Goal: Task Accomplishment & Management: Manage account settings

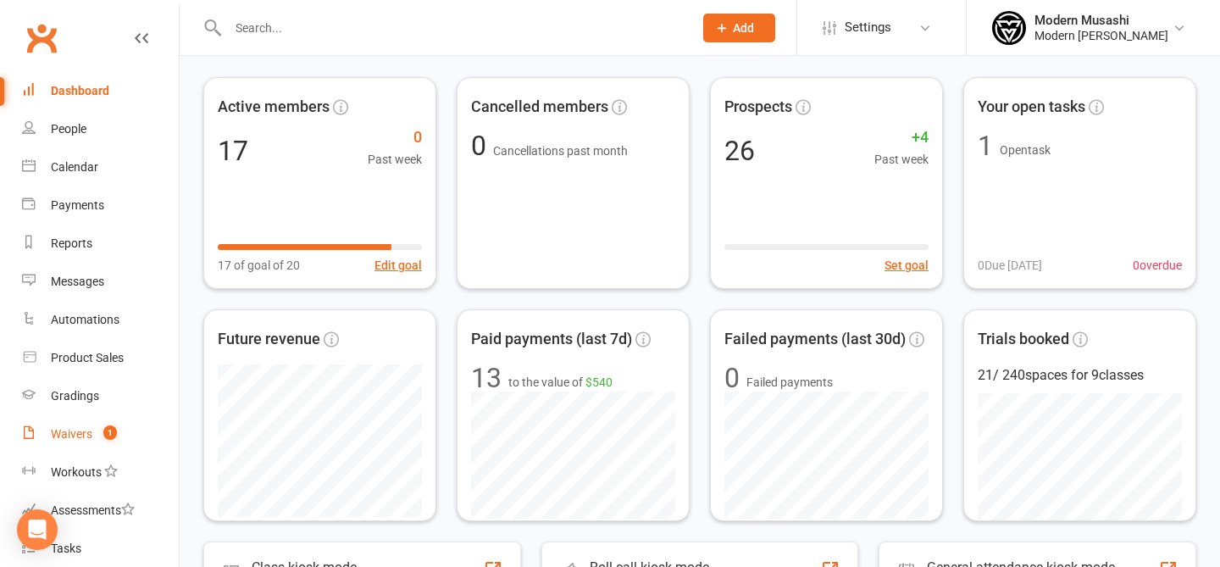
click at [87, 427] on div "Waivers" at bounding box center [72, 434] width 42 height 14
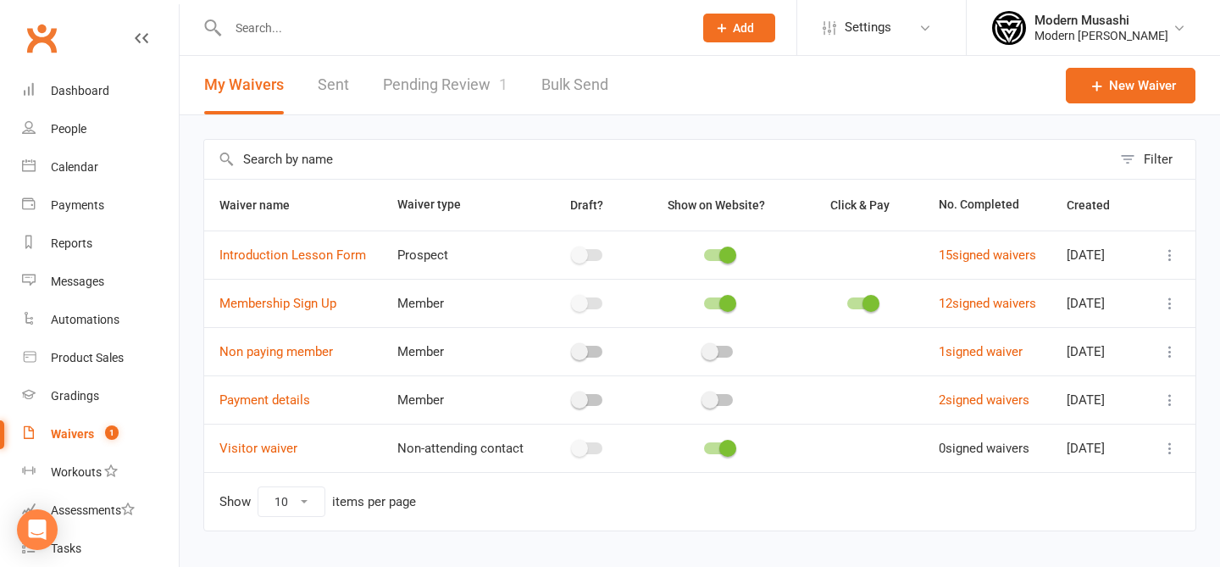
click at [481, 79] on link "Pending Review 1" at bounding box center [445, 85] width 125 height 58
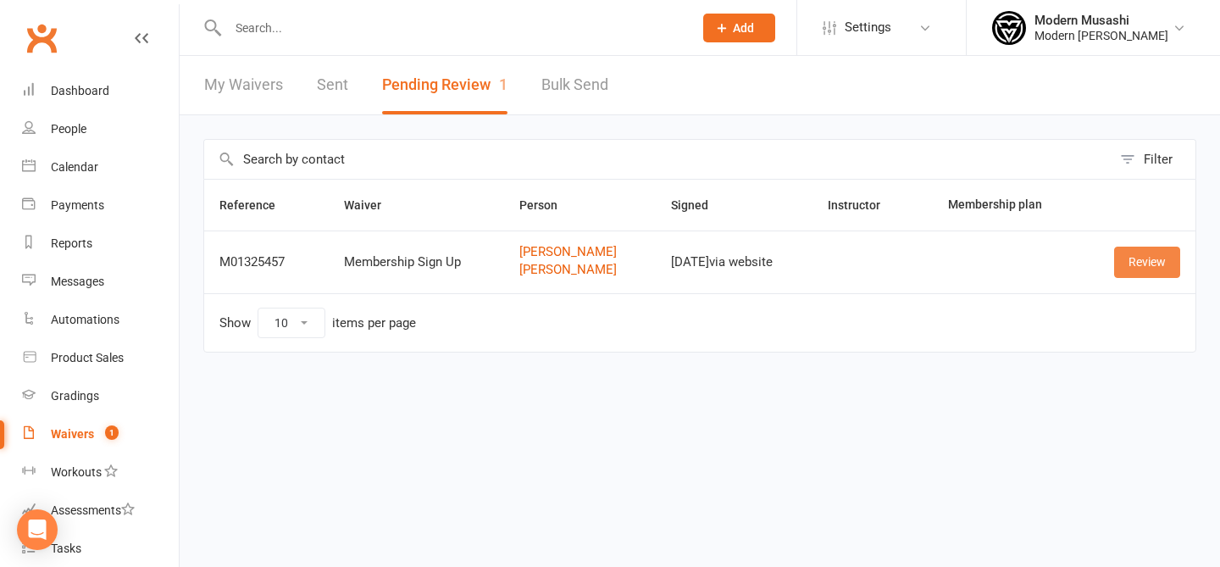
click at [1148, 259] on link "Review" at bounding box center [1148, 262] width 66 height 31
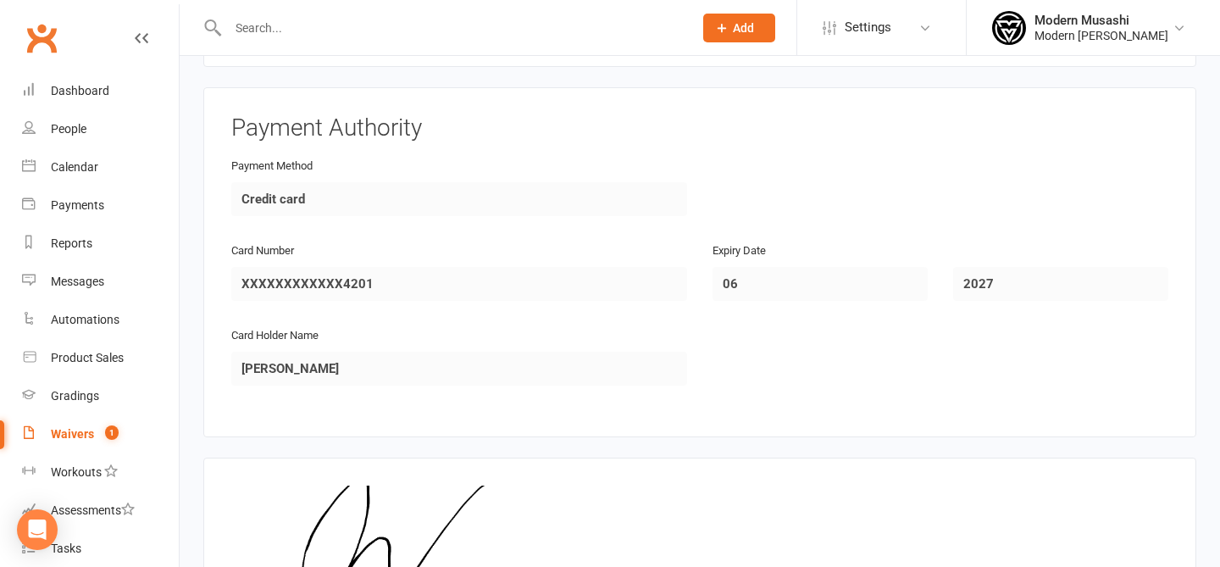
scroll to position [2407, 0]
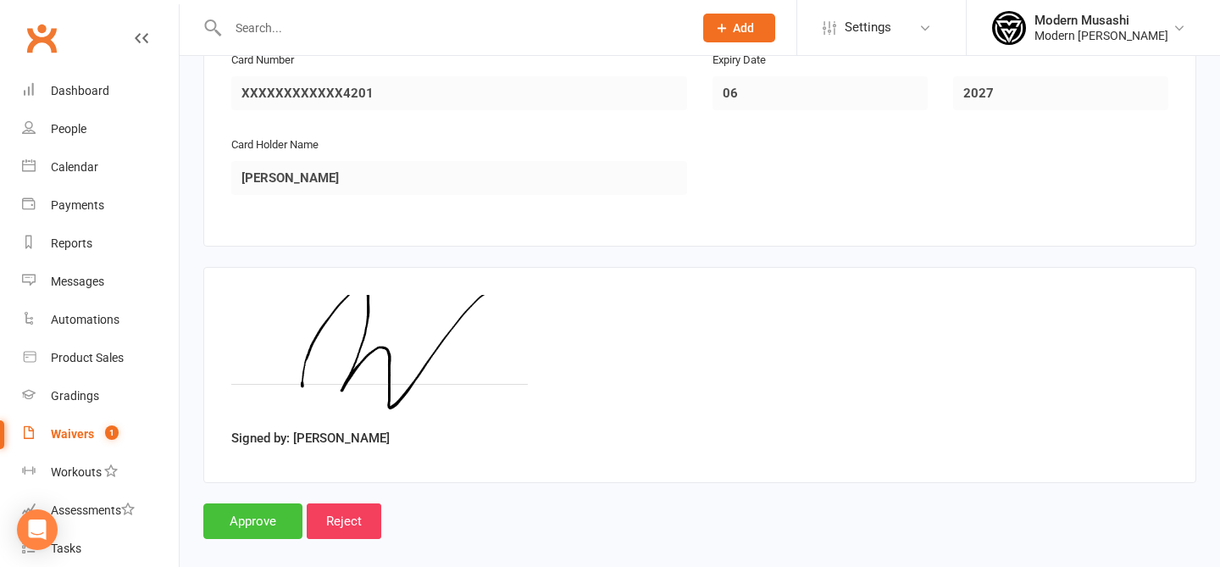
click at [267, 504] on input "Approve" at bounding box center [252, 521] width 99 height 36
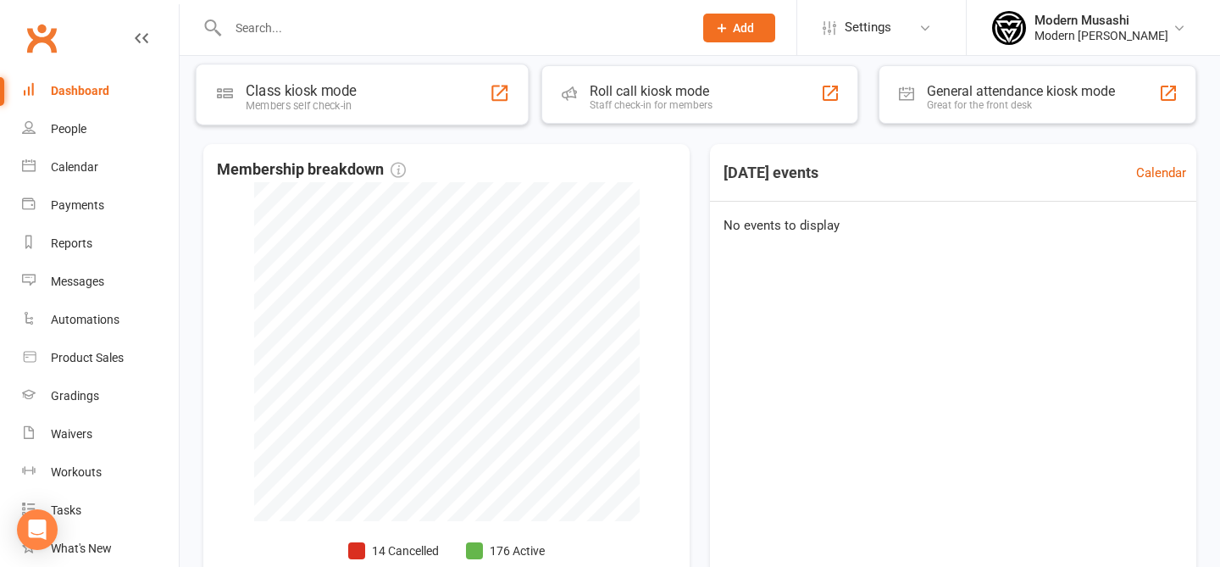
scroll to position [302, 0]
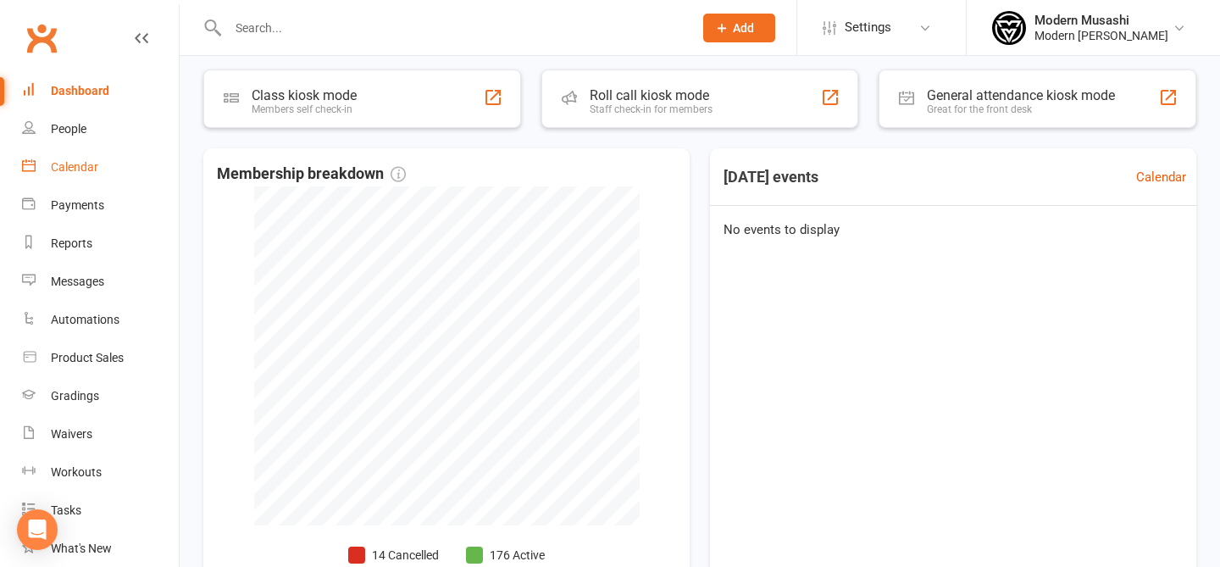
click at [92, 165] on div "Calendar" at bounding box center [74, 167] width 47 height 14
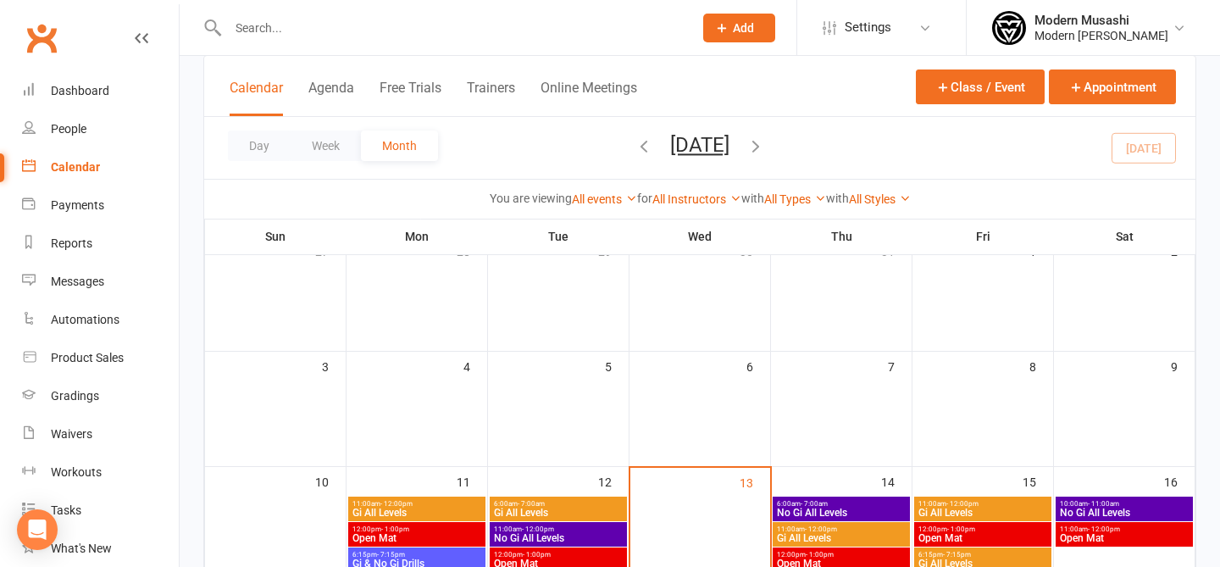
scroll to position [123, 0]
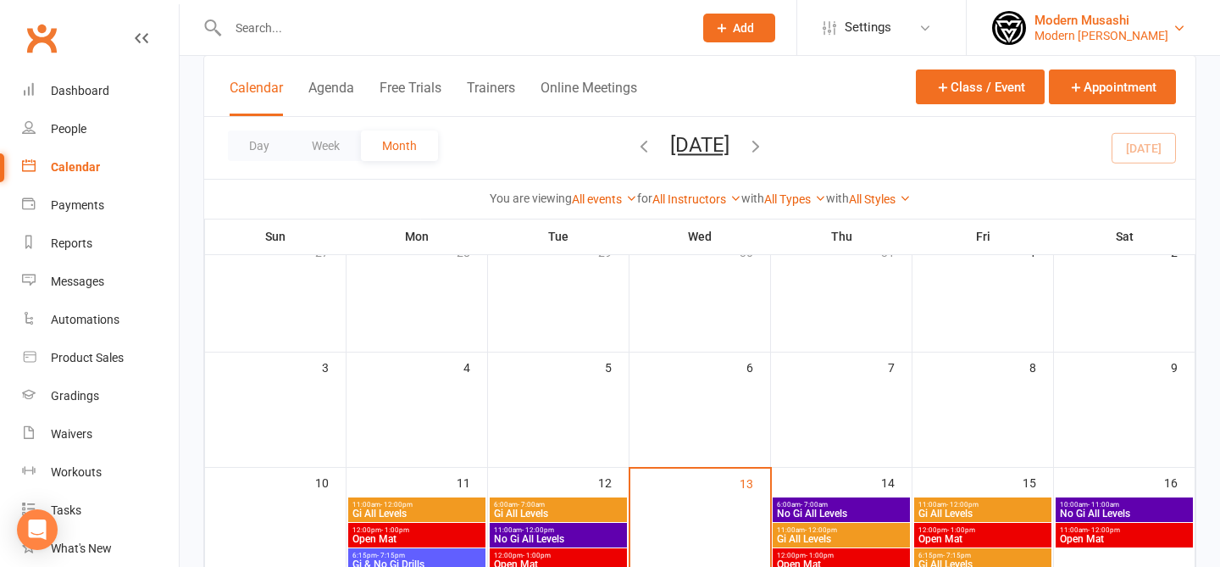
click at [1129, 11] on link "Modern Musashi Modern Musashi Wollongong" at bounding box center [1093, 28] width 203 height 34
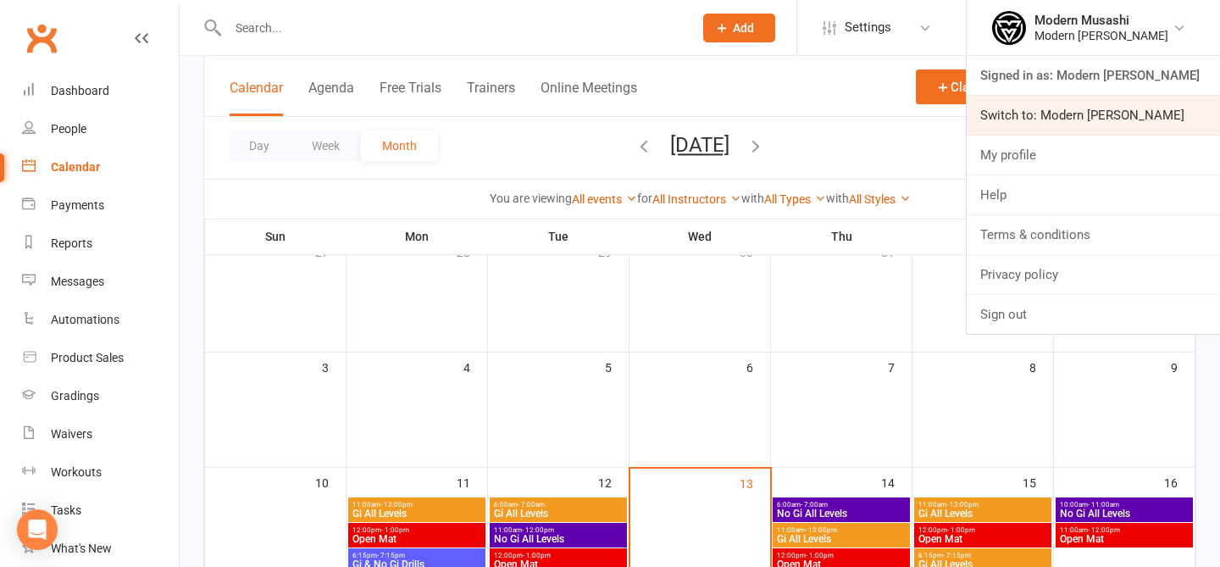
click at [1144, 114] on link "Switch to: Modern Musashi Thirroul" at bounding box center [1093, 115] width 253 height 39
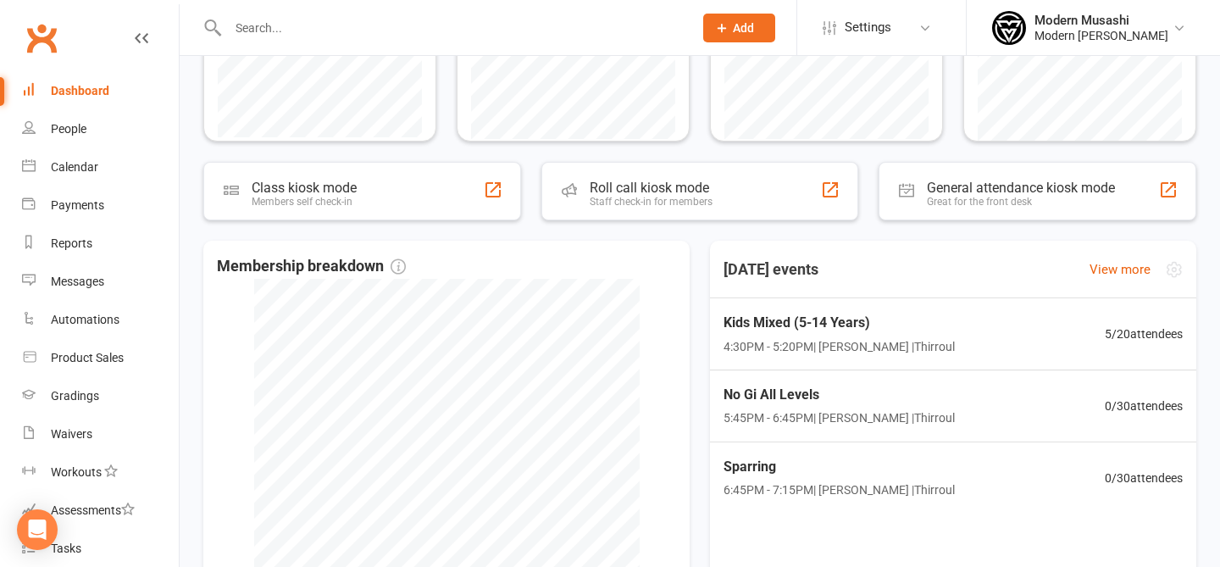
scroll to position [446, 0]
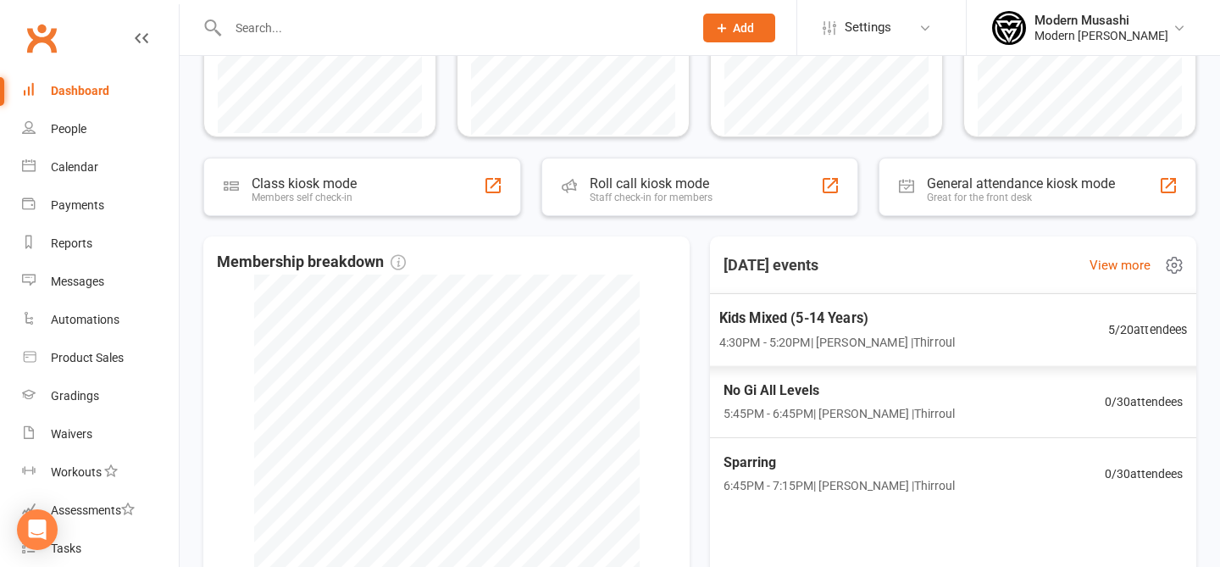
click at [744, 328] on span "Kids Mixed (5-14 Years)" at bounding box center [838, 318] width 236 height 22
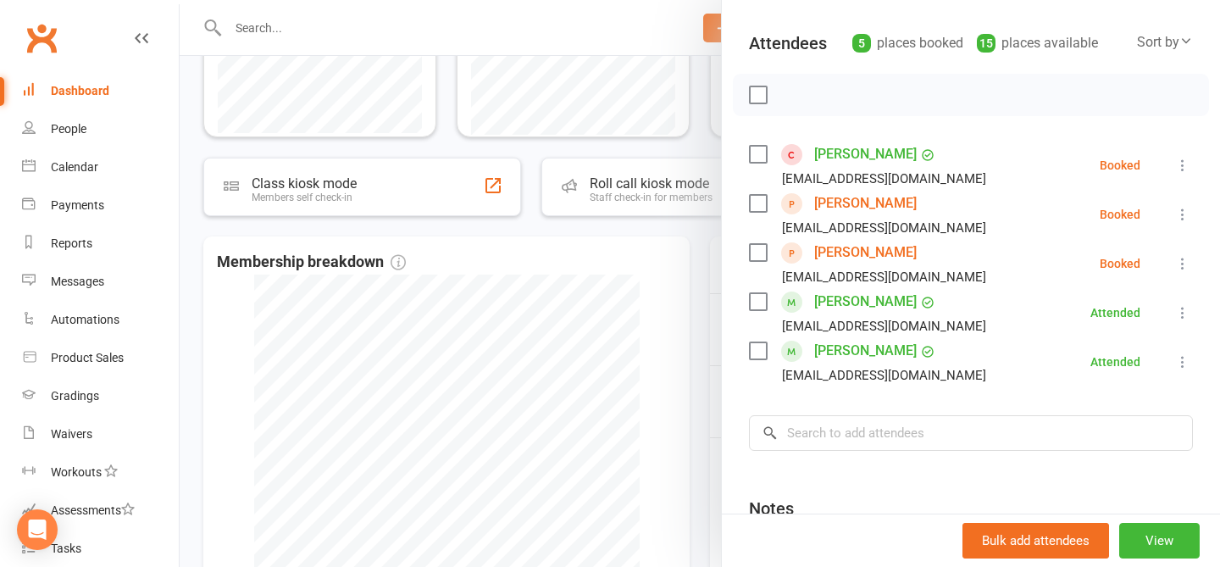
scroll to position [177, 0]
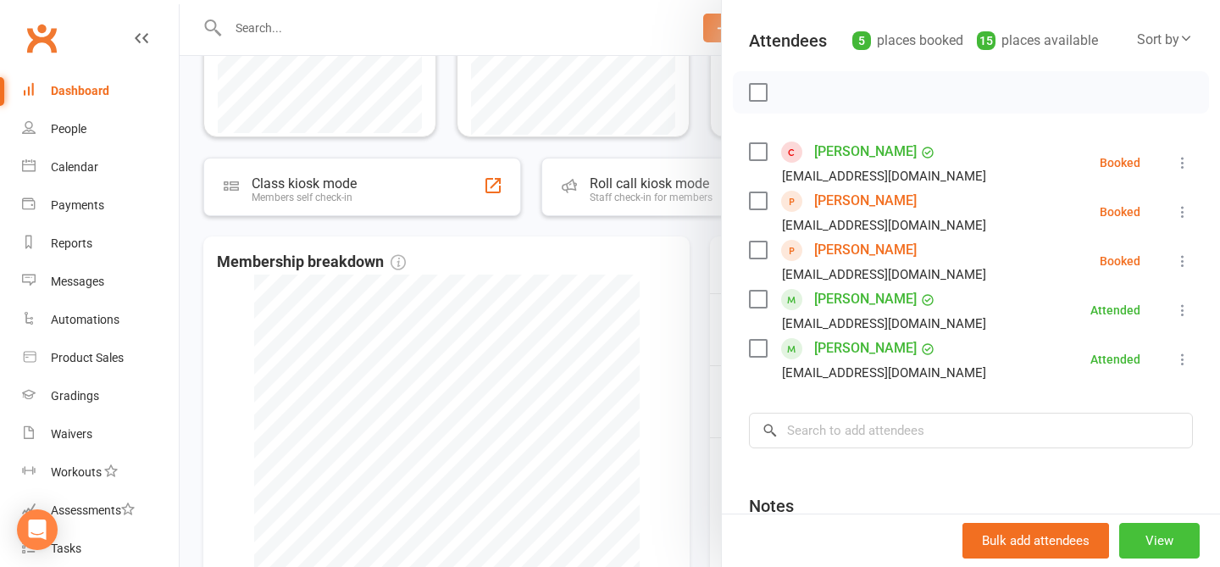
click at [1197, 544] on button "View" at bounding box center [1160, 541] width 81 height 36
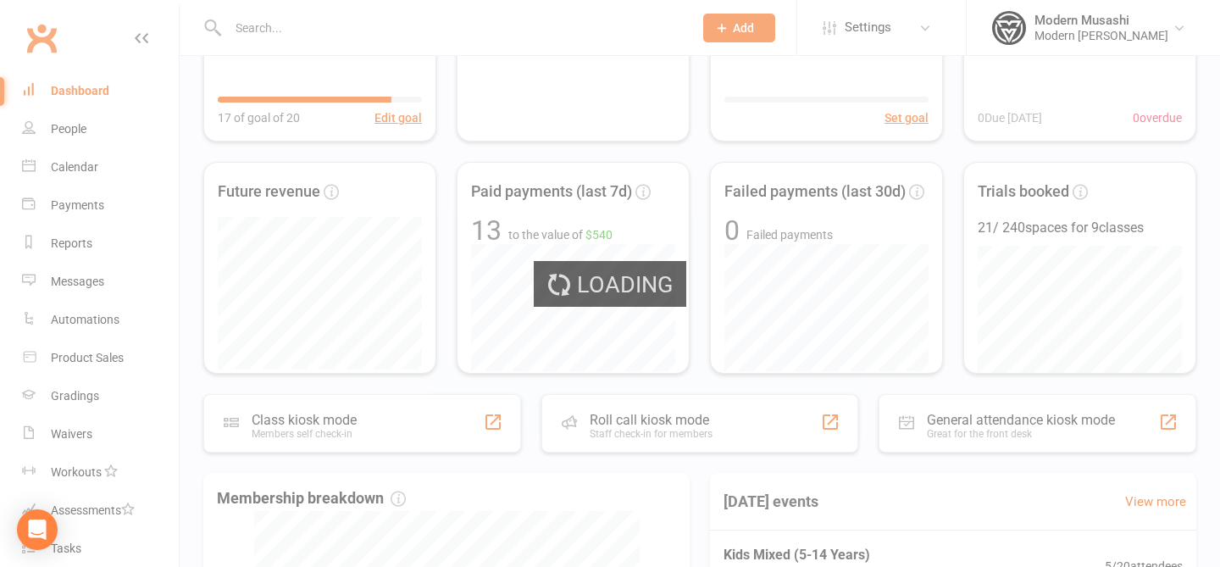
scroll to position [0, 0]
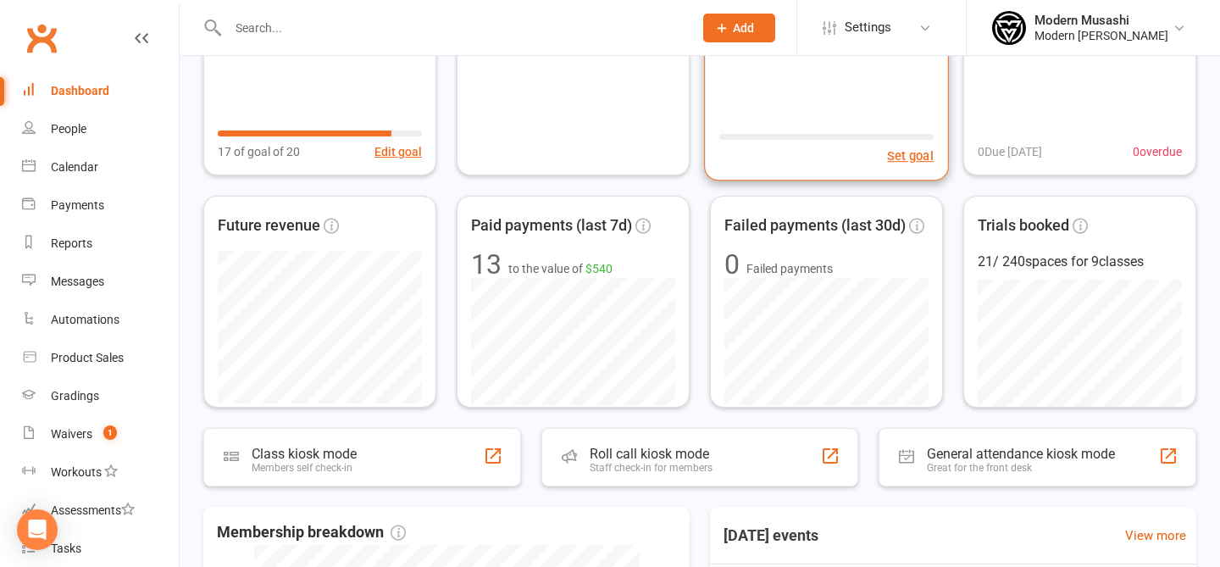
scroll to position [236, 0]
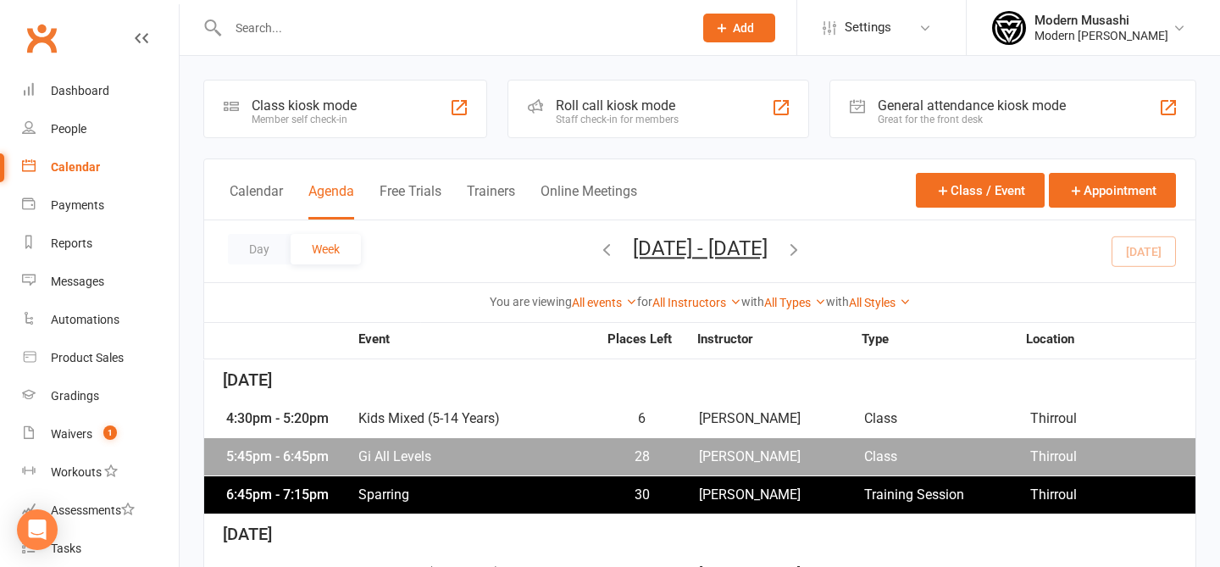
click at [588, 410] on div "4:30pm - 5:20pm Kids Mixed (5-14 Years) 6 [PERSON_NAME] Class Thirroul" at bounding box center [700, 418] width 992 height 37
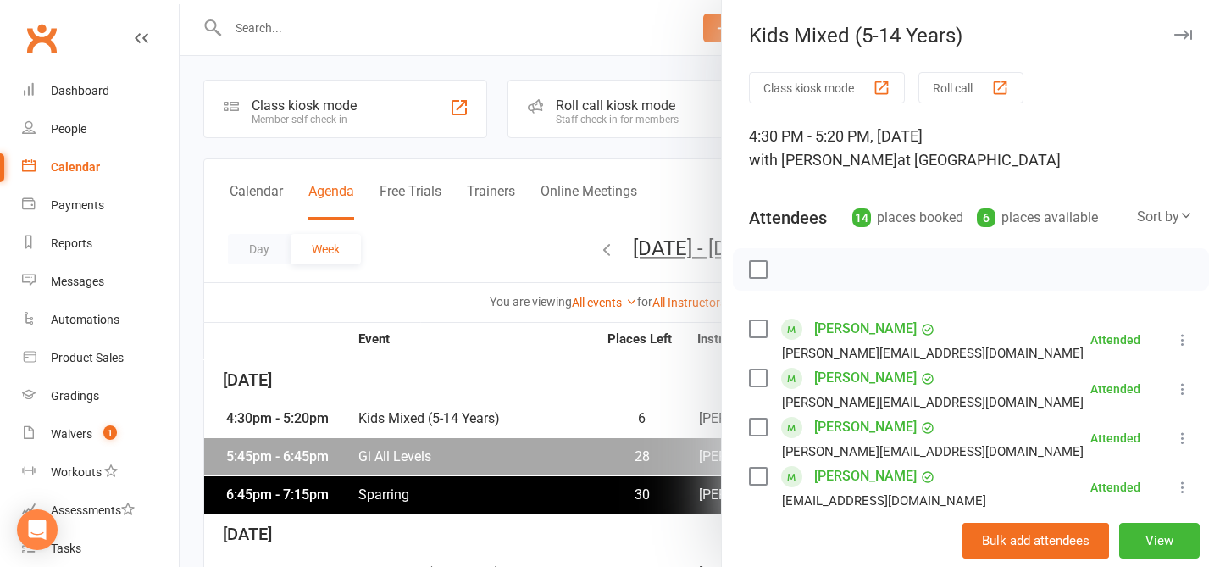
click at [609, 371] on div at bounding box center [700, 283] width 1041 height 567
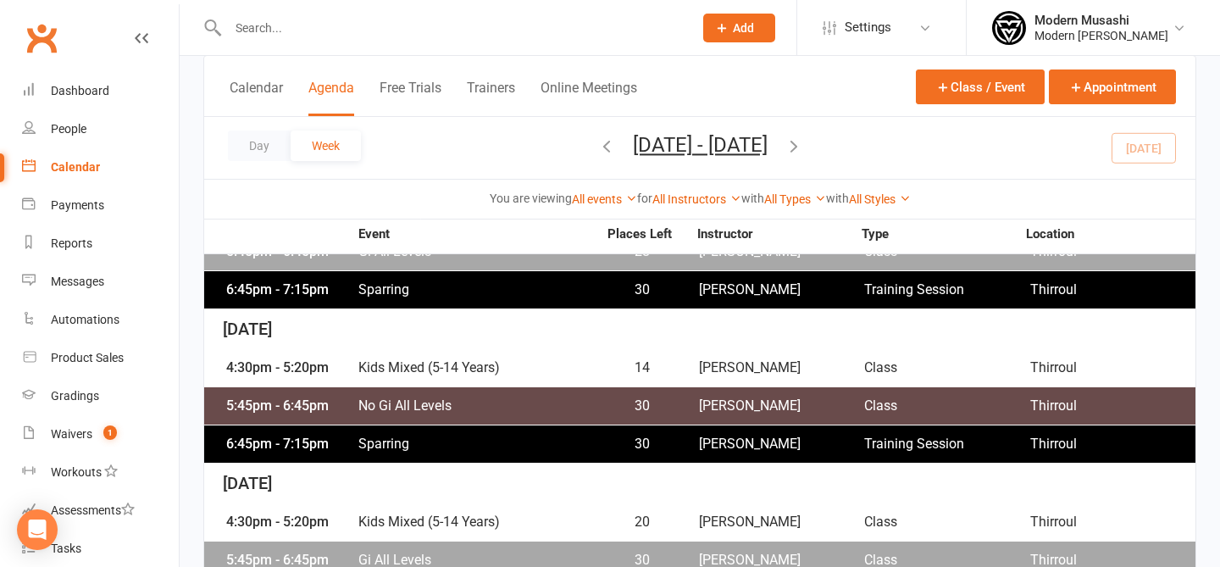
scroll to position [211, 0]
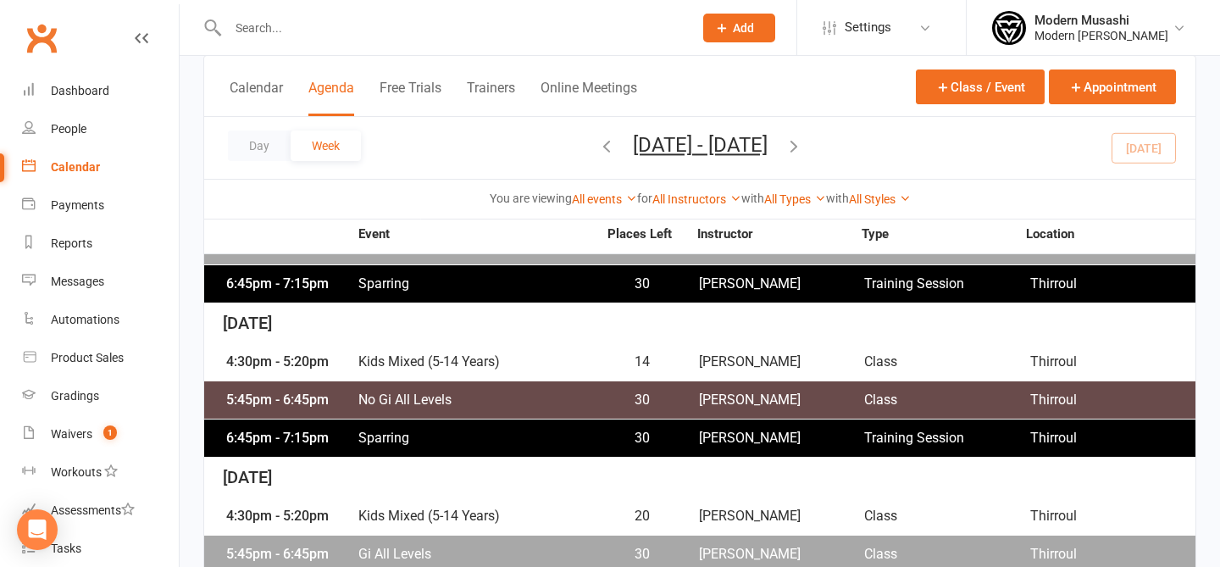
click at [633, 369] on div "4:30pm - 5:20pm Kids Mixed (5-14 Years) 14 [PERSON_NAME] Class Thirroul" at bounding box center [700, 361] width 992 height 37
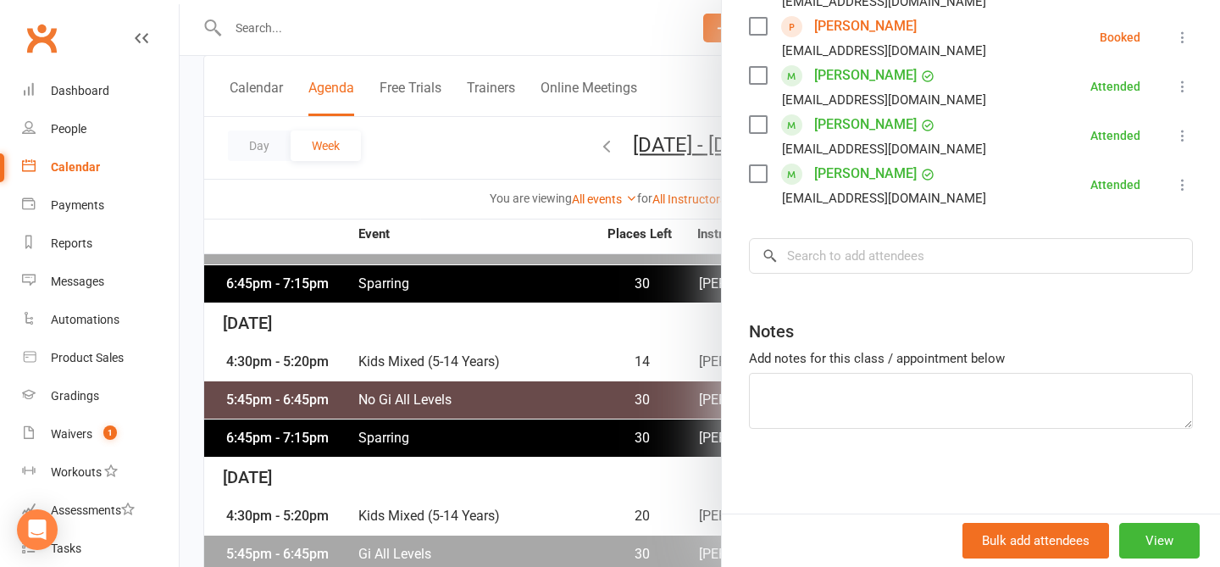
scroll to position [0, 0]
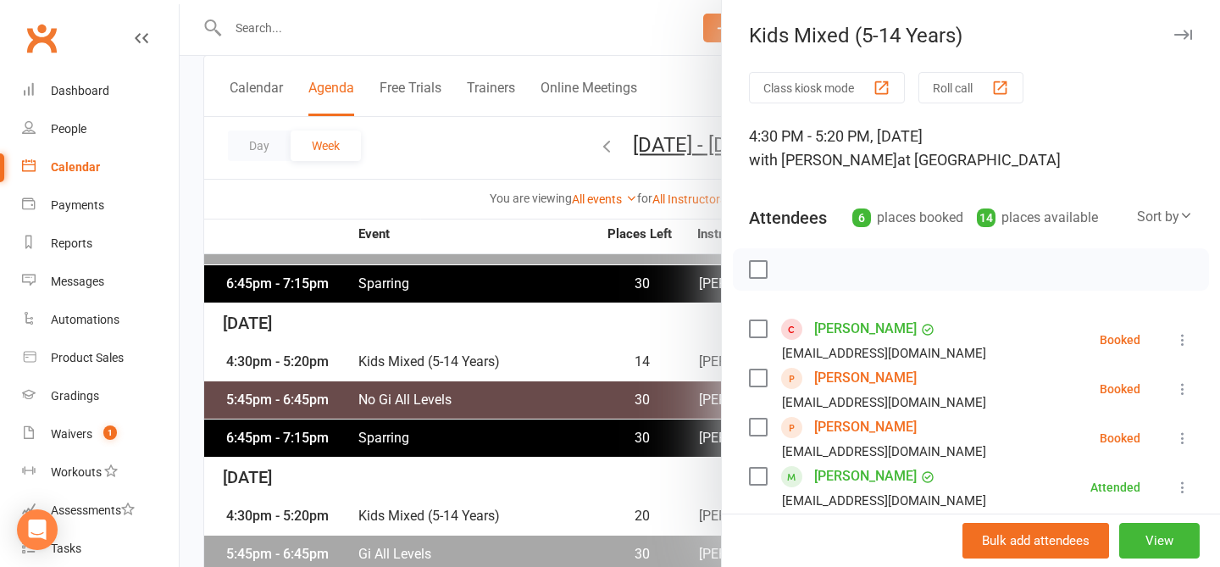
drag, startPoint x: 1070, startPoint y: 206, endPoint x: 1054, endPoint y: 194, distance: 20.0
click at [1054, 194] on div "Attendees 6 places booked 14 places available Sort by Last name First name Book…" at bounding box center [971, 214] width 444 height 42
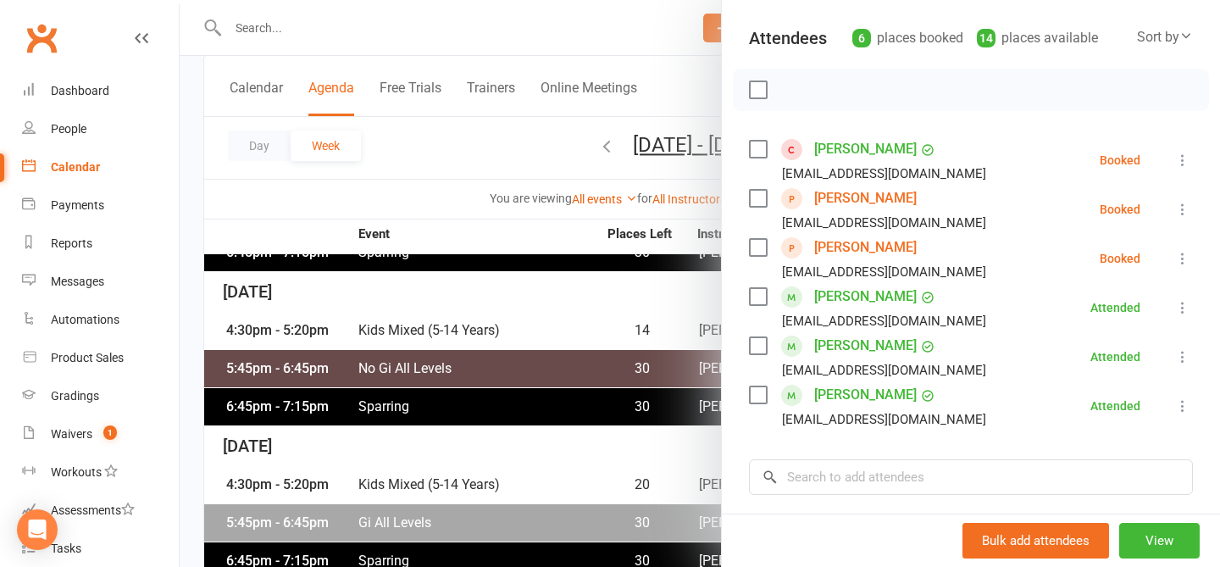
scroll to position [281, 0]
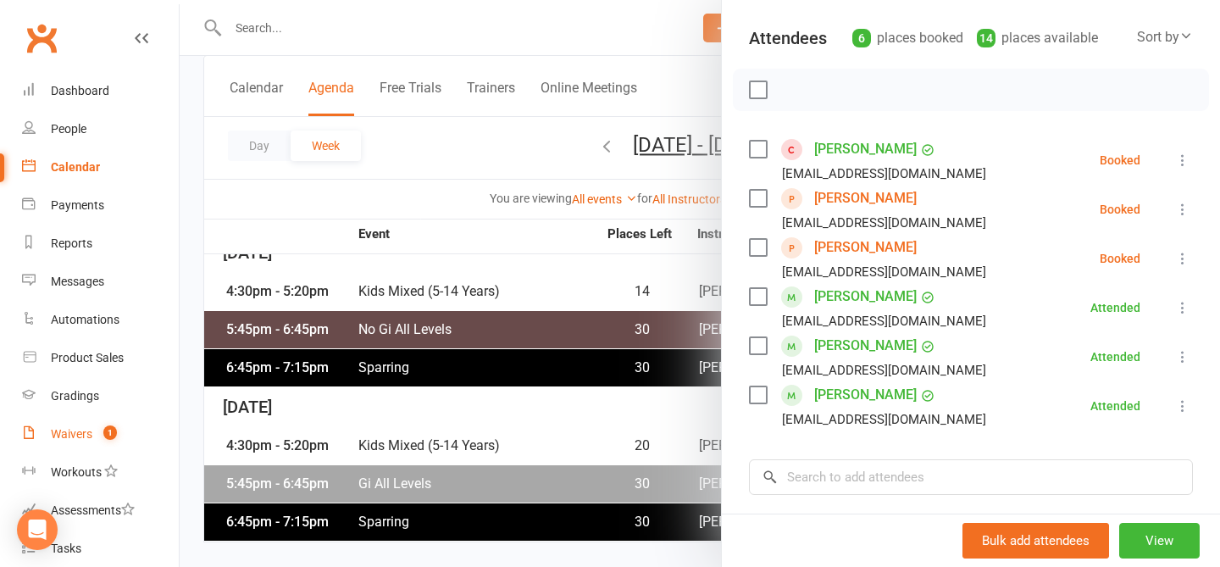
click at [92, 431] on link "Waivers 1" at bounding box center [100, 434] width 157 height 38
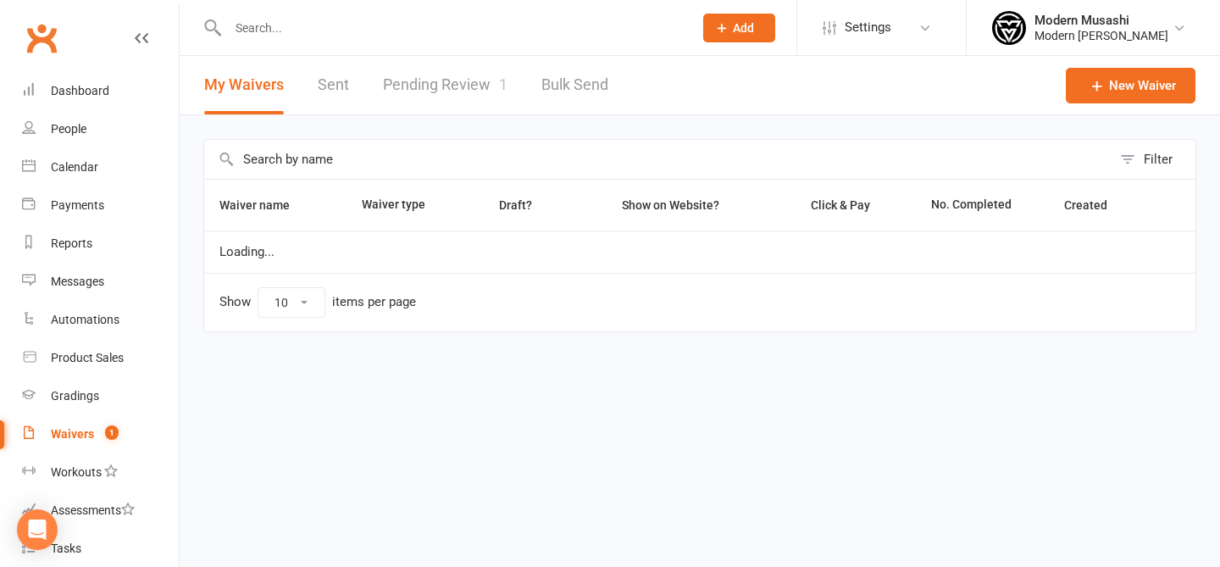
click at [457, 86] on link "Pending Review 1" at bounding box center [445, 85] width 125 height 58
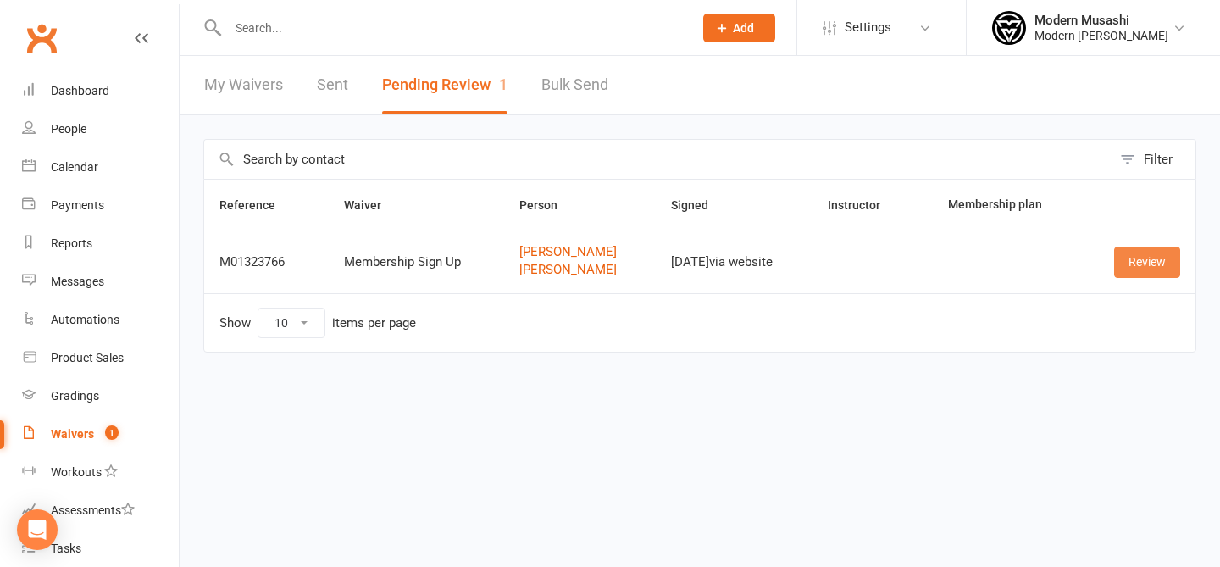
click at [1161, 257] on link "Review" at bounding box center [1148, 262] width 66 height 31
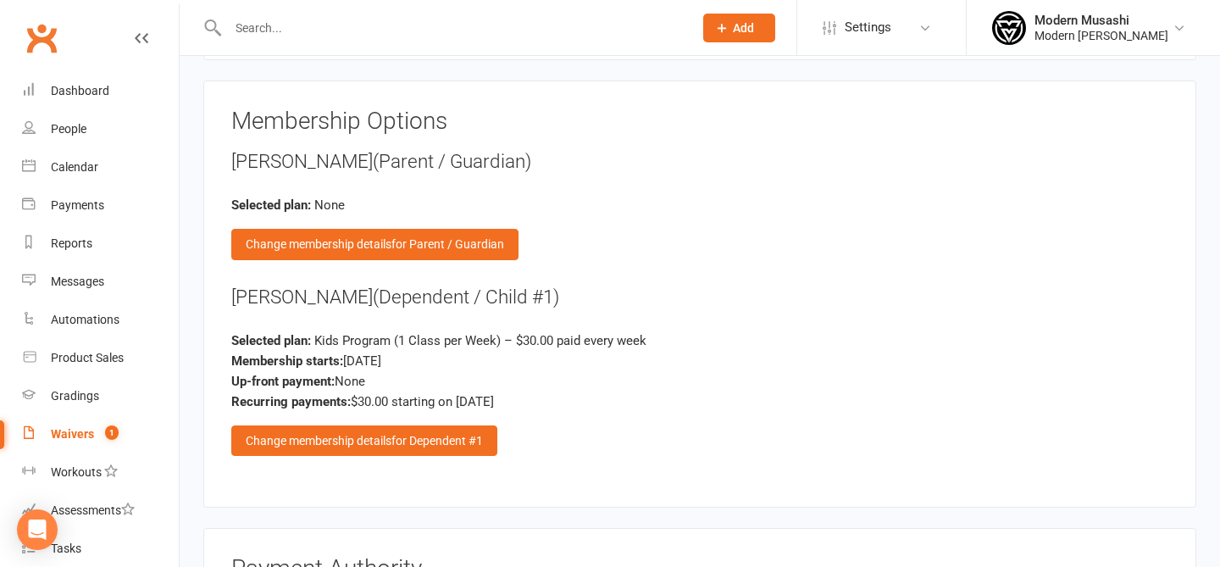
scroll to position [1776, 0]
drag, startPoint x: 450, startPoint y: 270, endPoint x: 534, endPoint y: 409, distance: 163.1
click at [534, 409] on div "[PERSON_NAME] (Dependent / Child #1) Selected plan: Kids Program (1 Class per W…" at bounding box center [699, 369] width 937 height 173
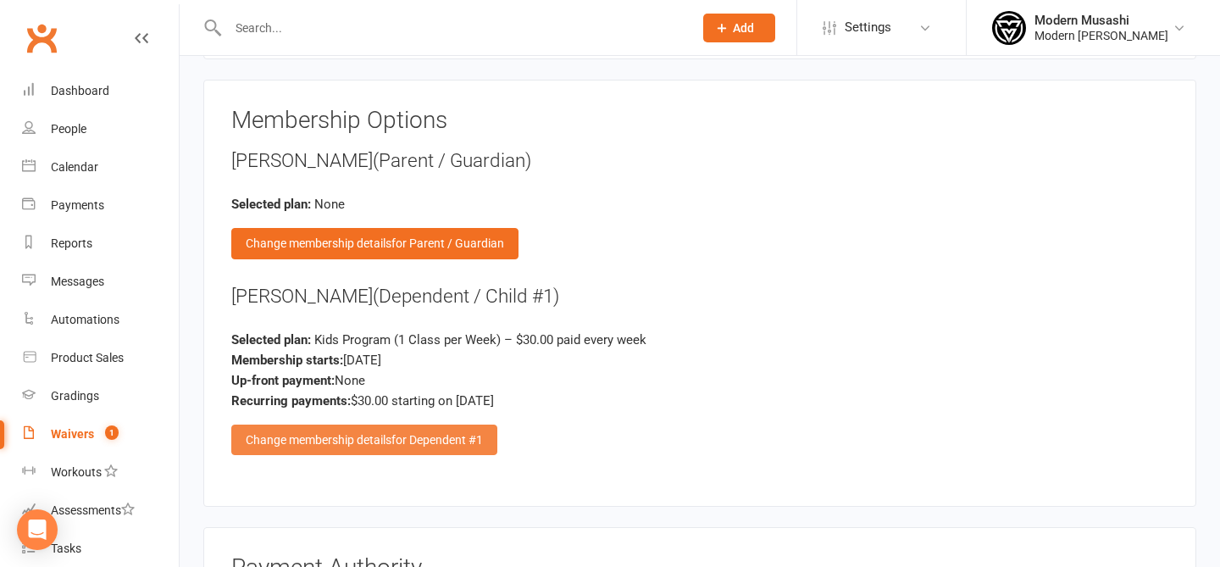
click at [453, 433] on span "for Dependent #1" at bounding box center [438, 440] width 92 height 14
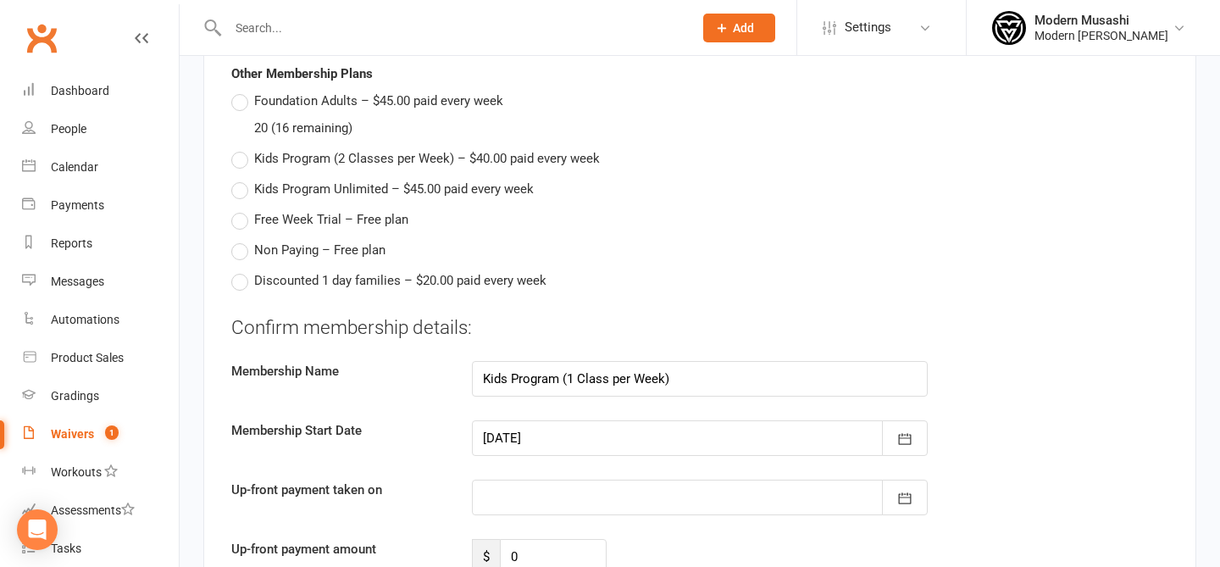
scroll to position [1976, 0]
click at [582, 431] on div at bounding box center [700, 438] width 456 height 36
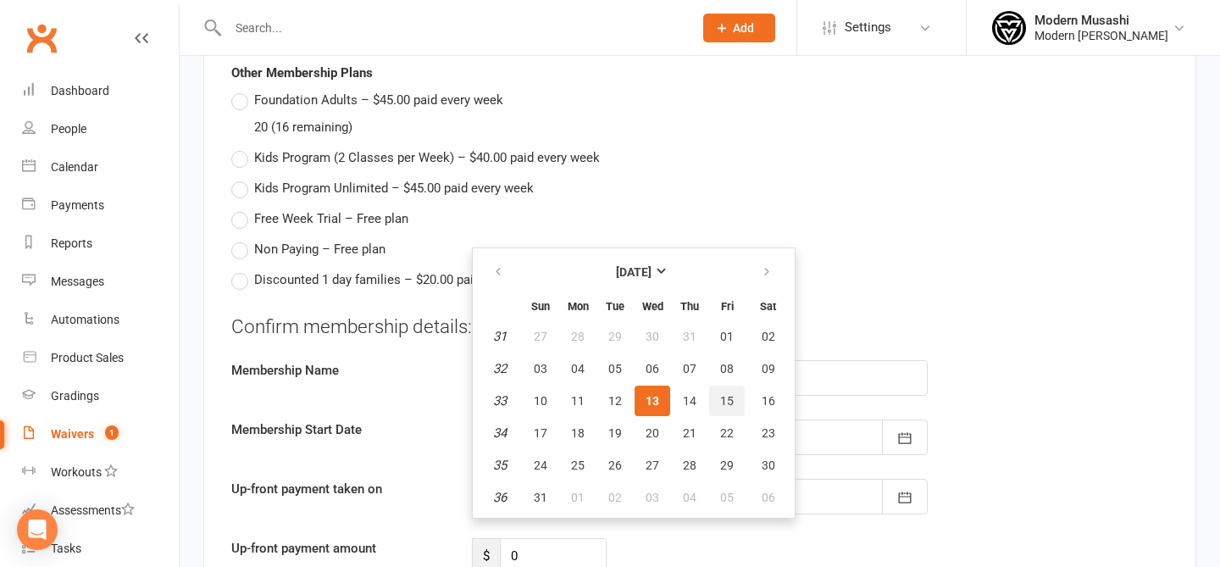
click at [726, 394] on span "15" at bounding box center [727, 401] width 14 height 14
type input "[DATE]"
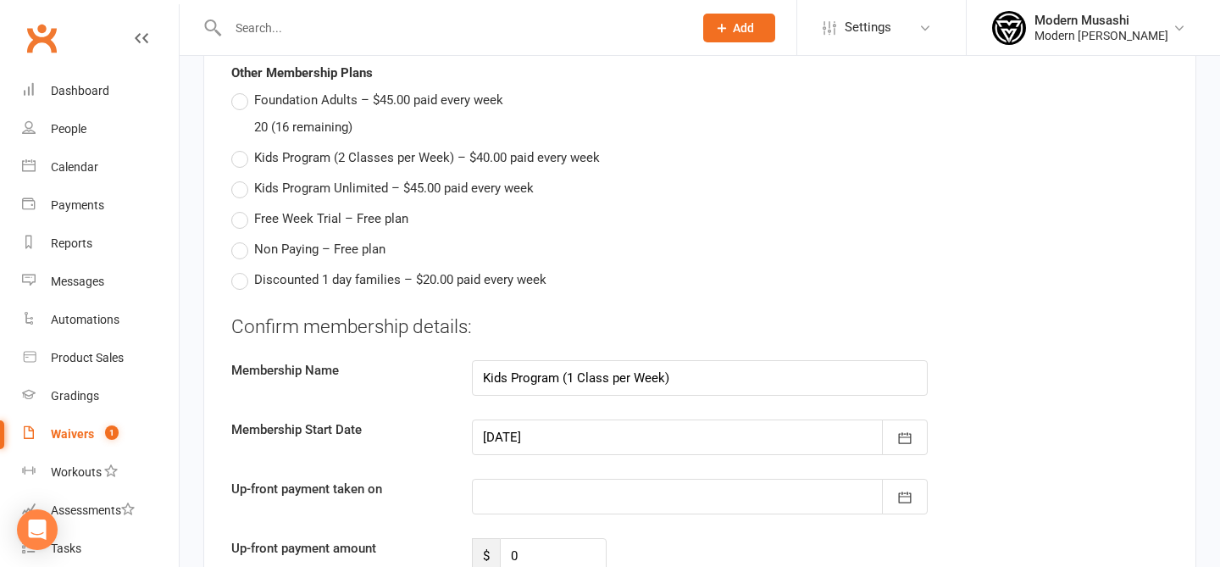
click at [794, 420] on div at bounding box center [700, 438] width 456 height 36
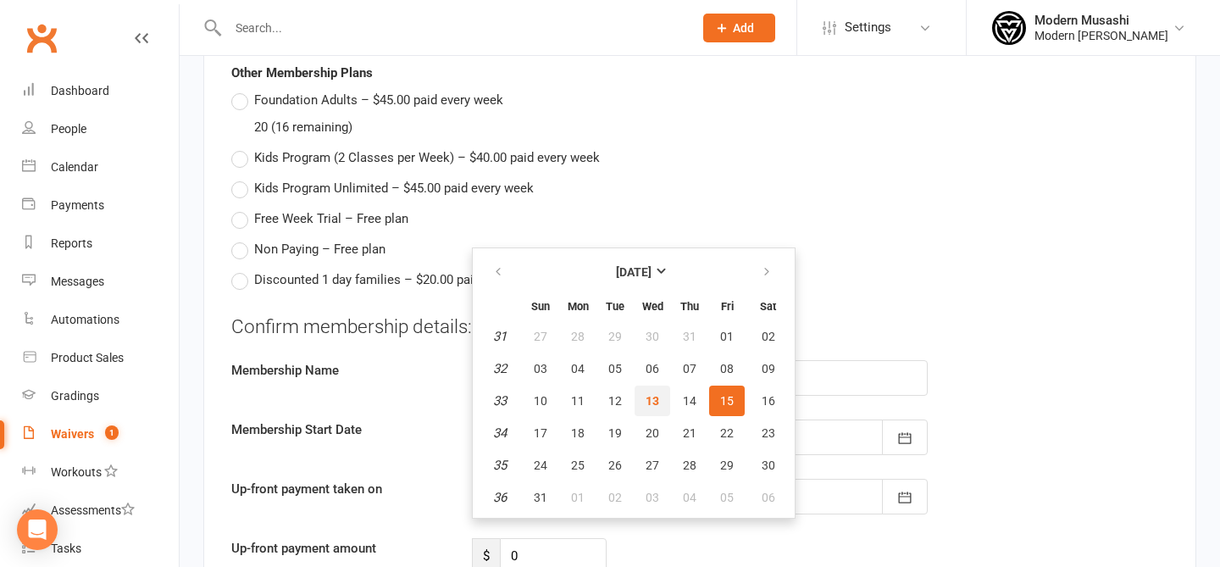
click at [649, 394] on span "13" at bounding box center [653, 401] width 14 height 14
type input "[DATE]"
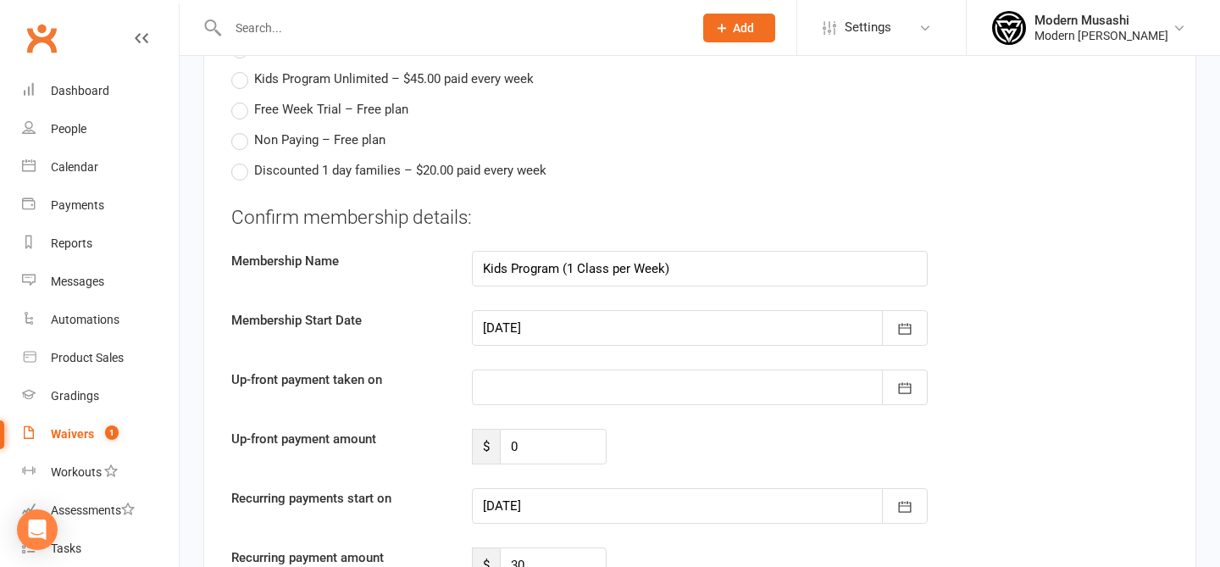
scroll to position [2090, 0]
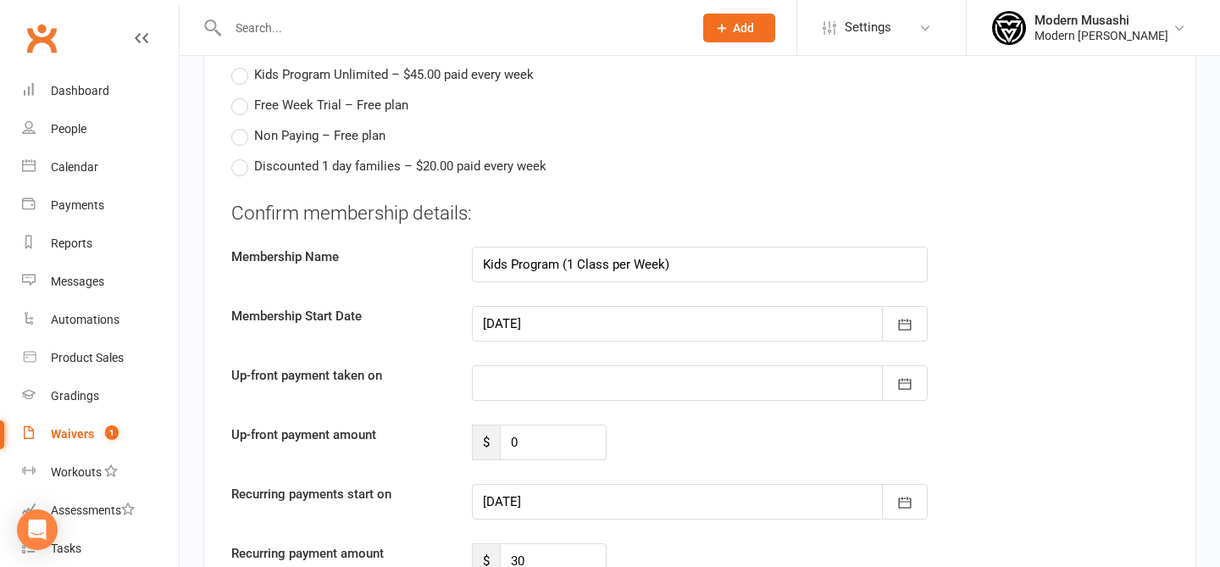
click at [592, 486] on div at bounding box center [700, 502] width 456 height 36
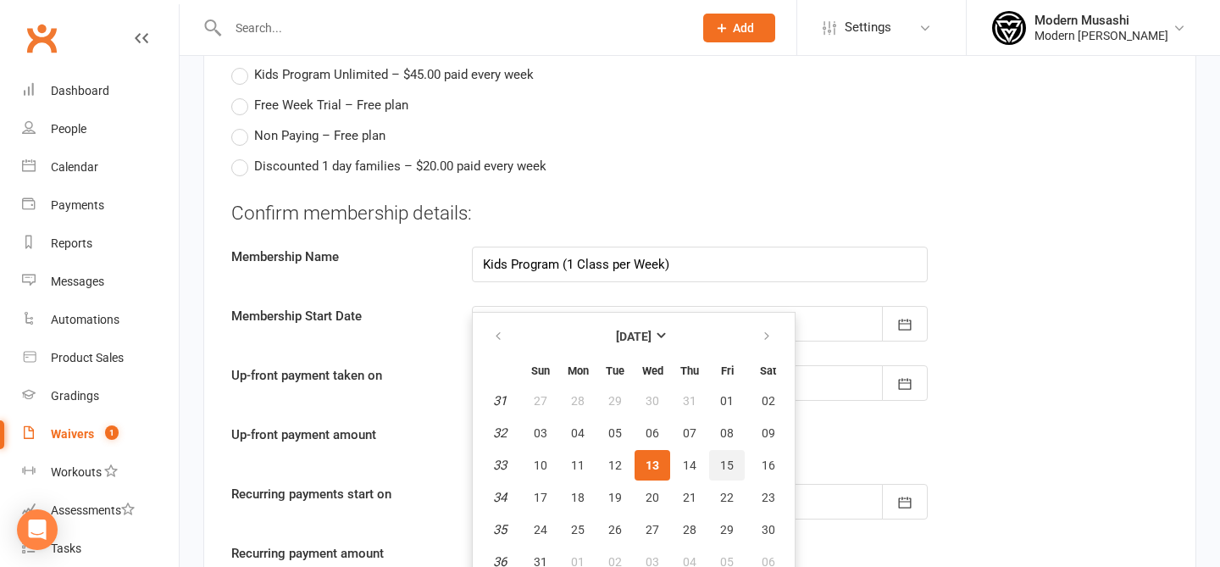
click at [727, 459] on span "15" at bounding box center [727, 466] width 14 height 14
type input "[DATE]"
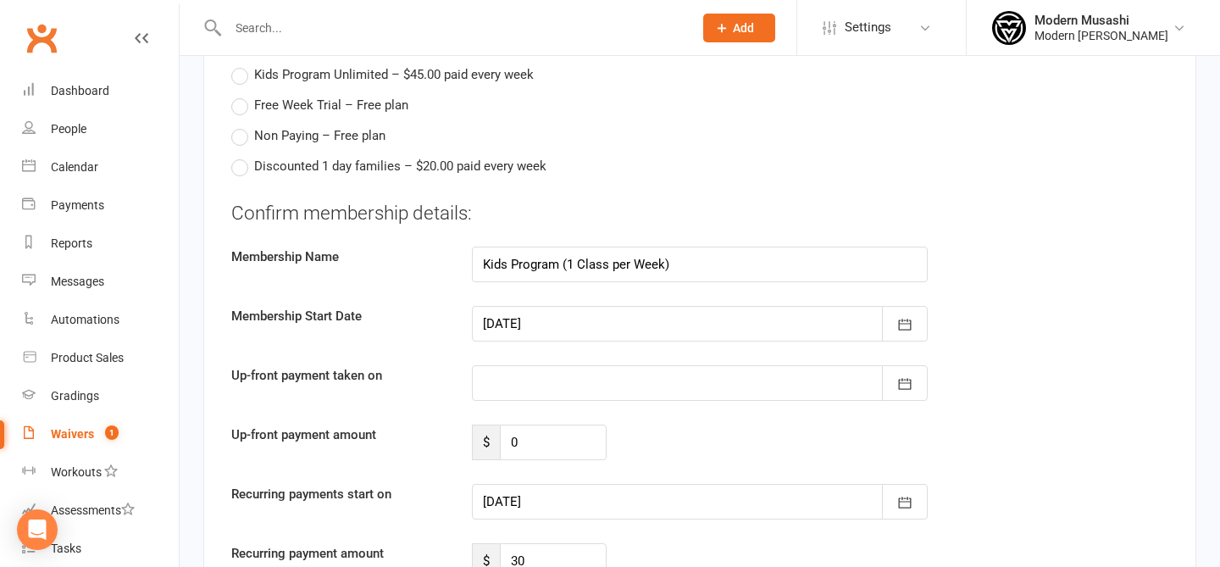
click at [950, 484] on div "Recurring payments start on [DATE] [DATE] Sun Mon Tue Wed Thu Fri Sat 31 27 28 …" at bounding box center [700, 502] width 963 height 36
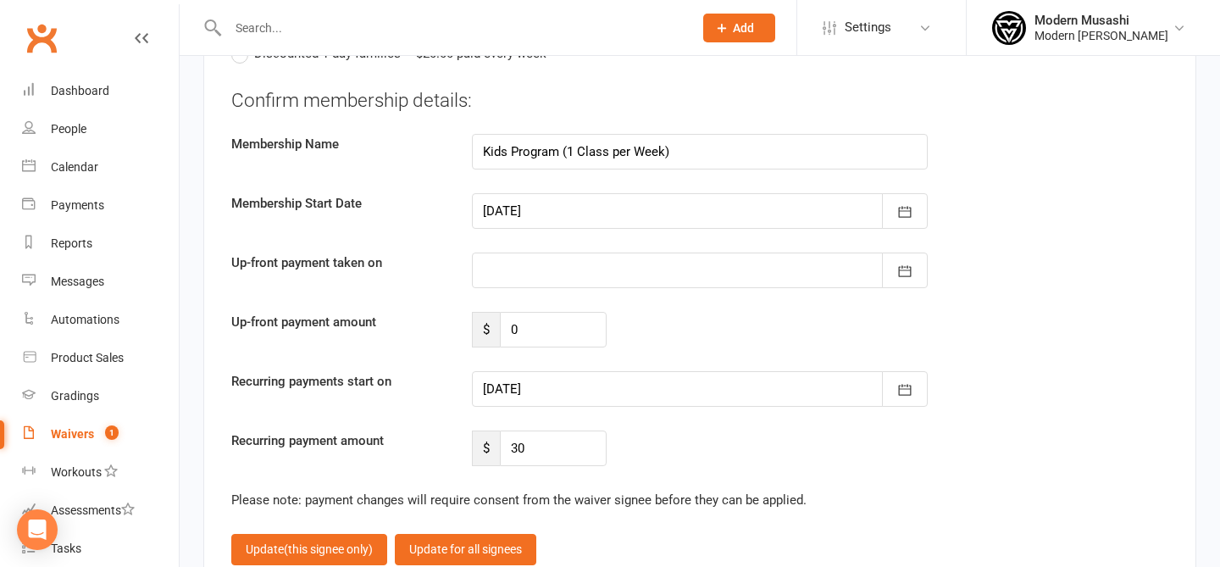
scroll to position [2280, 0]
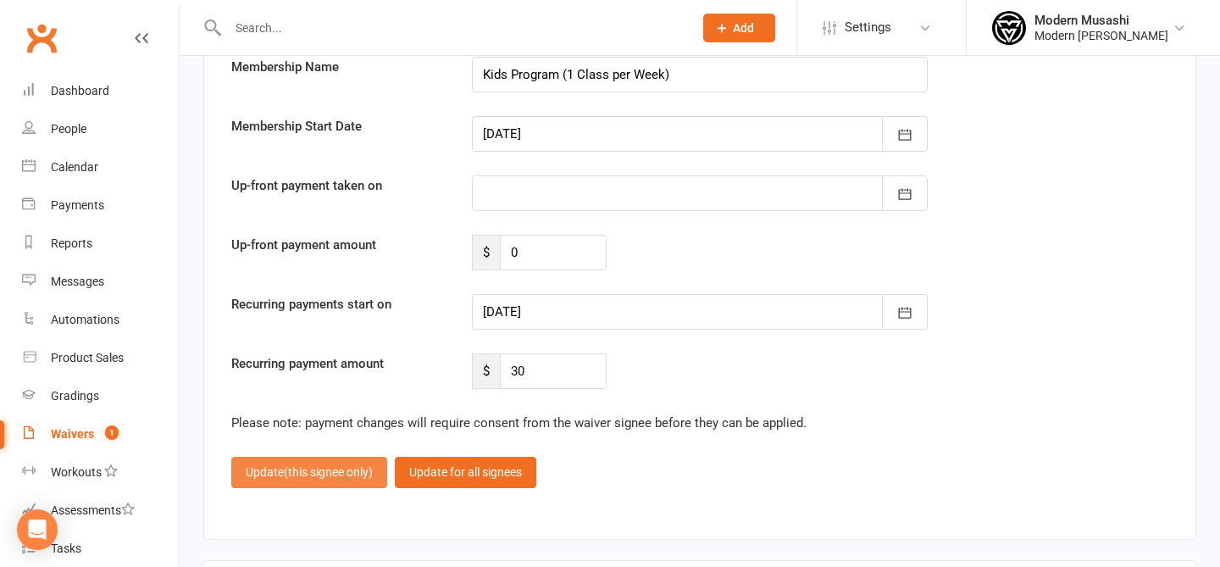
click at [353, 465] on span "(this signee only)" at bounding box center [328, 472] width 89 height 14
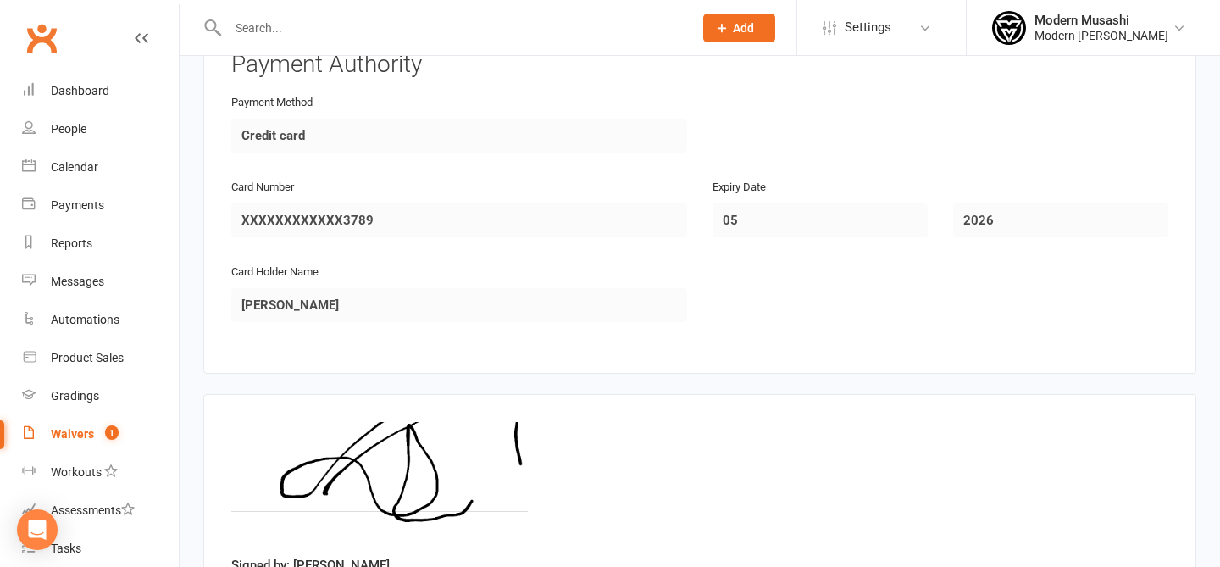
scroll to position [2407, 0]
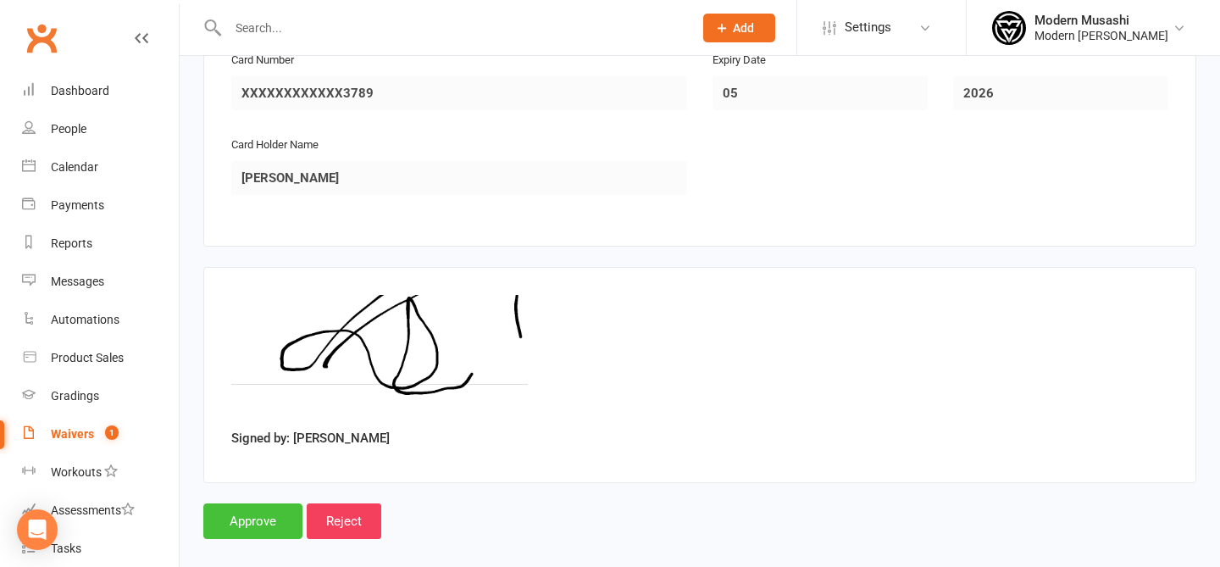
click at [243, 508] on input "Approve" at bounding box center [252, 521] width 99 height 36
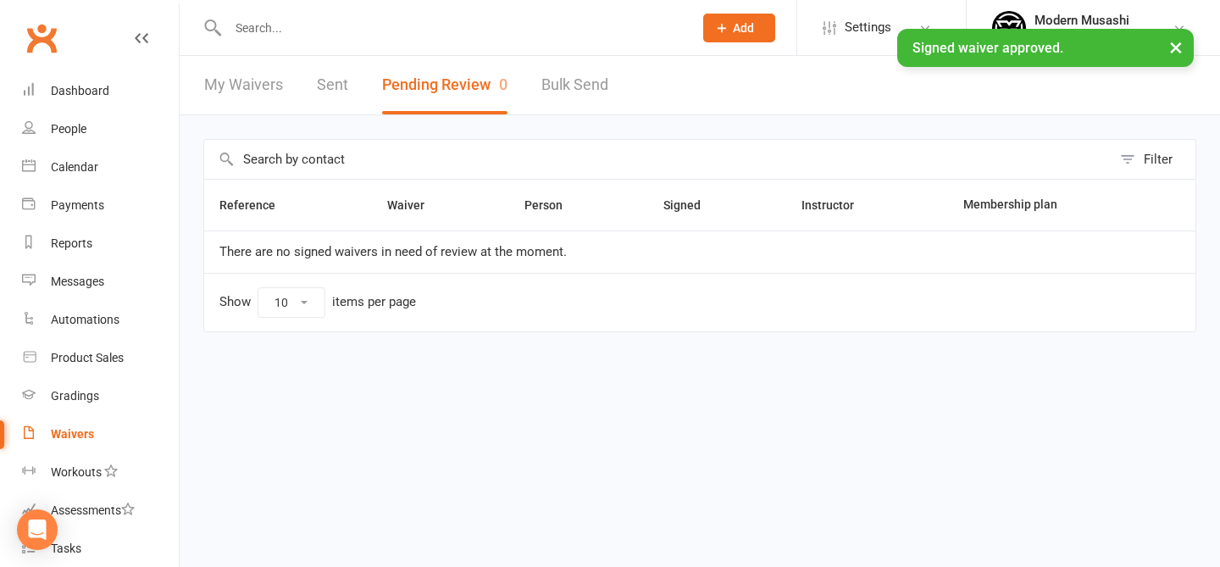
click at [83, 451] on link "Waivers" at bounding box center [100, 434] width 157 height 38
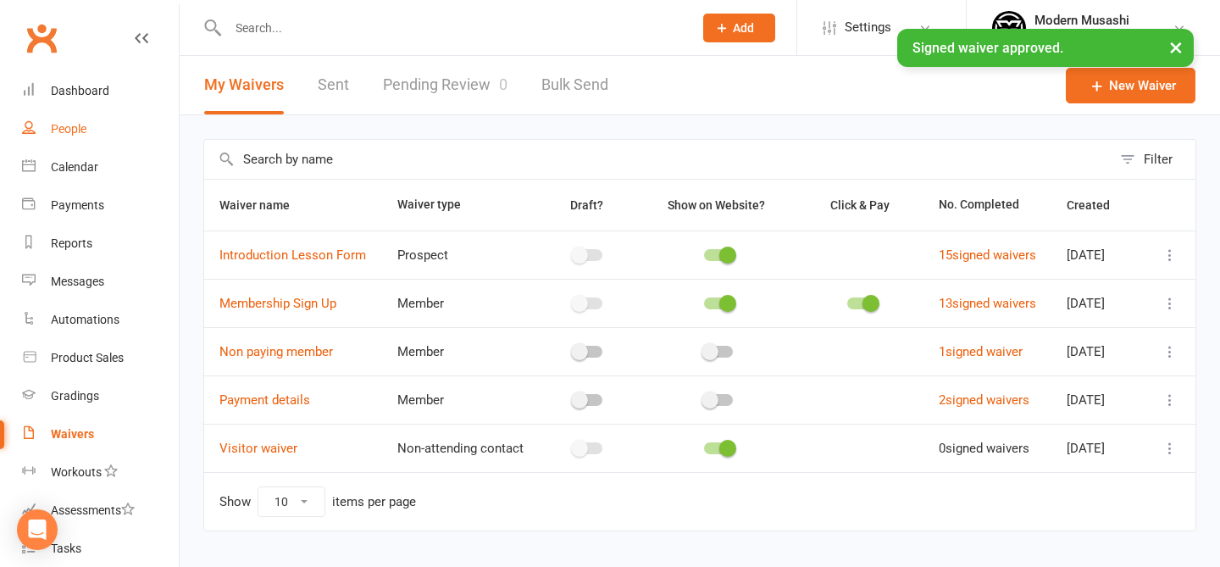
click at [108, 120] on link "People" at bounding box center [100, 129] width 157 height 38
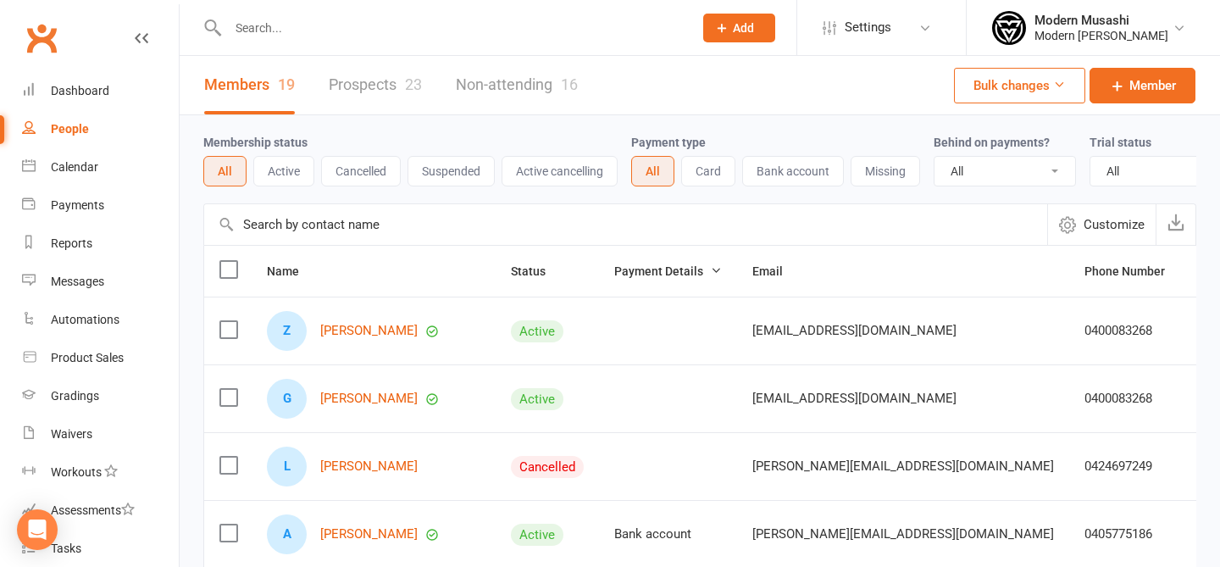
click at [334, 41] on div at bounding box center [442, 27] width 478 height 55
click at [290, 27] on input "text" at bounding box center [452, 28] width 459 height 24
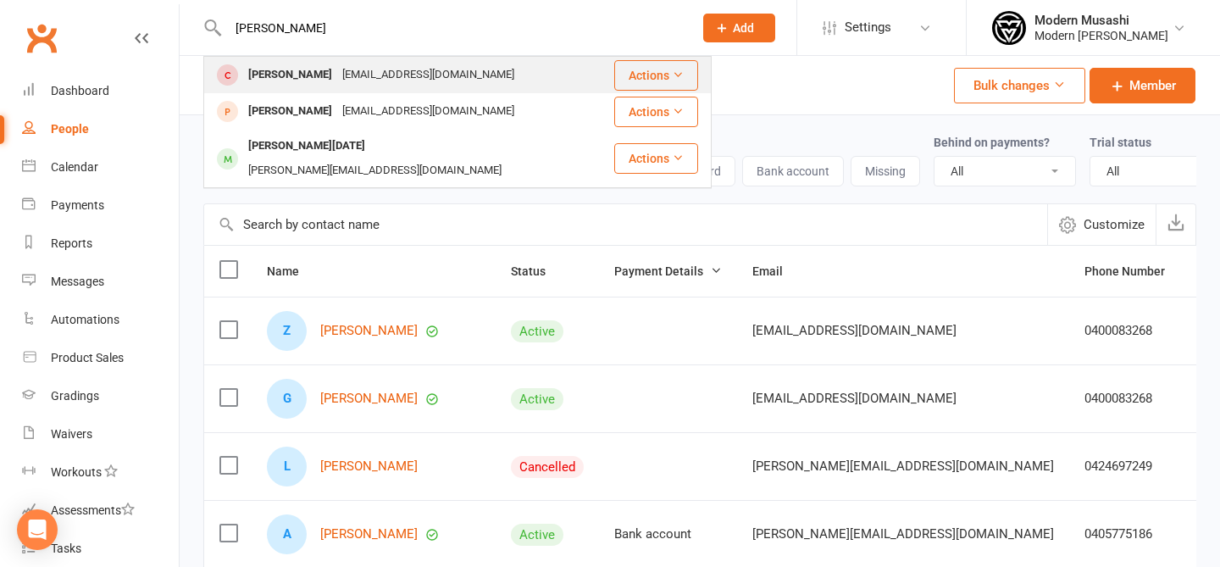
type input "[PERSON_NAME]"
click at [365, 71] on div "[EMAIL_ADDRESS][DOMAIN_NAME]" at bounding box center [428, 75] width 182 height 25
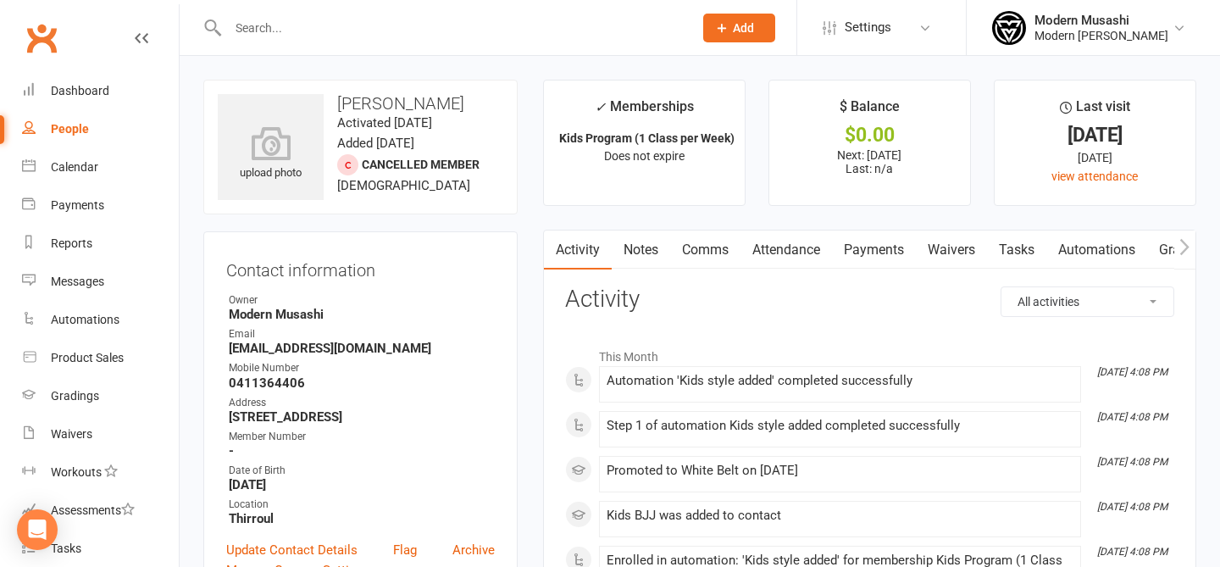
click at [865, 264] on link "Payments" at bounding box center [874, 250] width 84 height 39
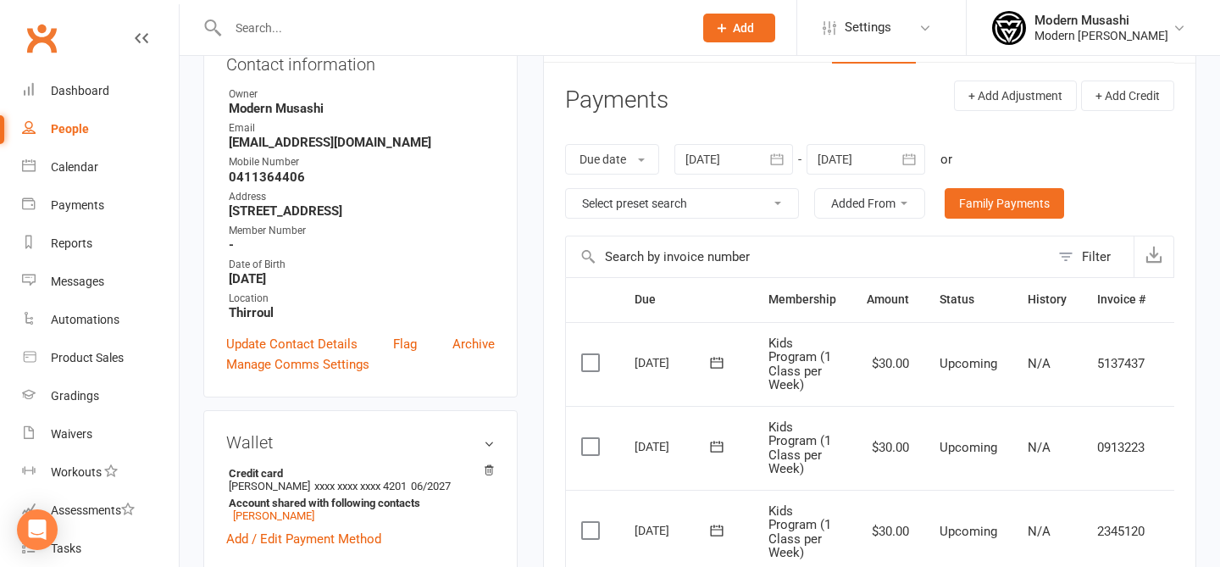
scroll to position [213, 0]
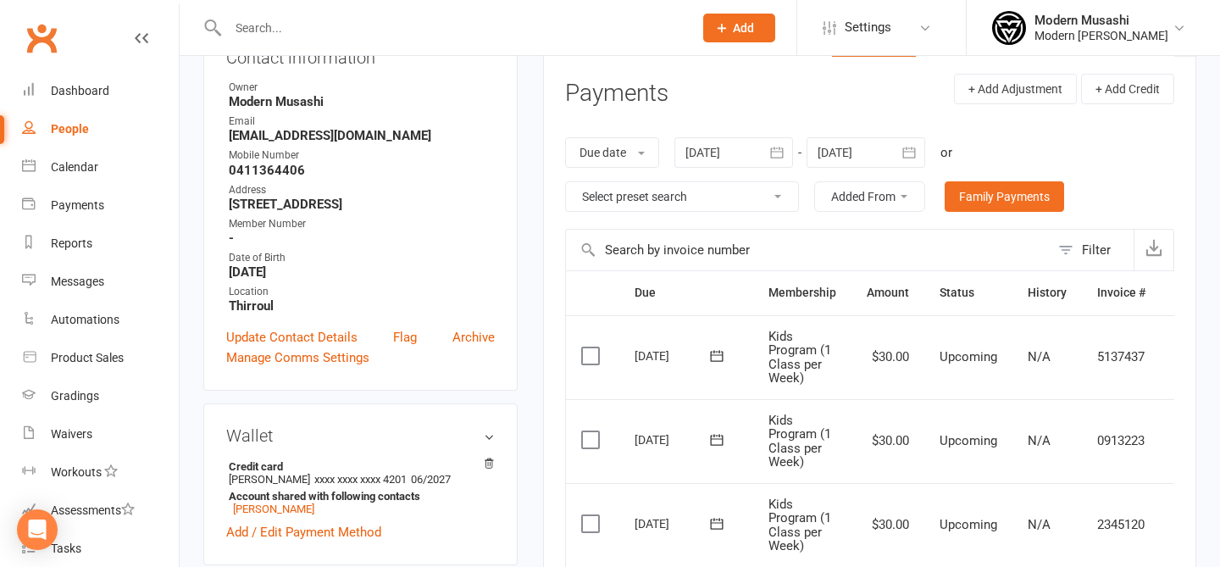
click at [649, 292] on th "Due" at bounding box center [687, 292] width 134 height 43
click at [725, 289] on th "Due" at bounding box center [687, 292] width 134 height 43
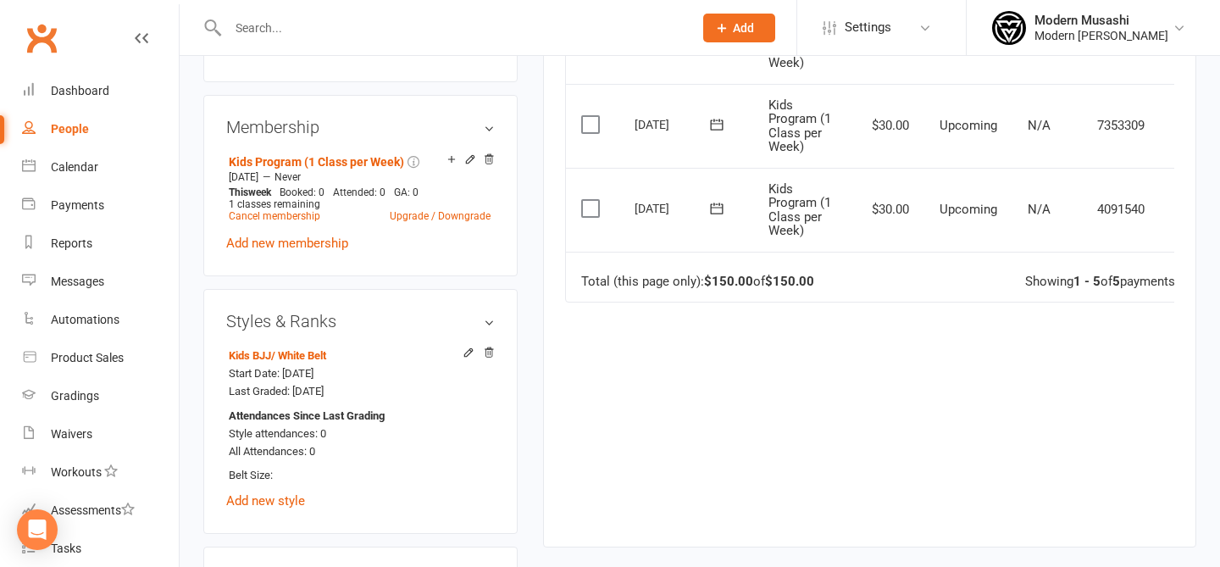
scroll to position [660, 0]
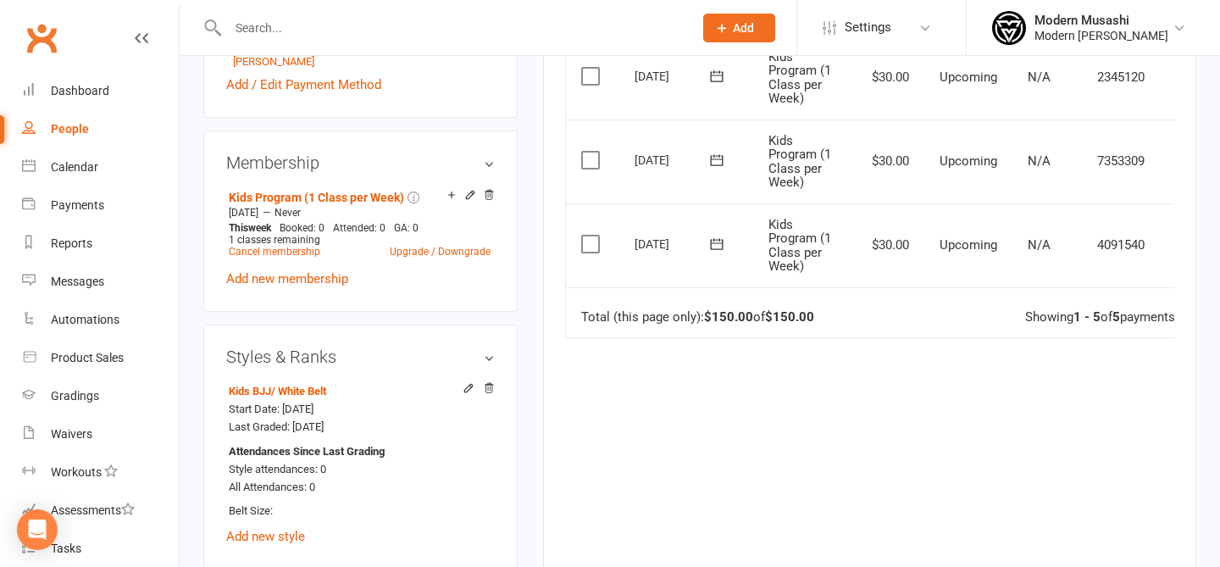
click at [659, 252] on div "[DATE]" at bounding box center [674, 244] width 78 height 26
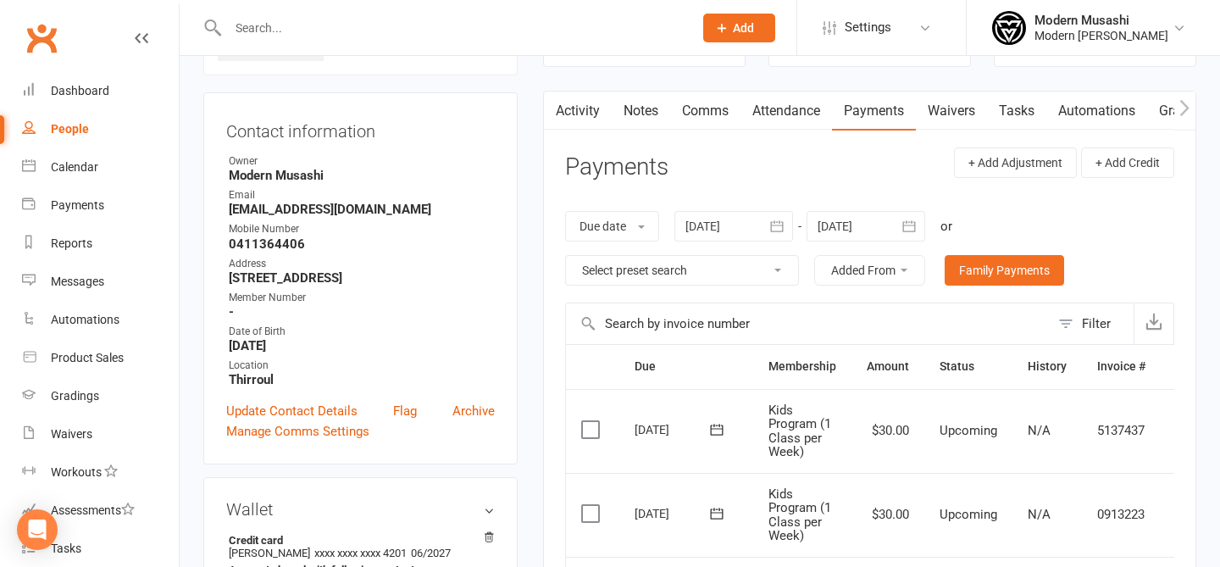
scroll to position [137, 0]
click at [97, 186] on link "Payments" at bounding box center [100, 205] width 157 height 38
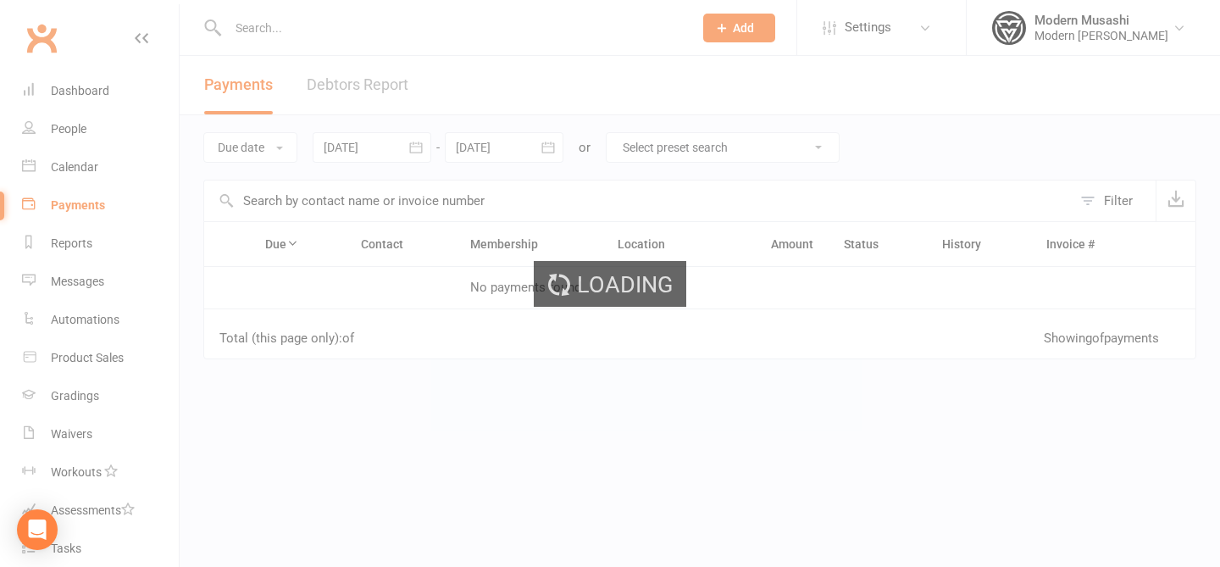
click at [113, 201] on div "Loading" at bounding box center [610, 283] width 1220 height 567
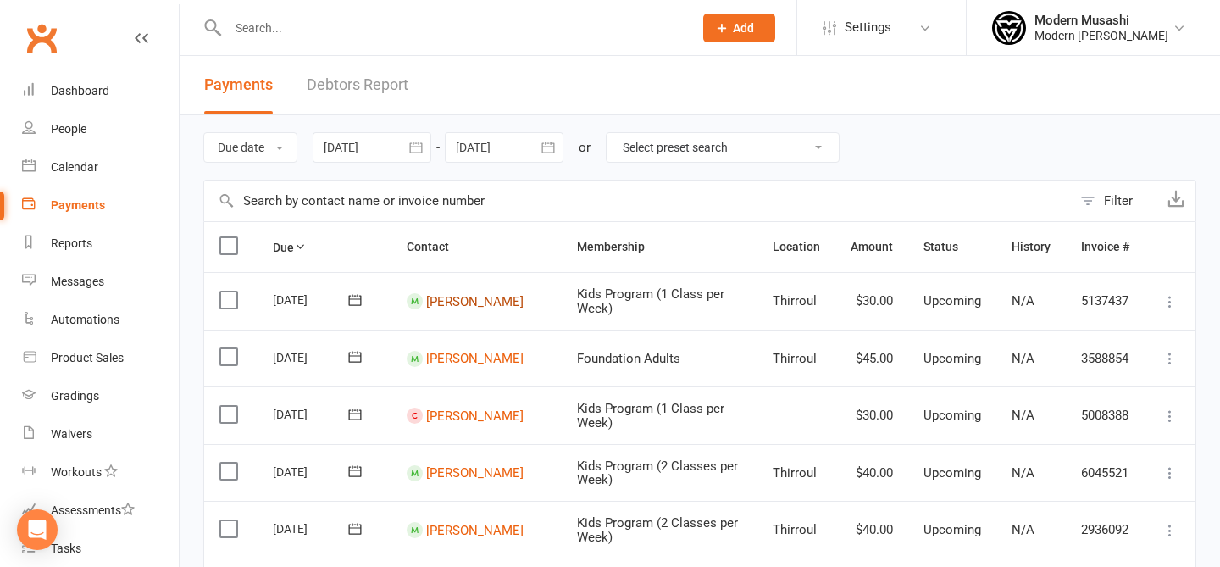
click at [427, 301] on link "[PERSON_NAME]" at bounding box center [474, 300] width 97 height 15
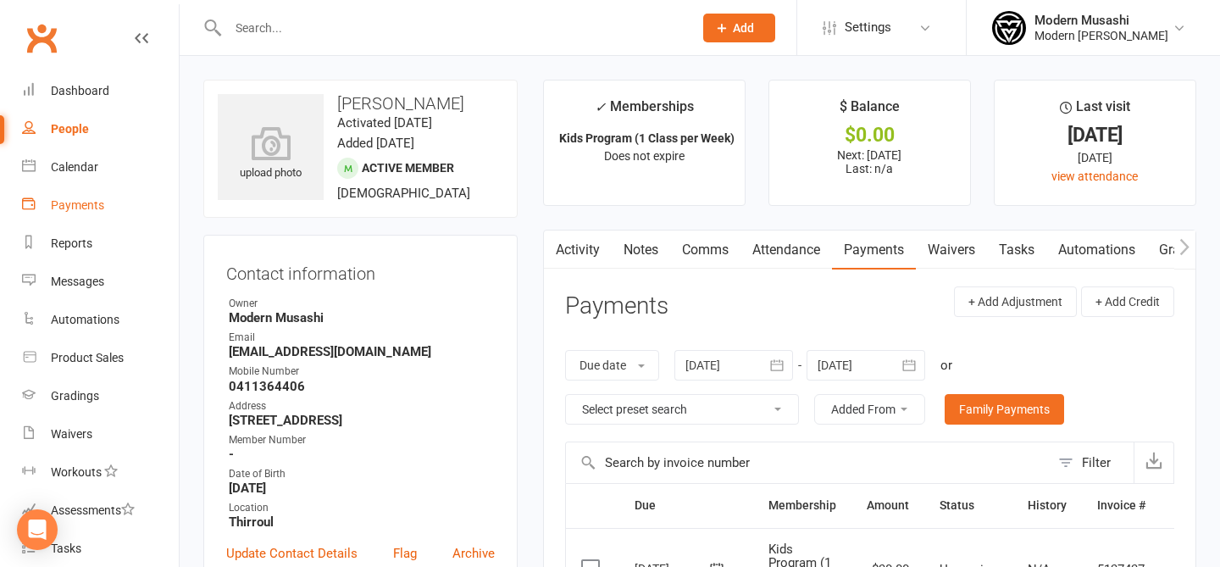
click at [76, 206] on div "Payments" at bounding box center [77, 205] width 53 height 14
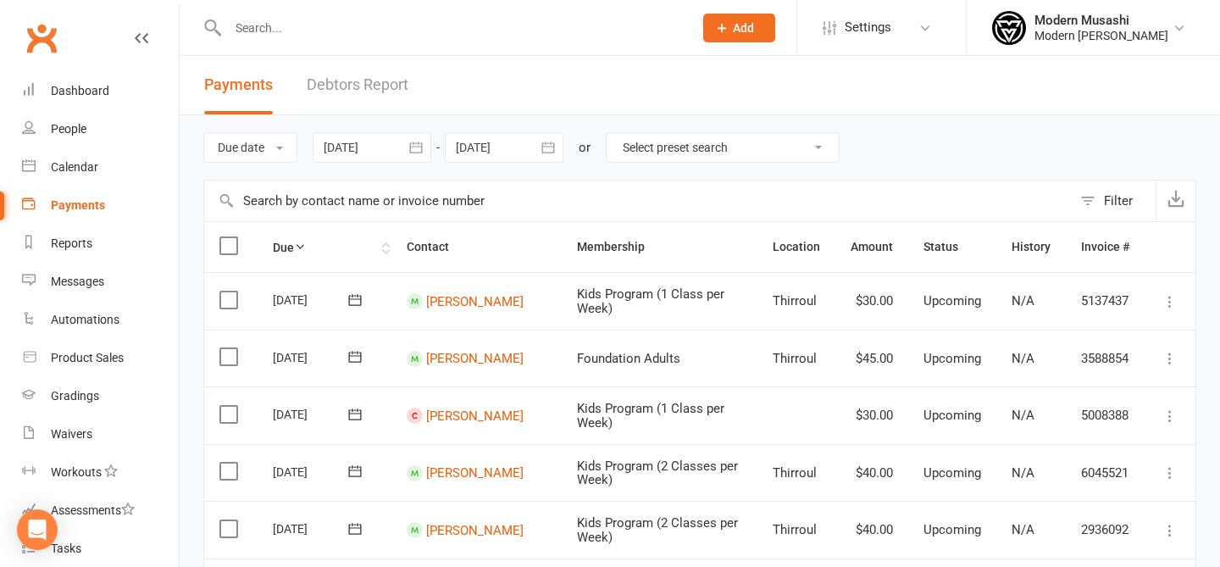
click at [311, 264] on th "Due" at bounding box center [325, 247] width 134 height 50
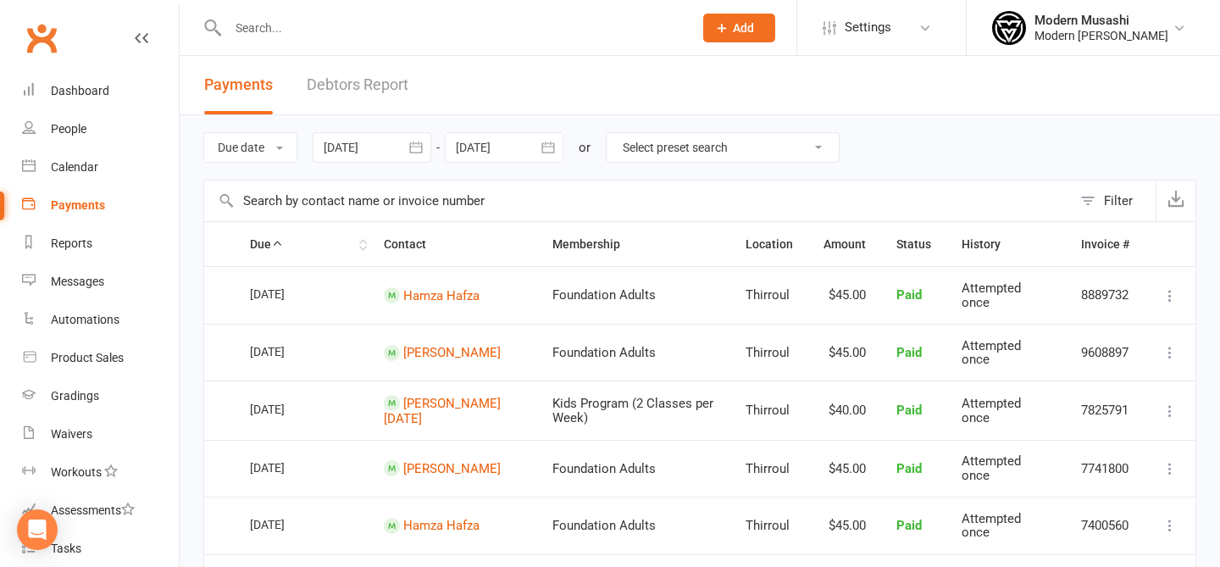
click at [305, 239] on th "Due" at bounding box center [302, 244] width 134 height 44
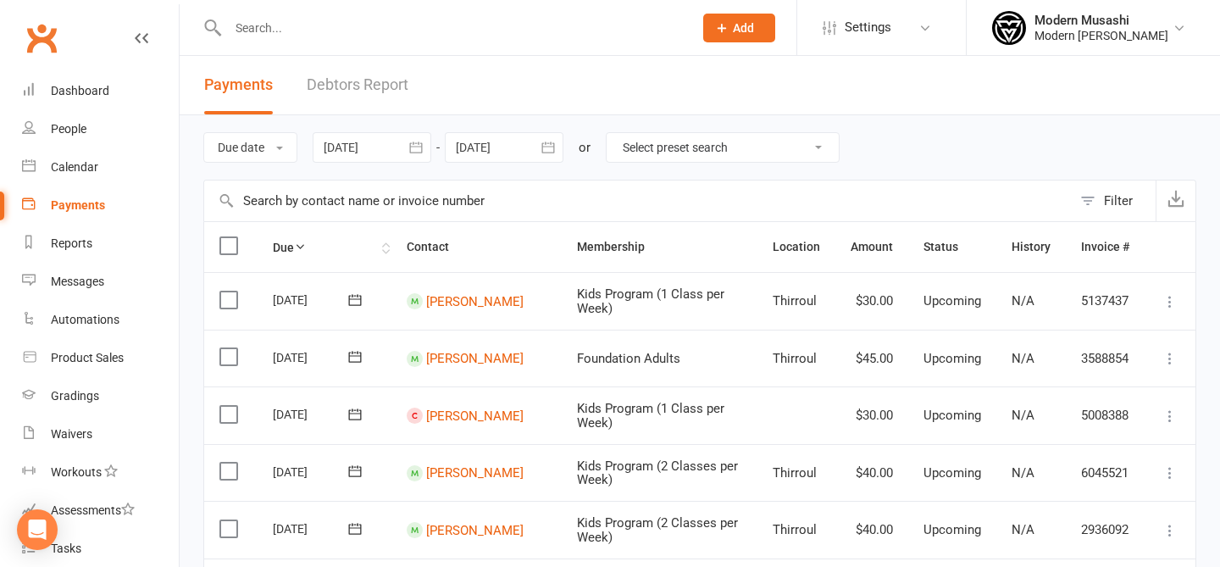
click at [311, 245] on th "Due" at bounding box center [325, 247] width 134 height 50
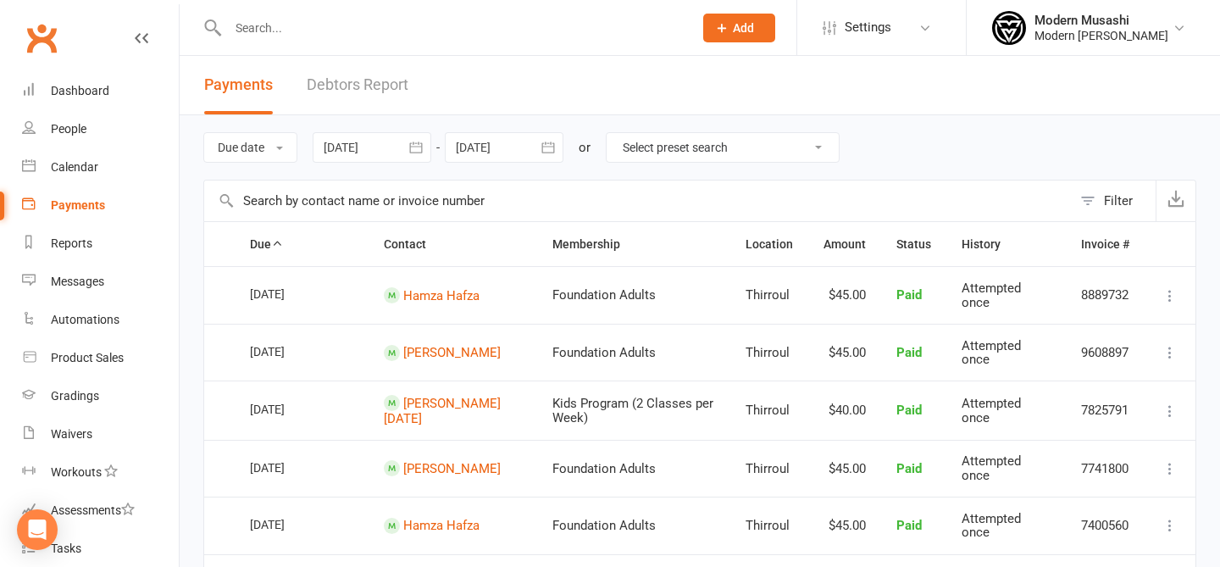
click at [383, 142] on div at bounding box center [372, 147] width 119 height 31
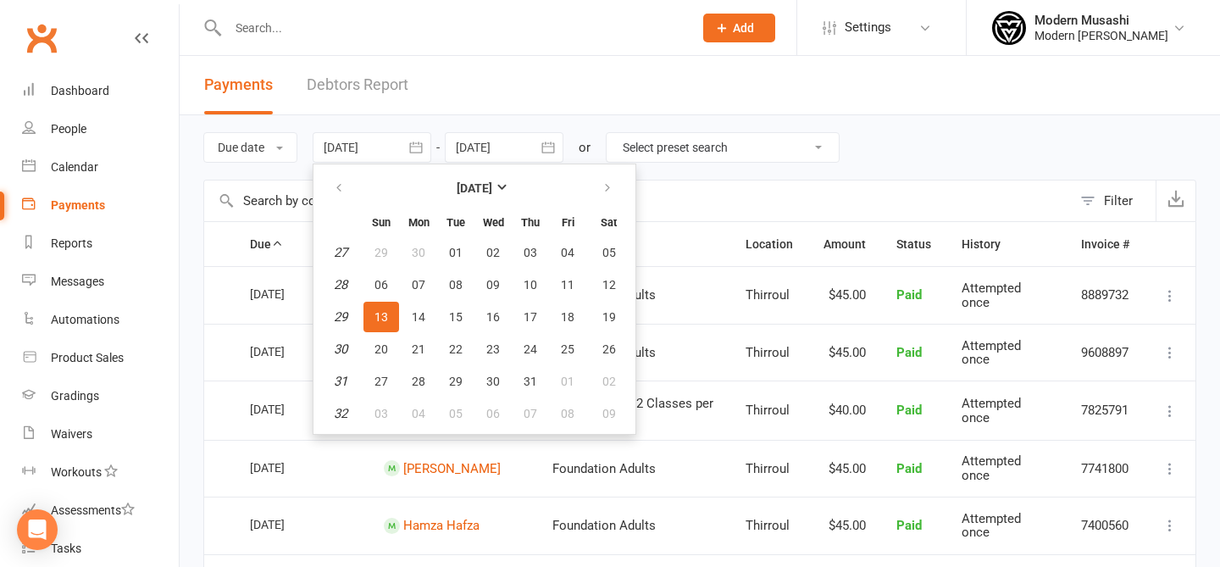
click at [381, 329] on button "13" at bounding box center [382, 317] width 36 height 31
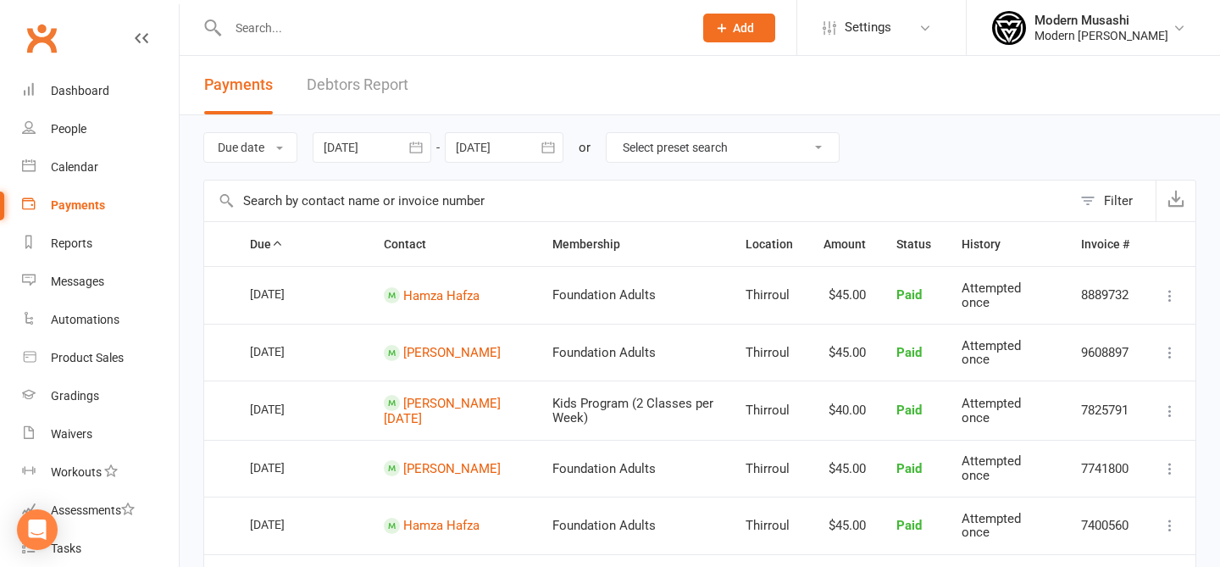
click at [392, 155] on div at bounding box center [372, 147] width 119 height 31
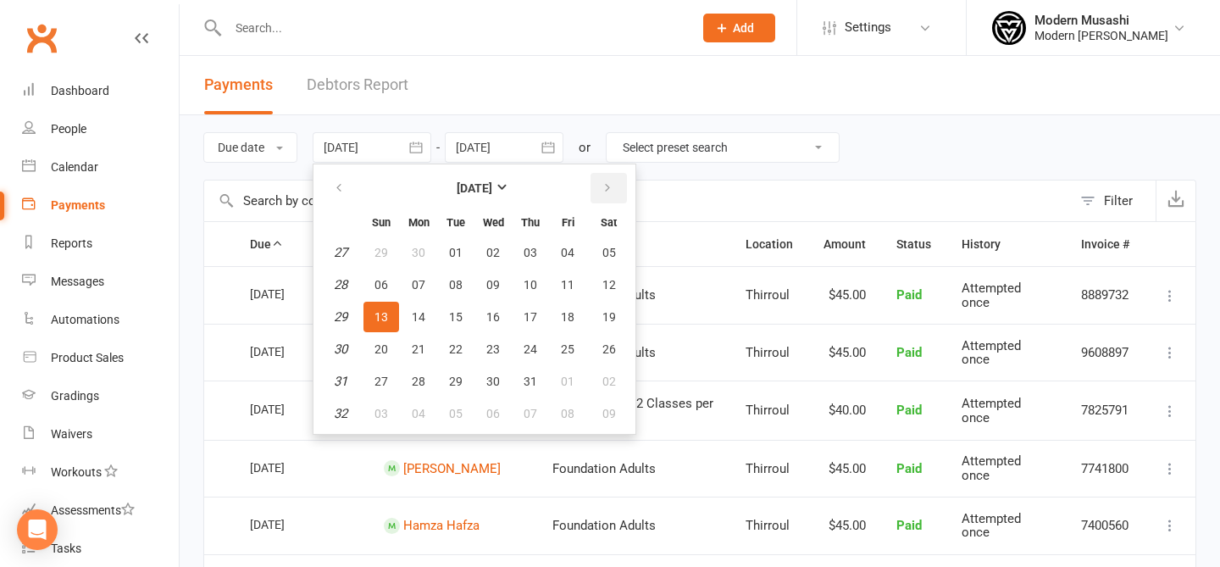
click at [611, 194] on icon "button" at bounding box center [608, 188] width 12 height 14
click at [479, 325] on button "13" at bounding box center [493, 317] width 36 height 31
type input "[DATE]"
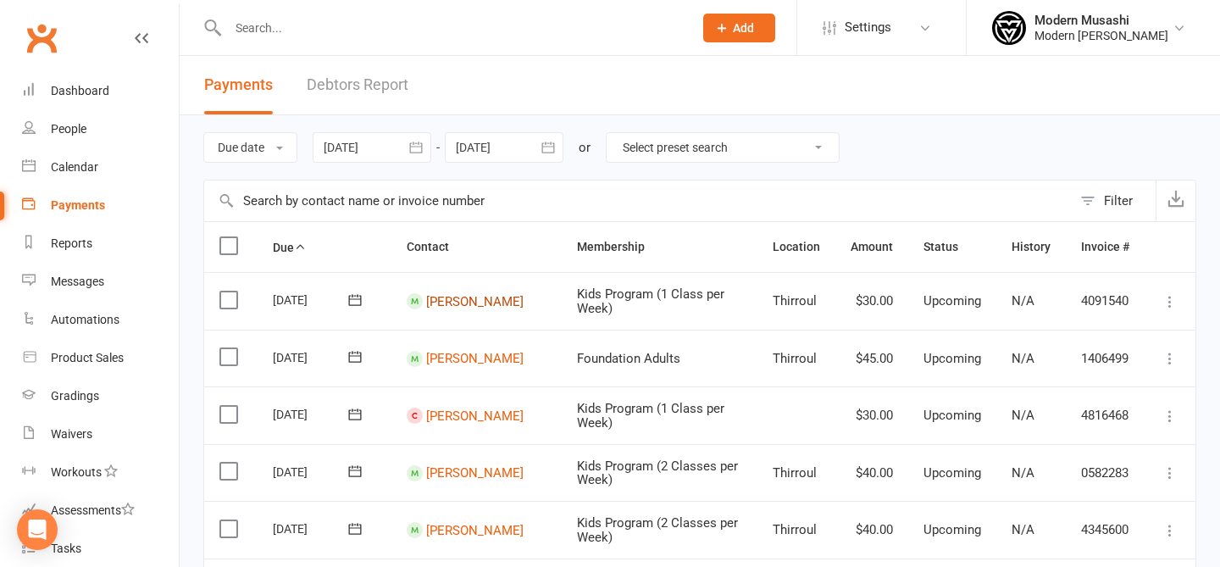
click at [459, 293] on link "[PERSON_NAME]" at bounding box center [474, 300] width 97 height 15
click at [1170, 307] on icon at bounding box center [1170, 301] width 17 height 17
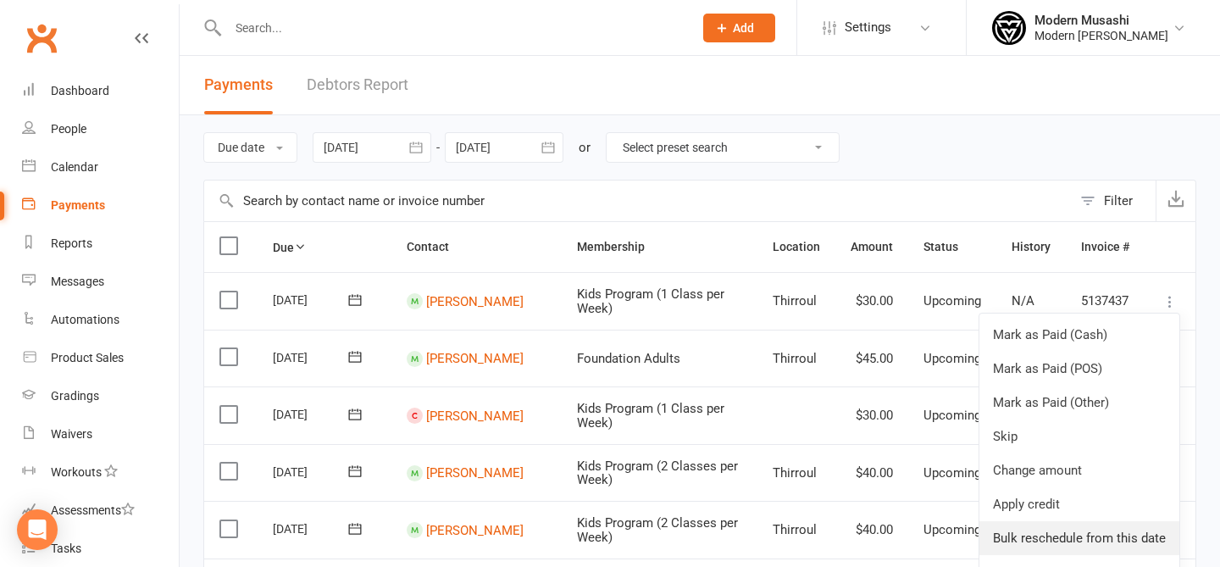
click at [1070, 548] on link "Bulk reschedule from this date" at bounding box center [1080, 538] width 200 height 34
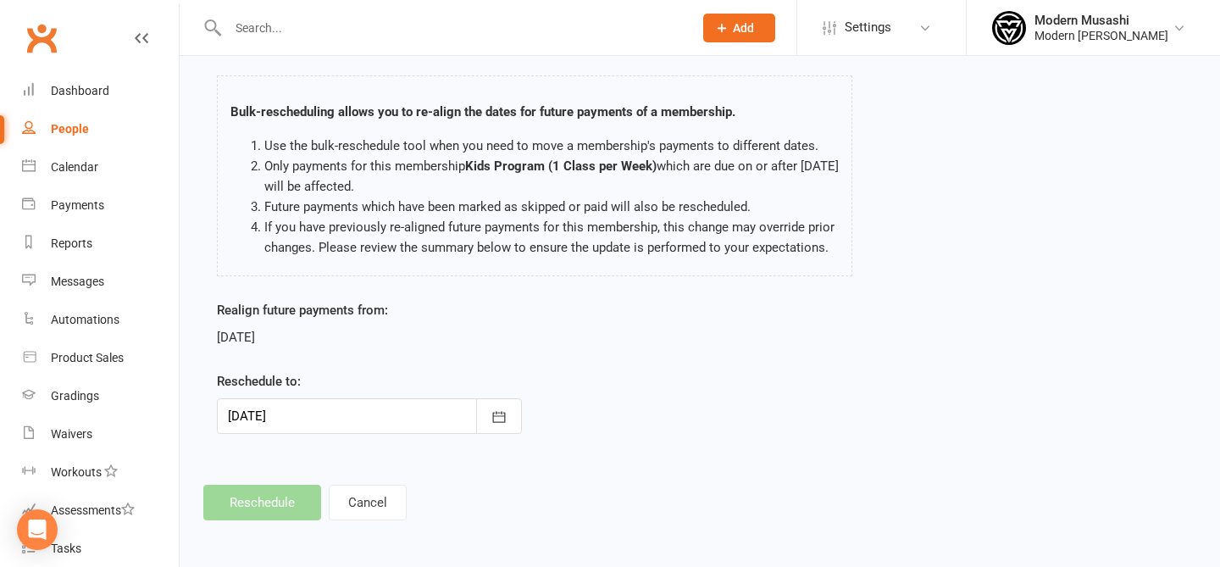
scroll to position [76, 0]
click at [395, 419] on div at bounding box center [369, 415] width 305 height 36
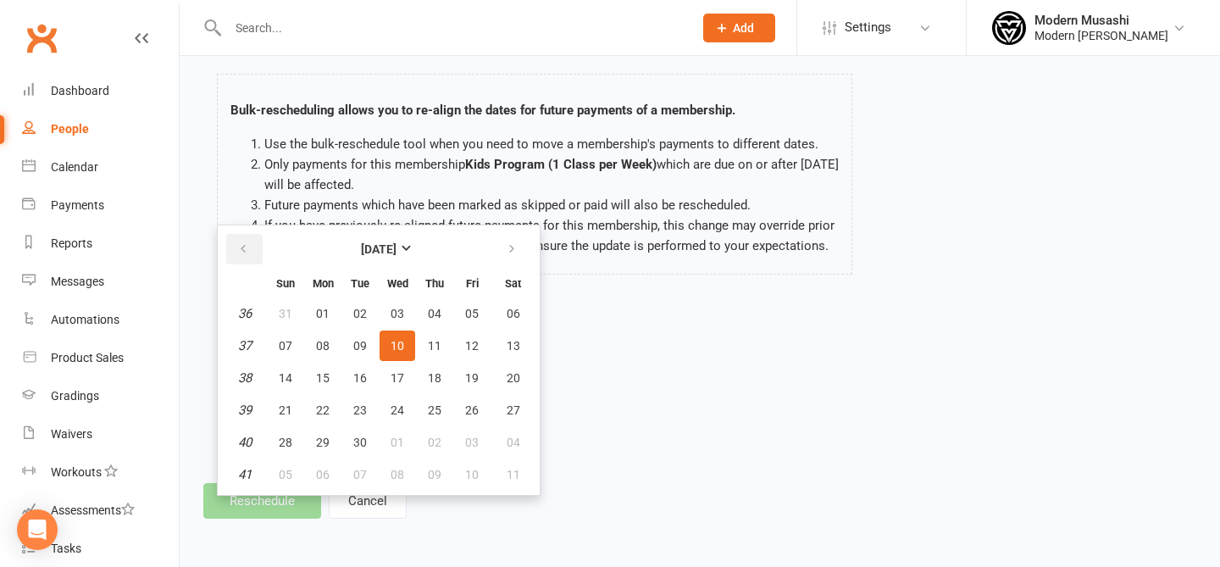
click at [236, 248] on button "button" at bounding box center [244, 249] width 36 height 31
click at [474, 374] on span "15" at bounding box center [472, 378] width 14 height 14
type input "[DATE]"
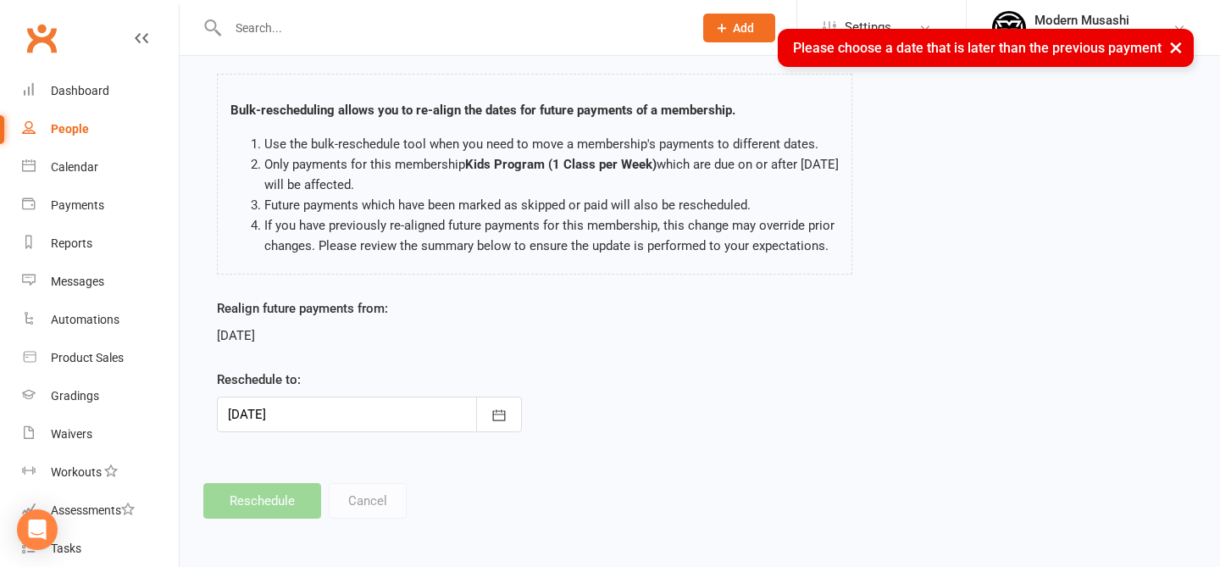
click at [716, 387] on div "Realign future payments from: [DATE] Reschedule to: [DATE] [DATE] Sun Mon Tue W…" at bounding box center [700, 377] width 992 height 158
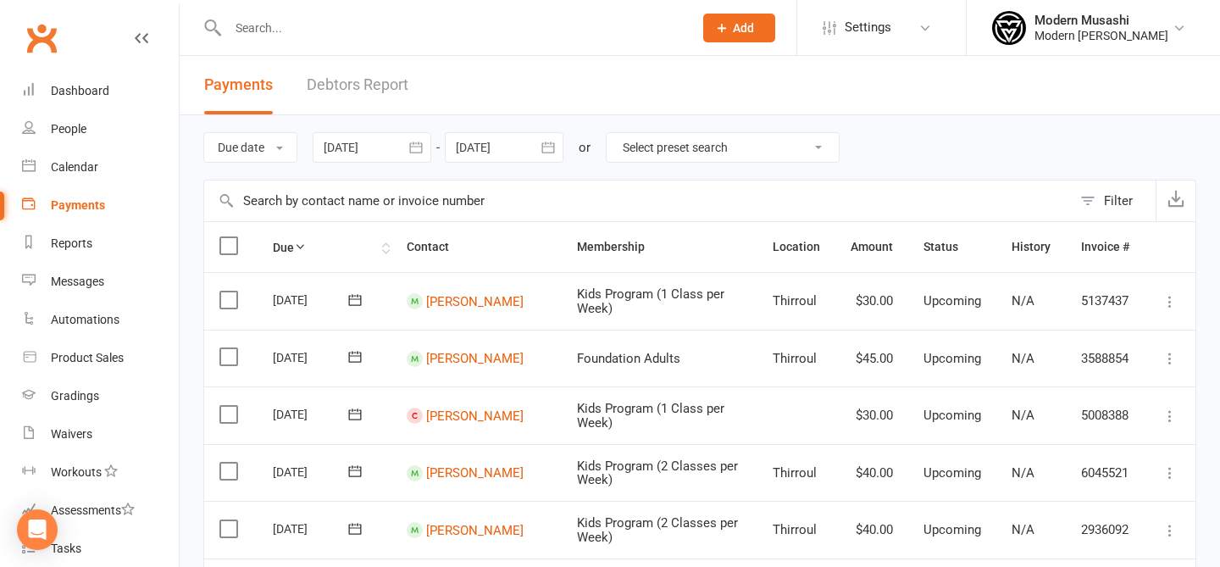
click at [297, 247] on icon at bounding box center [300, 247] width 12 height 12
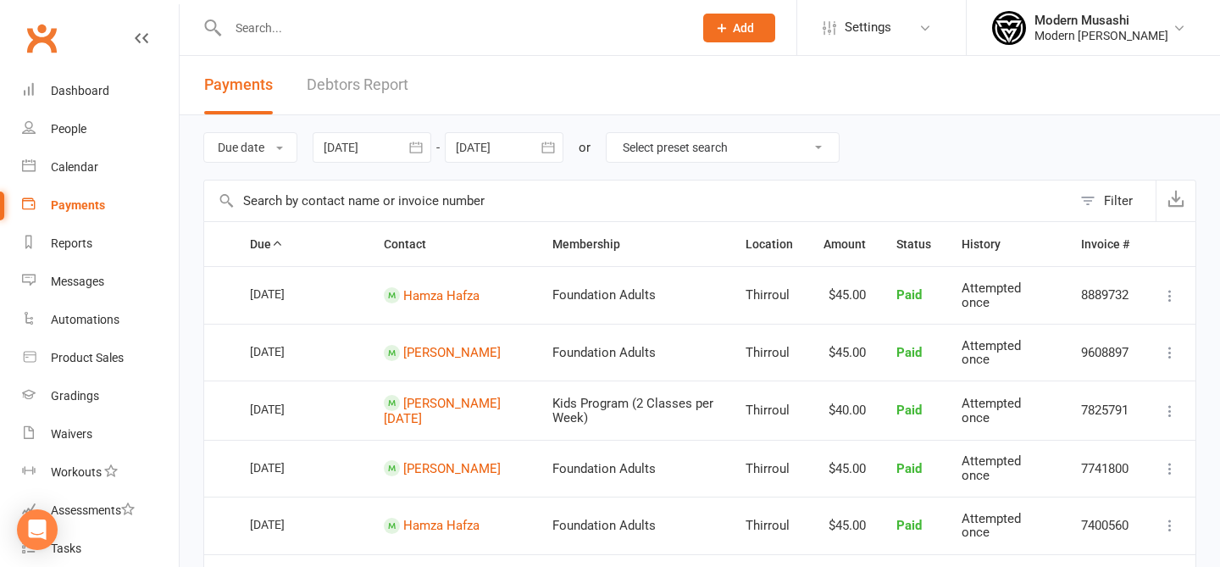
click at [386, 171] on div "Due date Due date Date paid Date failed Date settled [DATE] [DATE] Sun Mon Tue …" at bounding box center [699, 147] width 993 height 64
click at [391, 143] on div at bounding box center [372, 147] width 119 height 31
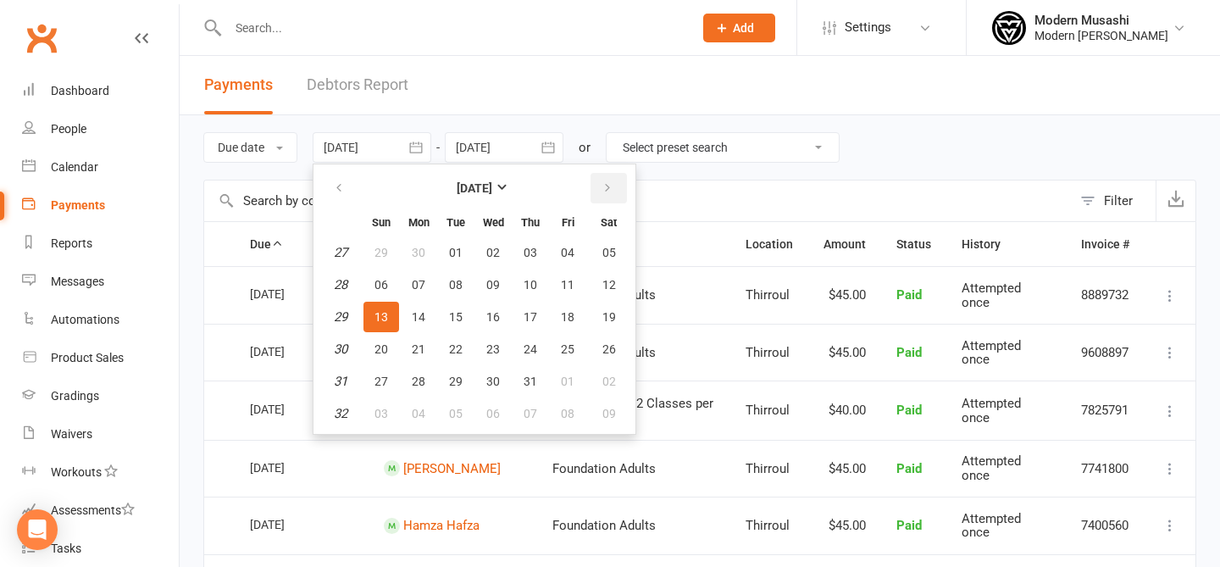
click at [609, 195] on button "button" at bounding box center [609, 188] width 36 height 31
click at [490, 327] on button "13" at bounding box center [493, 317] width 36 height 31
type input "[DATE]"
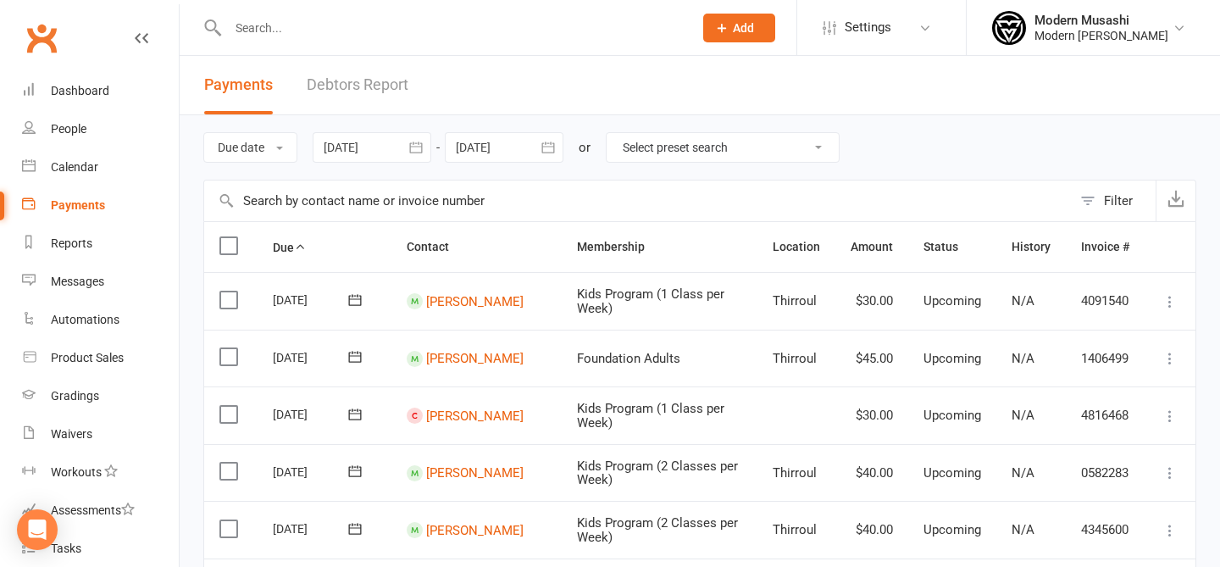
click at [1170, 304] on icon at bounding box center [1170, 301] width 17 height 17
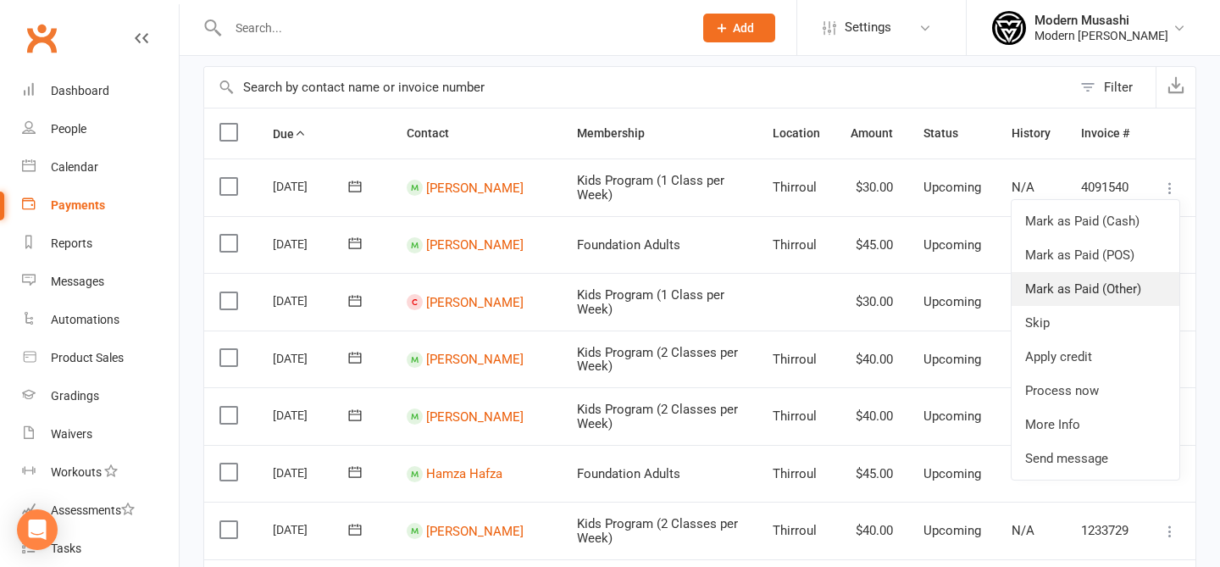
scroll to position [114, 0]
click at [1129, 427] on link "More Info" at bounding box center [1096, 424] width 168 height 34
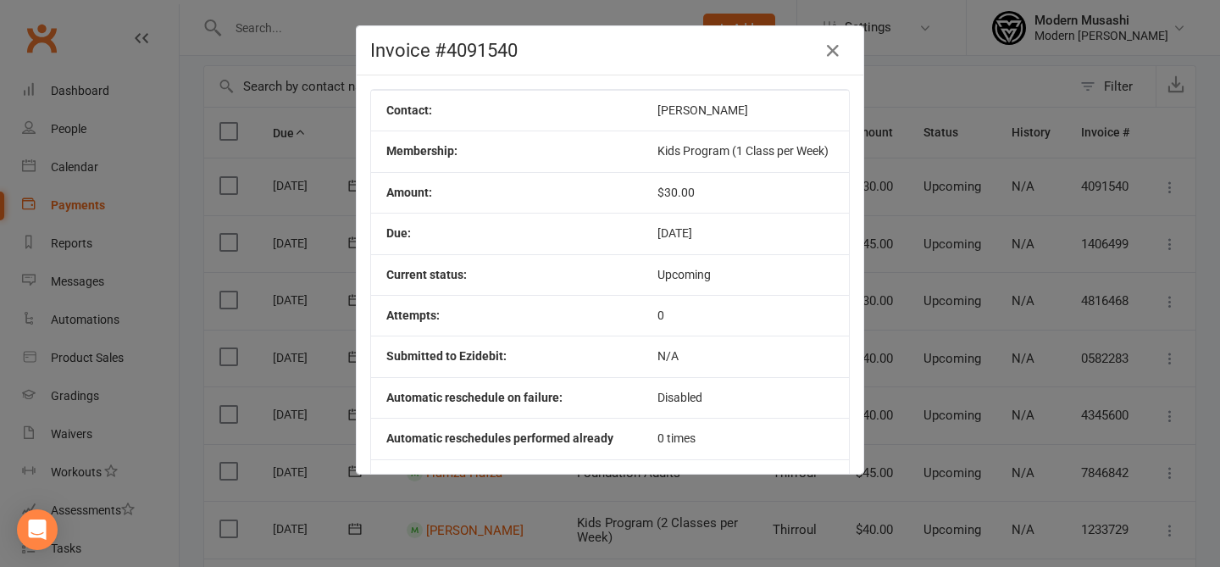
scroll to position [105, 0]
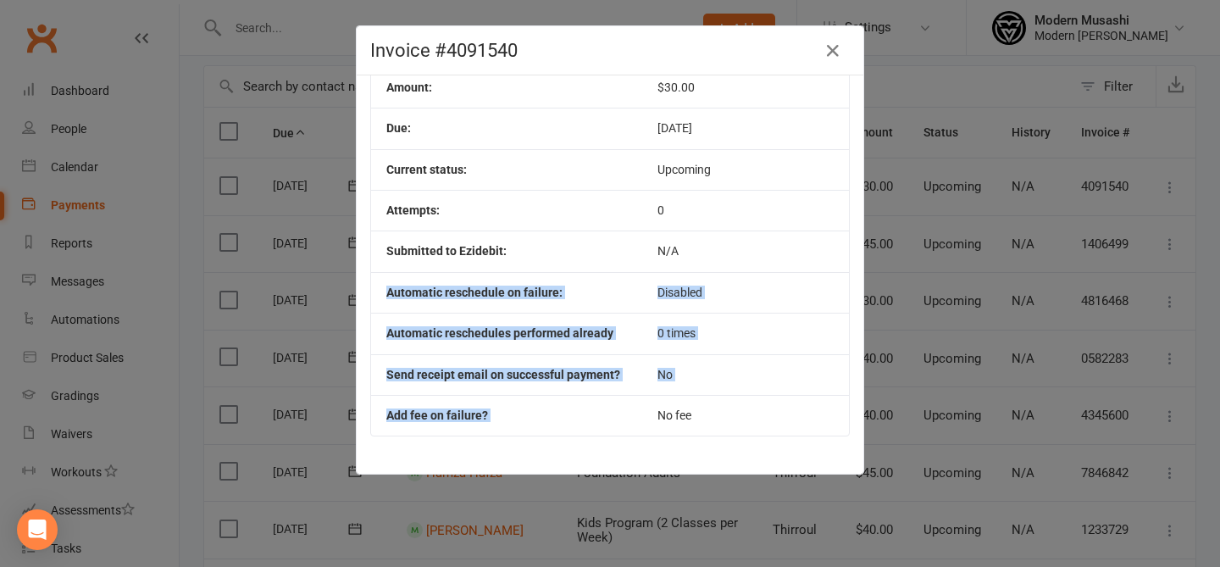
drag, startPoint x: 673, startPoint y: 249, endPoint x: 679, endPoint y: 391, distance: 141.7
click at [686, 400] on tbody "Contact: [PERSON_NAME] Membership: Kids Program (1 Class per Week) Amount: $30.…" at bounding box center [610, 210] width 478 height 451
click at [679, 391] on td "No" at bounding box center [745, 374] width 207 height 41
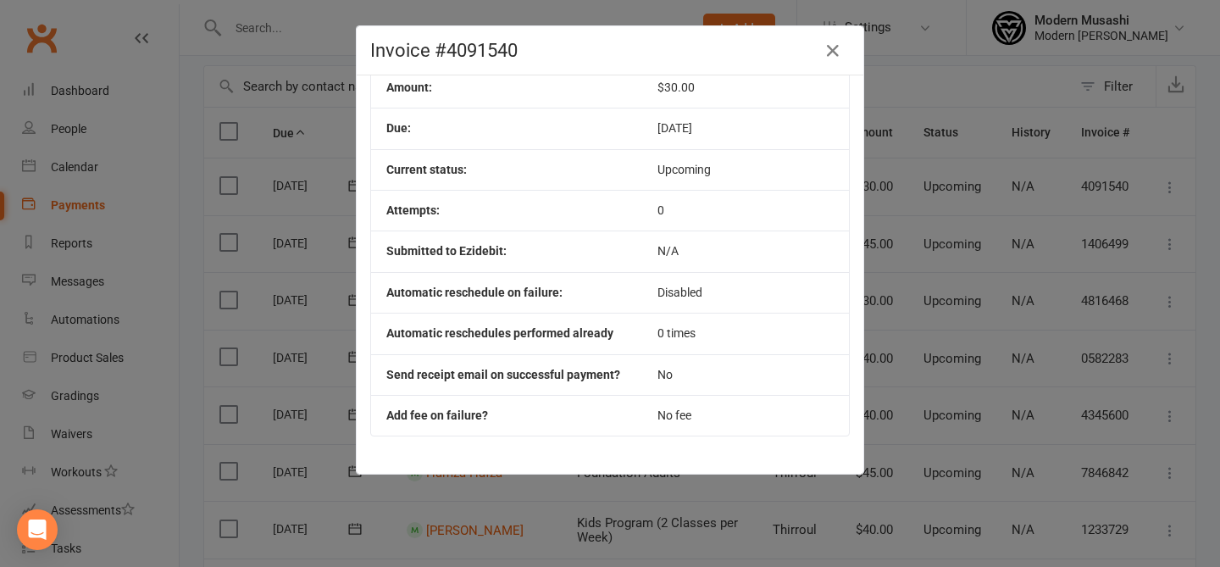
click at [844, 26] on div "Invoice #4091540" at bounding box center [610, 50] width 507 height 49
click at [836, 46] on icon "button" at bounding box center [833, 51] width 20 height 20
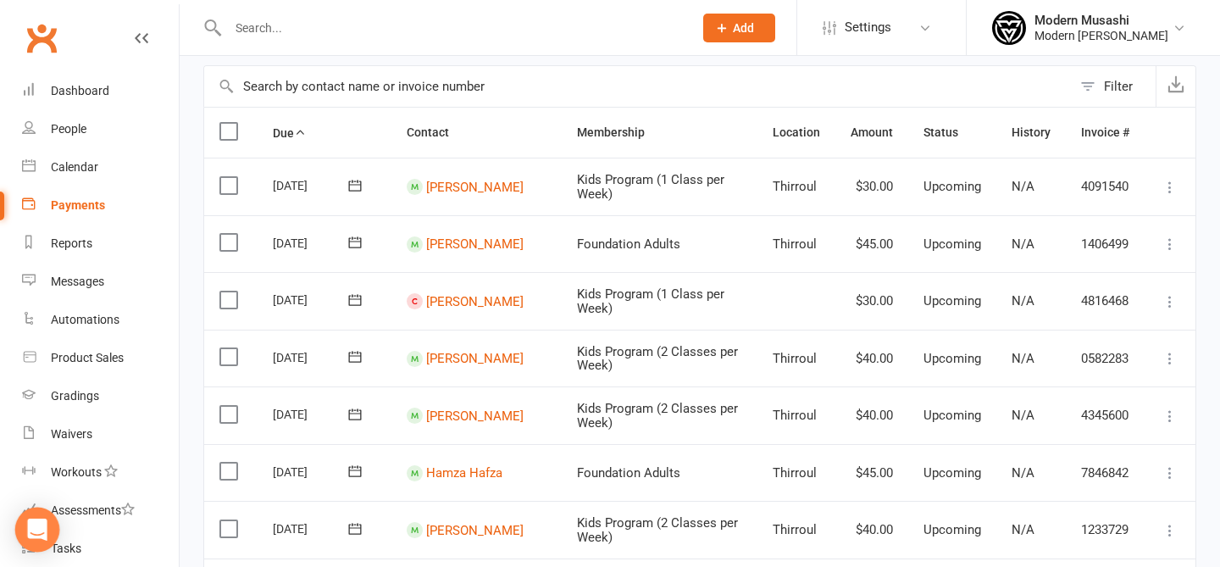
click at [42, 533] on icon "Open Intercom Messenger" at bounding box center [37, 530] width 22 height 22
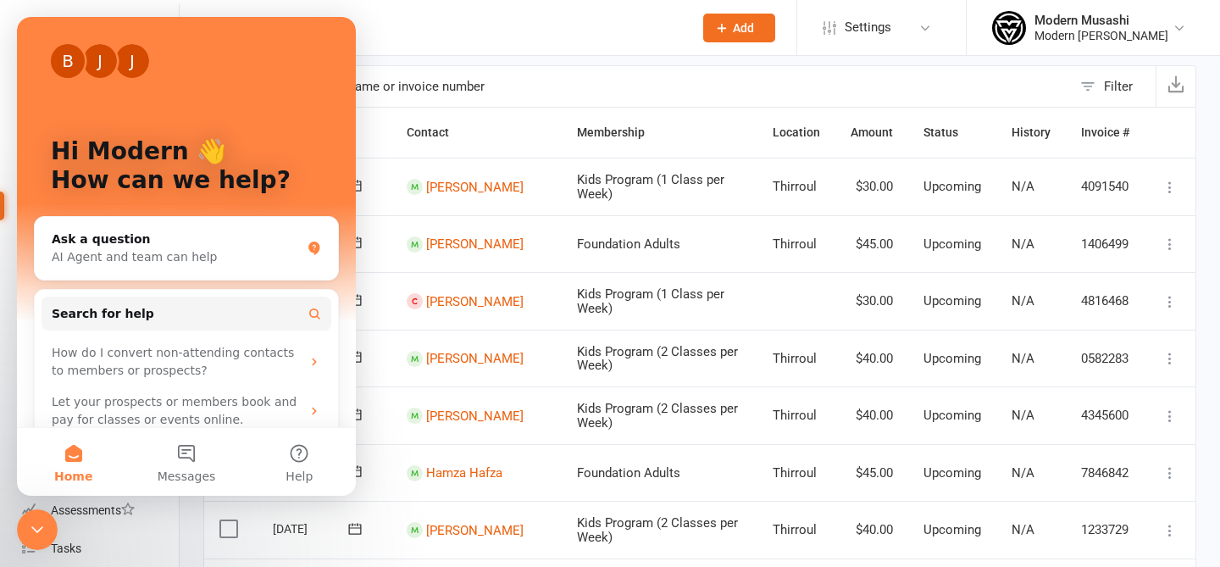
scroll to position [0, 0]
click at [181, 470] on span "Messages" at bounding box center [187, 476] width 58 height 12
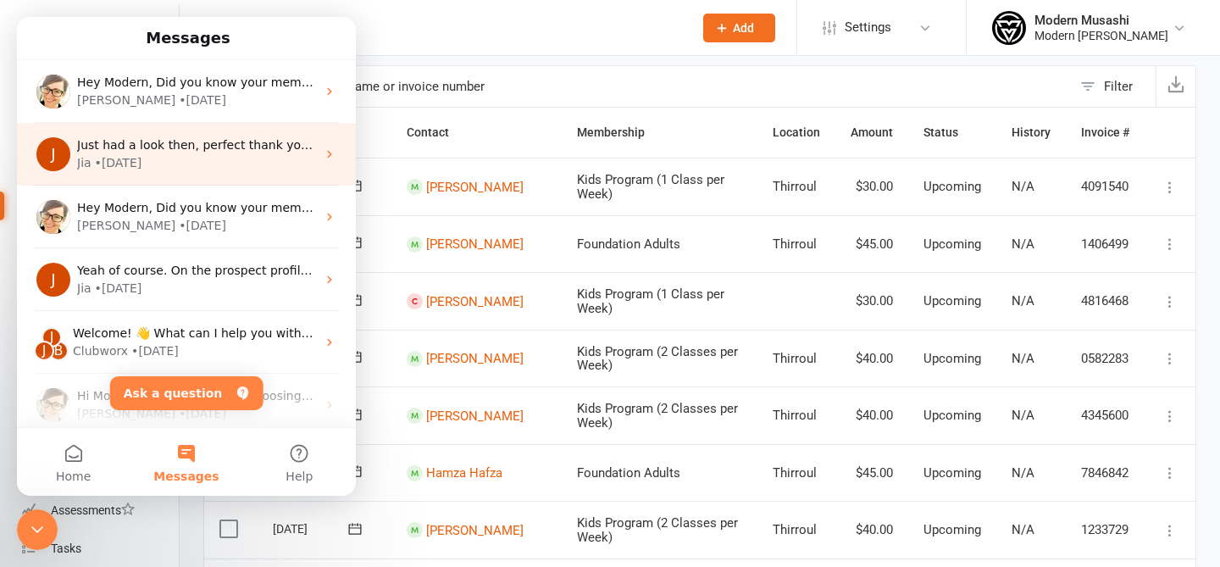
click at [153, 162] on div "Jia • [DATE]" at bounding box center [196, 163] width 239 height 18
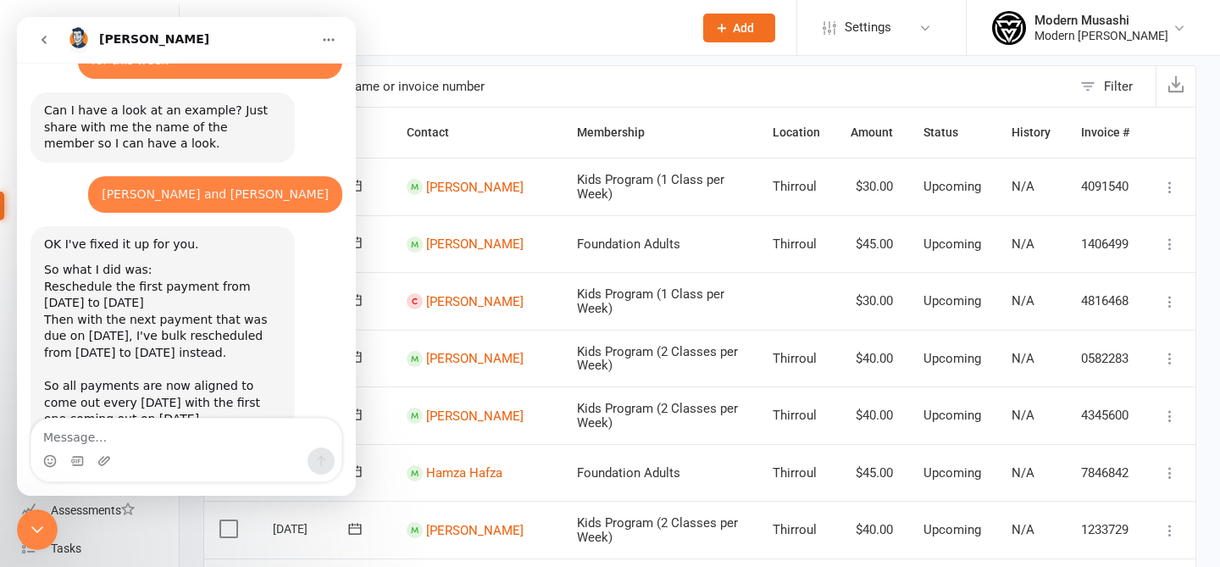
click at [147, 427] on textarea "Message…" at bounding box center [186, 433] width 310 height 29
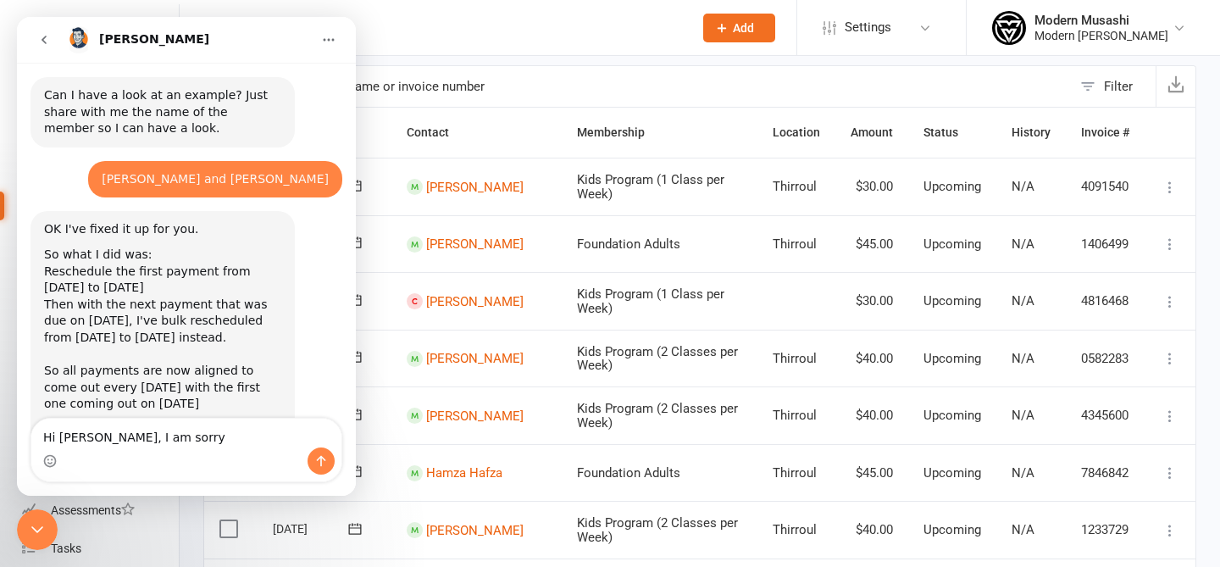
type textarea "Hi [PERSON_NAME], I am sorry"
click at [461, 95] on input "text" at bounding box center [638, 86] width 868 height 41
click at [529, 146] on th "Contact" at bounding box center [477, 133] width 170 height 50
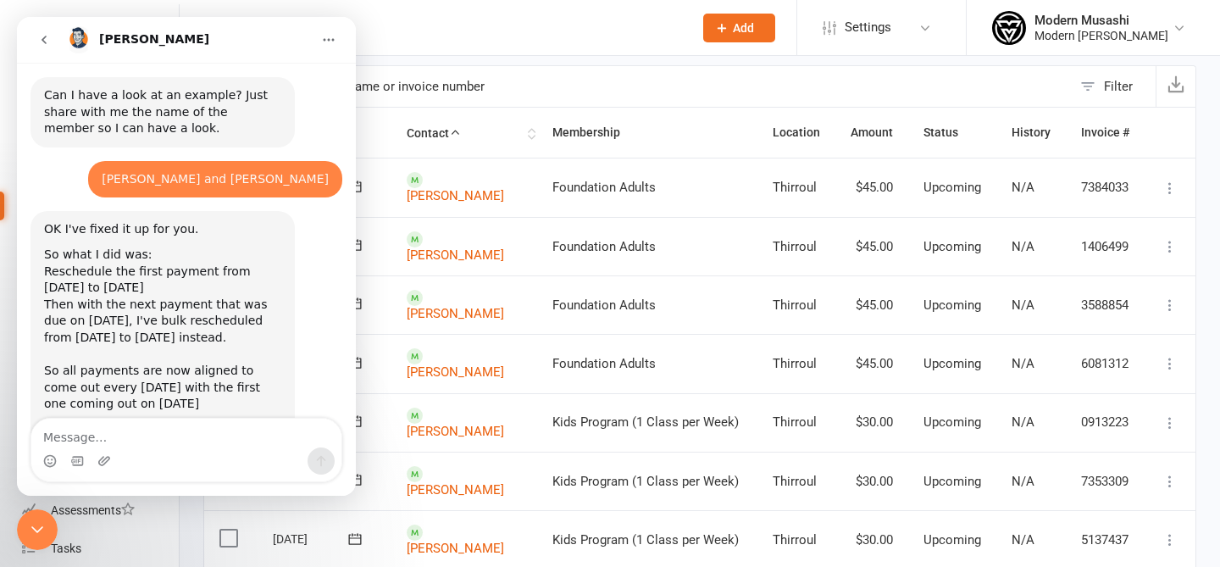
click at [529, 146] on th "Contact" at bounding box center [465, 133] width 146 height 50
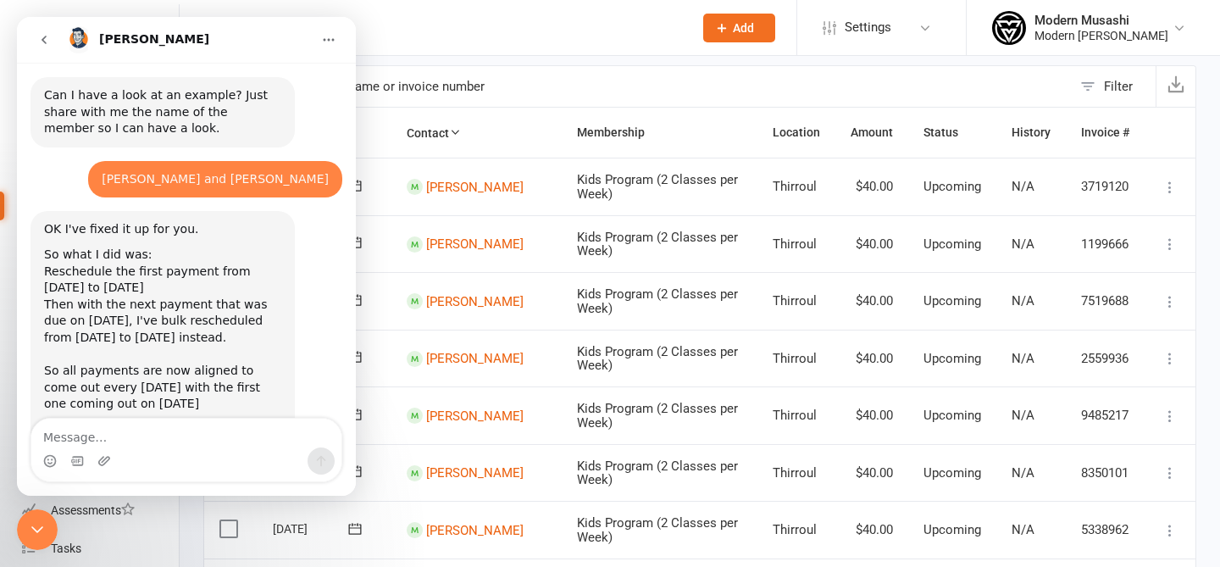
click at [31, 36] on button "go back" at bounding box center [44, 40] width 32 height 32
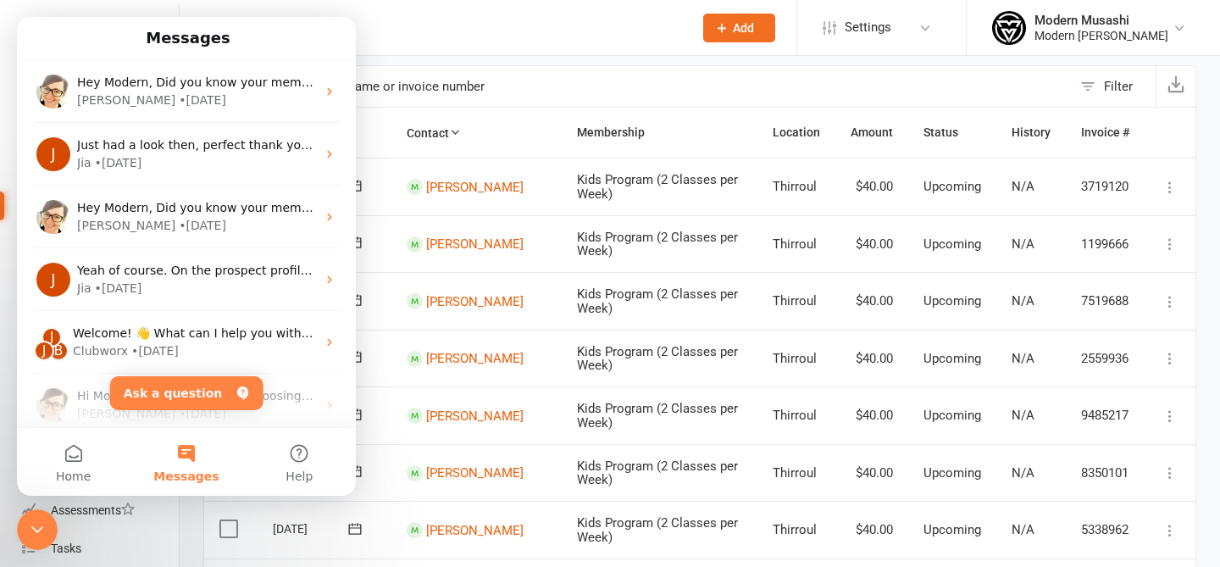
scroll to position [0, 0]
click at [433, 32] on input "text" at bounding box center [452, 28] width 459 height 24
click at [95, 472] on button "Home" at bounding box center [73, 462] width 113 height 68
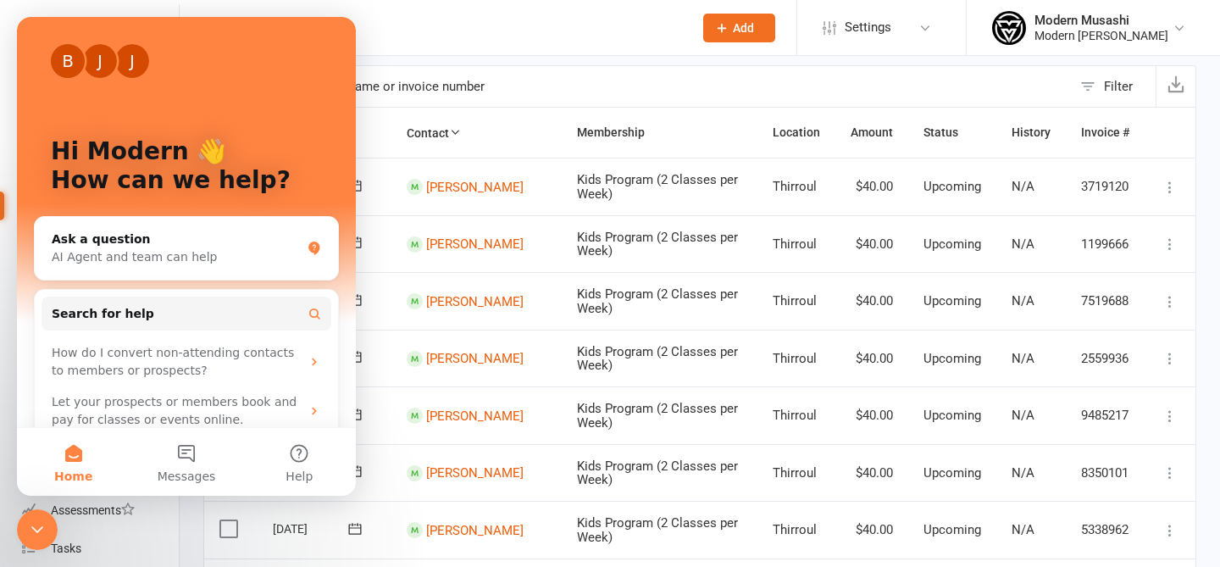
click at [80, 455] on button "Home" at bounding box center [73, 462] width 113 height 68
click at [41, 524] on icon "Close Intercom Messenger" at bounding box center [37, 530] width 20 height 20
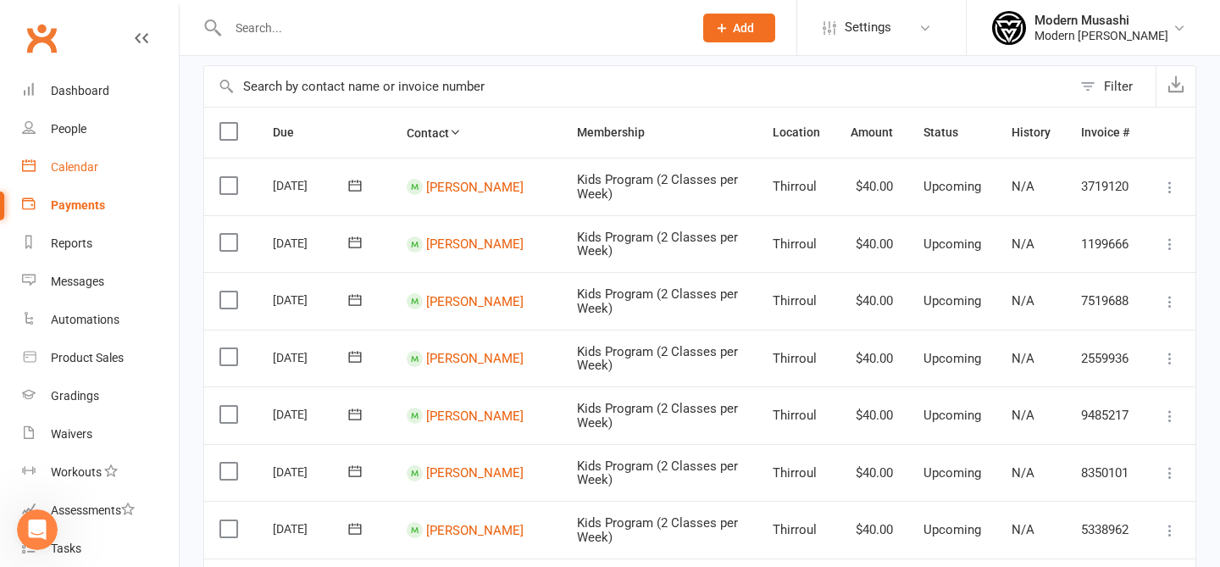
click at [90, 161] on div "Calendar" at bounding box center [74, 167] width 47 height 14
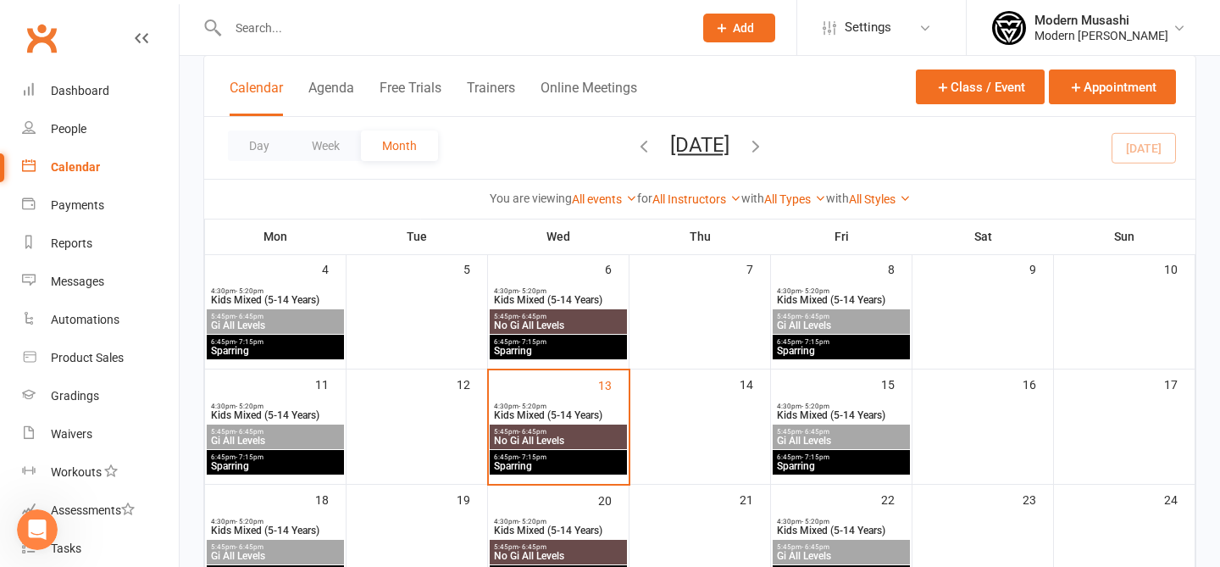
scroll to position [223, 0]
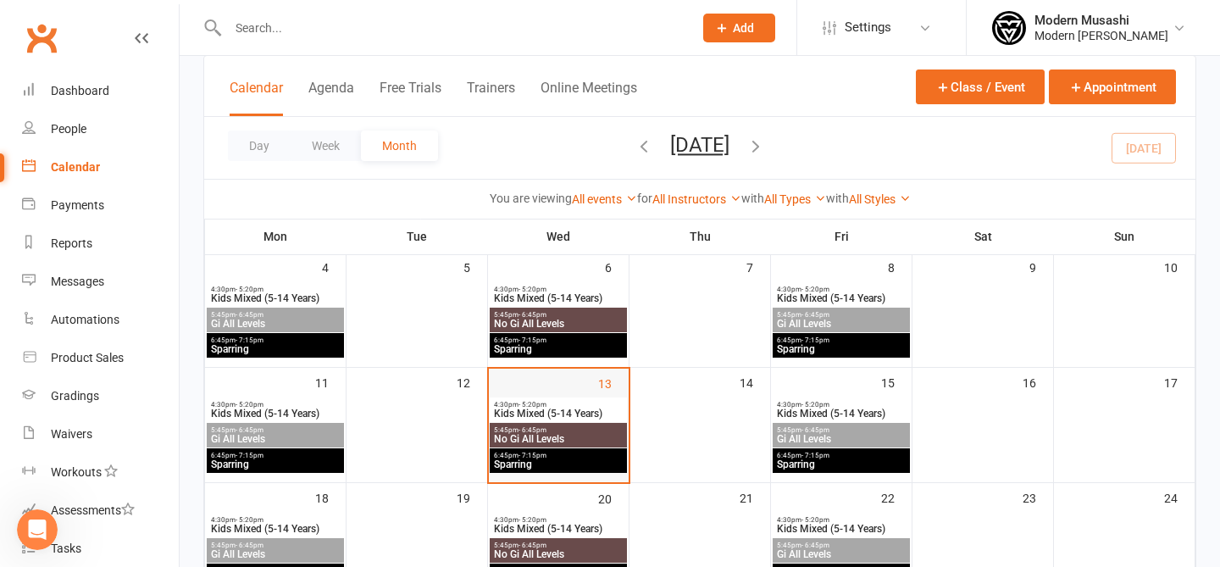
click at [590, 375] on div "13" at bounding box center [559, 422] width 140 height 107
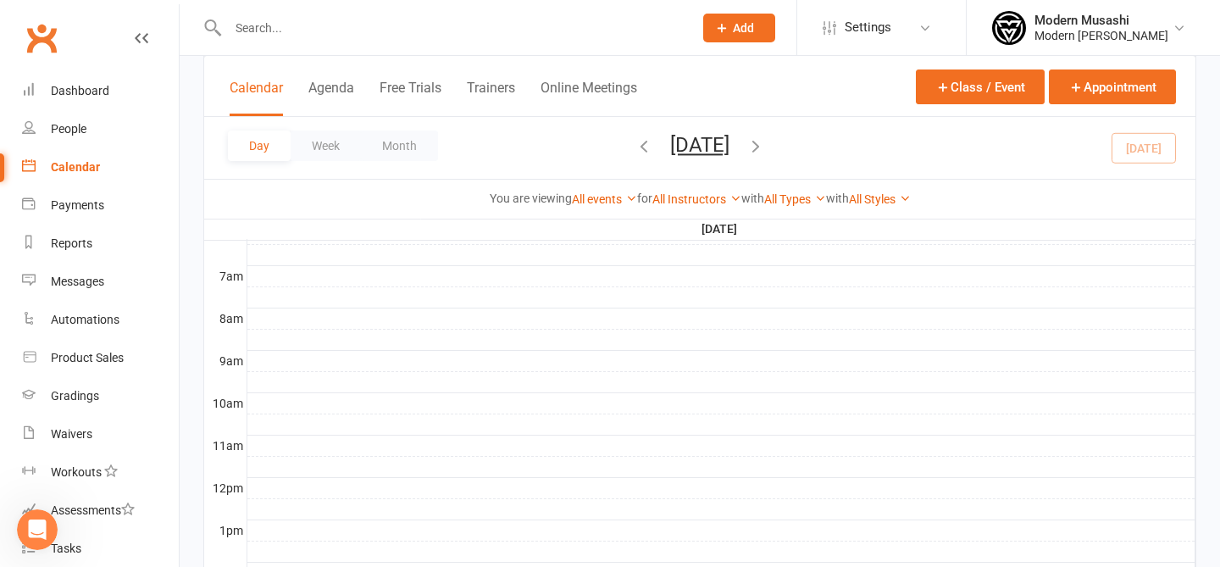
scroll to position [0, 0]
click at [88, 160] on div "Calendar" at bounding box center [75, 167] width 49 height 14
click at [60, 128] on div "People" at bounding box center [69, 129] width 36 height 14
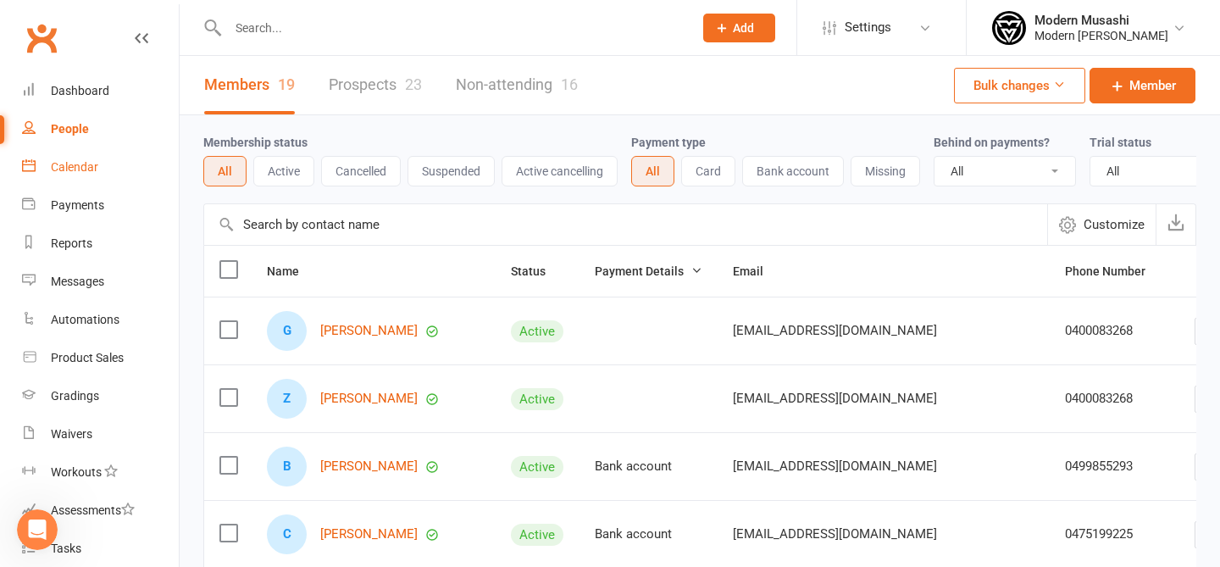
click at [68, 169] on div "Calendar" at bounding box center [74, 167] width 47 height 14
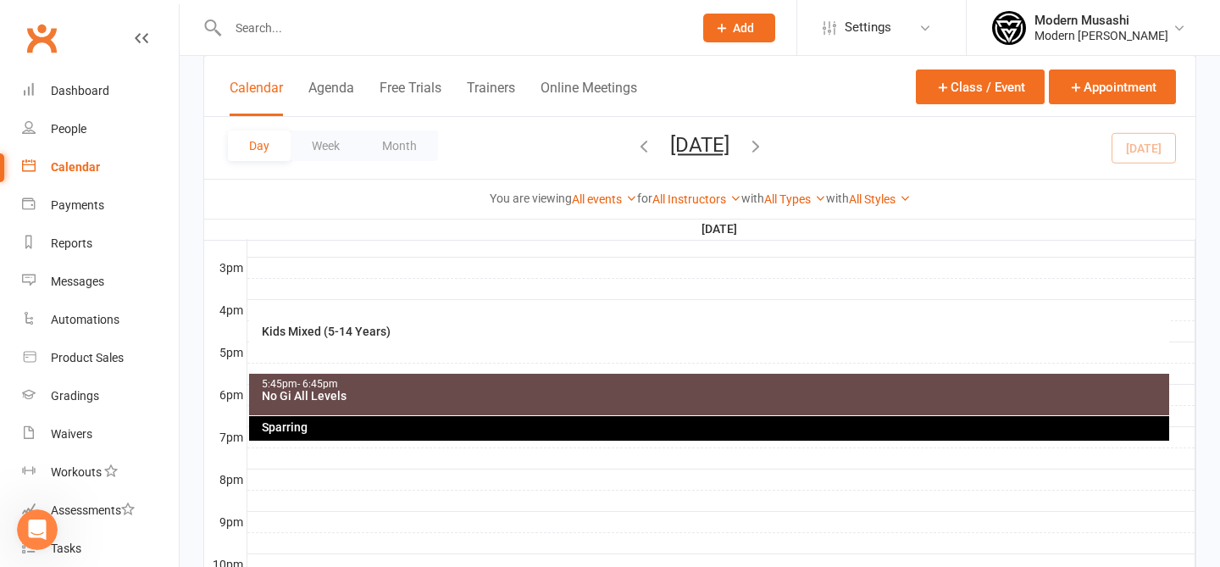
scroll to position [722, 0]
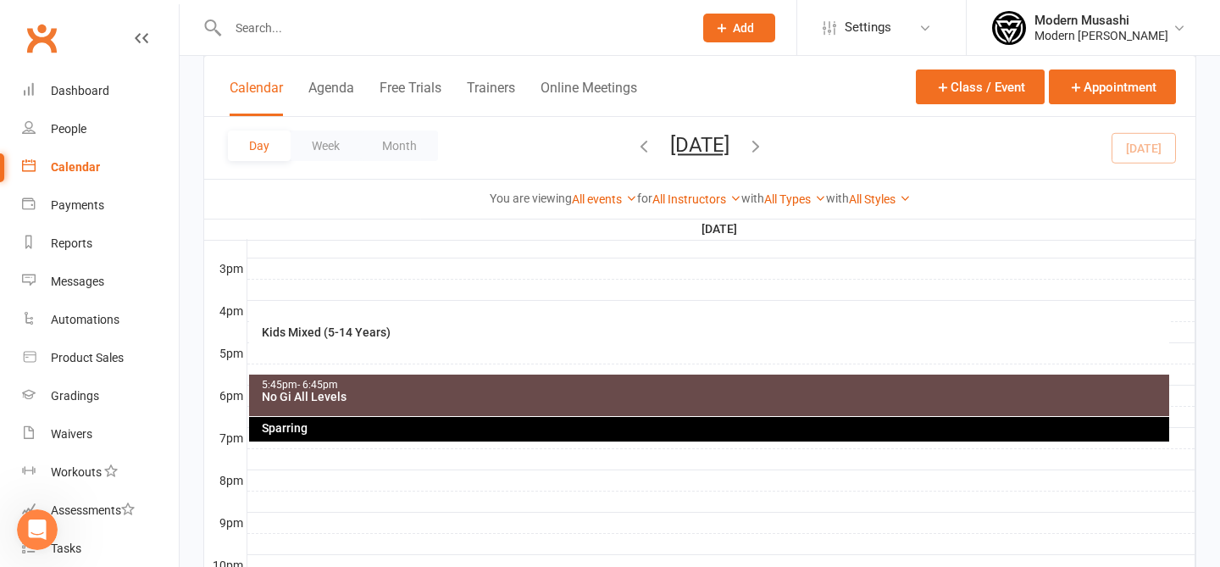
click at [379, 346] on div "Kids Mixed (5-14 Years)" at bounding box center [709, 338] width 921 height 35
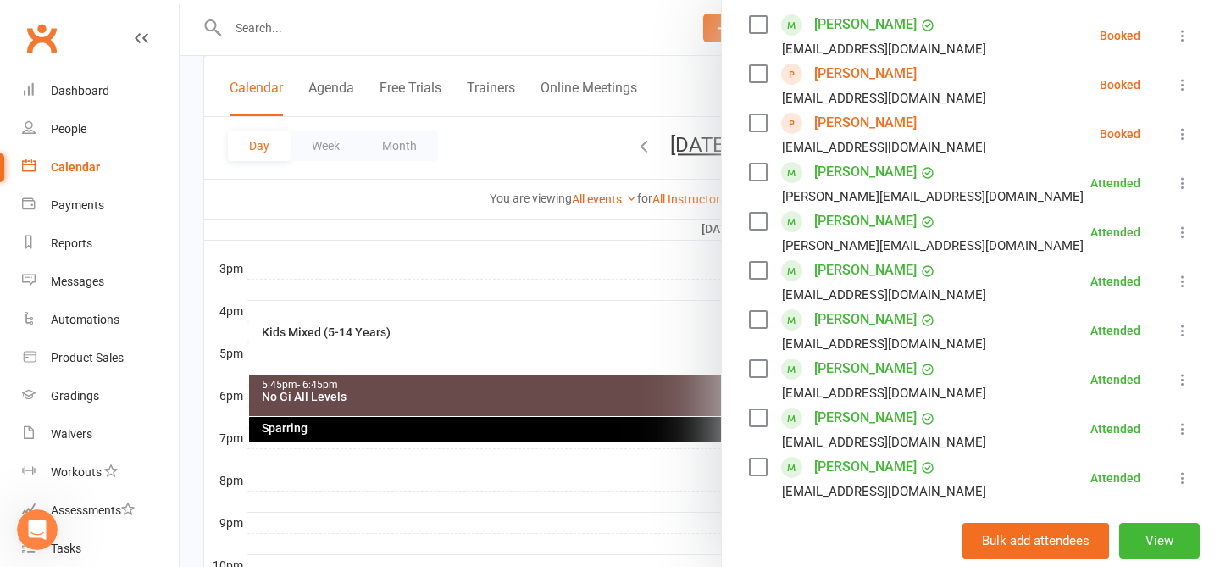
scroll to position [598, 0]
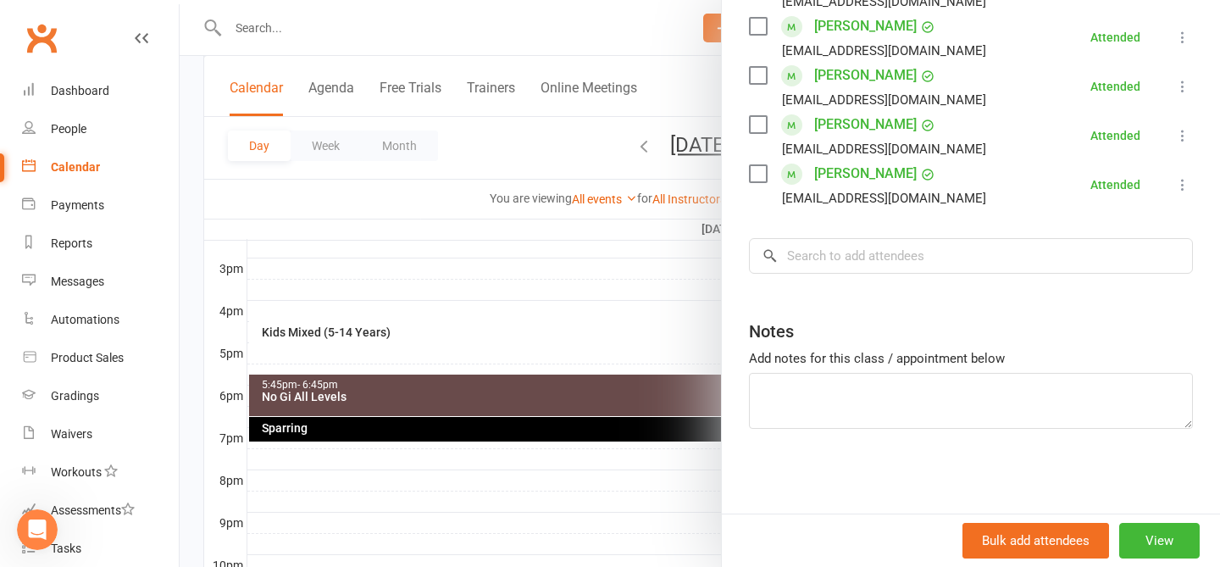
click at [499, 170] on div at bounding box center [700, 283] width 1041 height 567
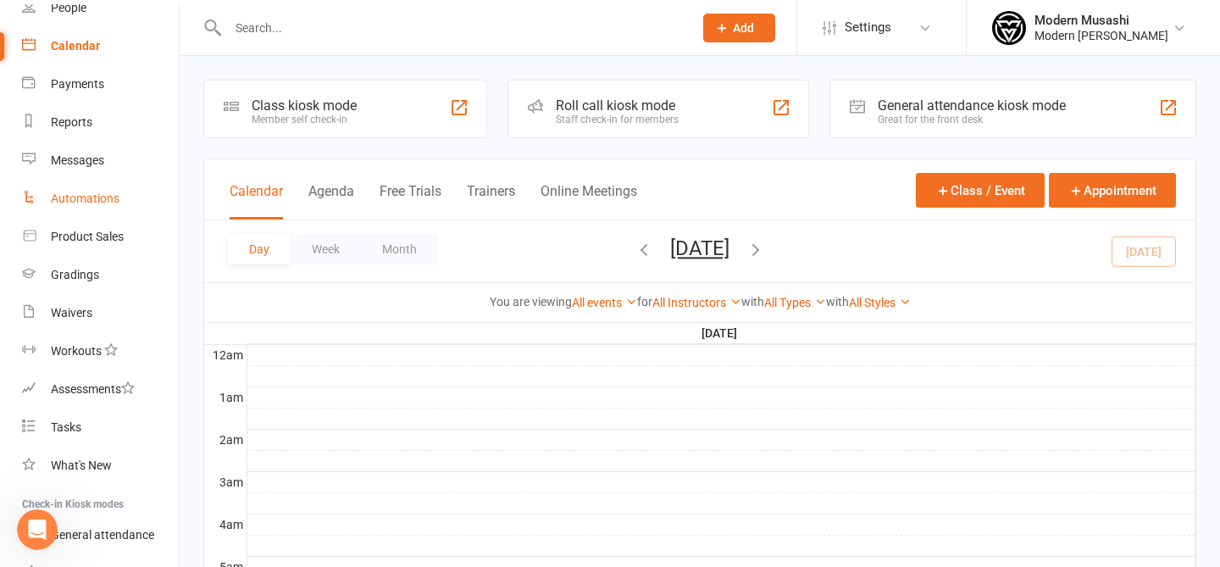
scroll to position [118, 0]
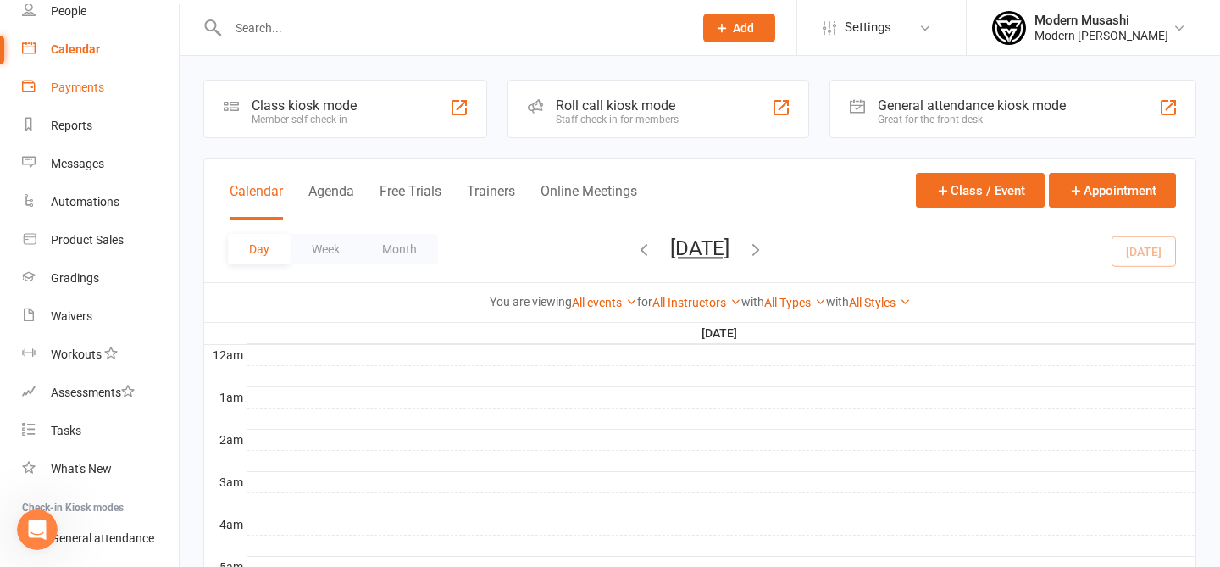
click at [112, 75] on link "Payments" at bounding box center [100, 88] width 157 height 38
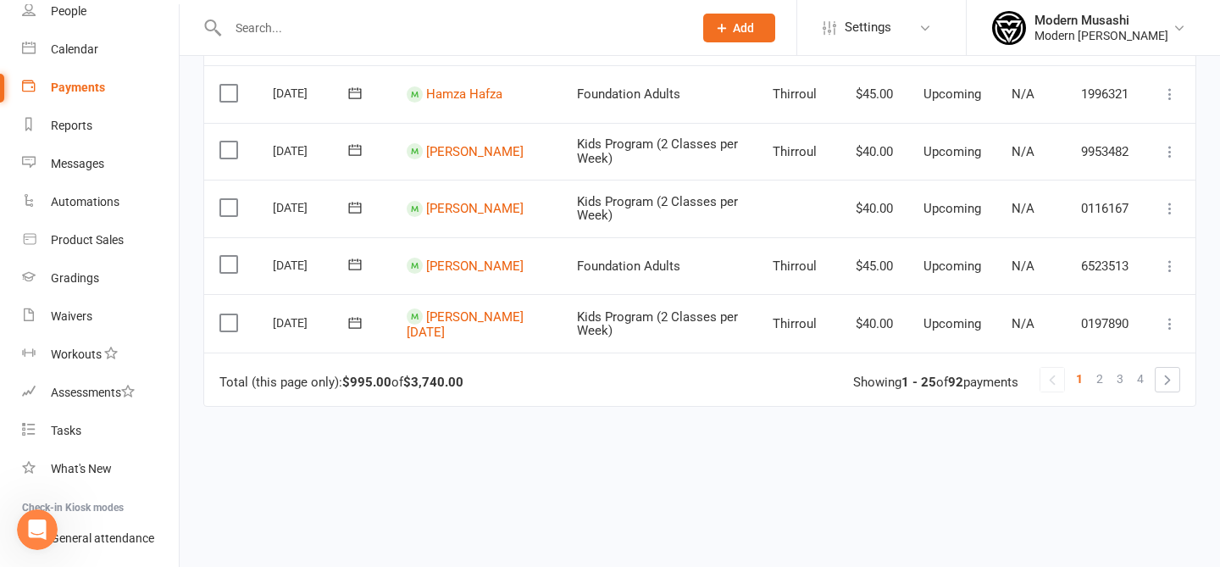
scroll to position [1351, 0]
click at [1137, 390] on span "4" at bounding box center [1140, 381] width 7 height 24
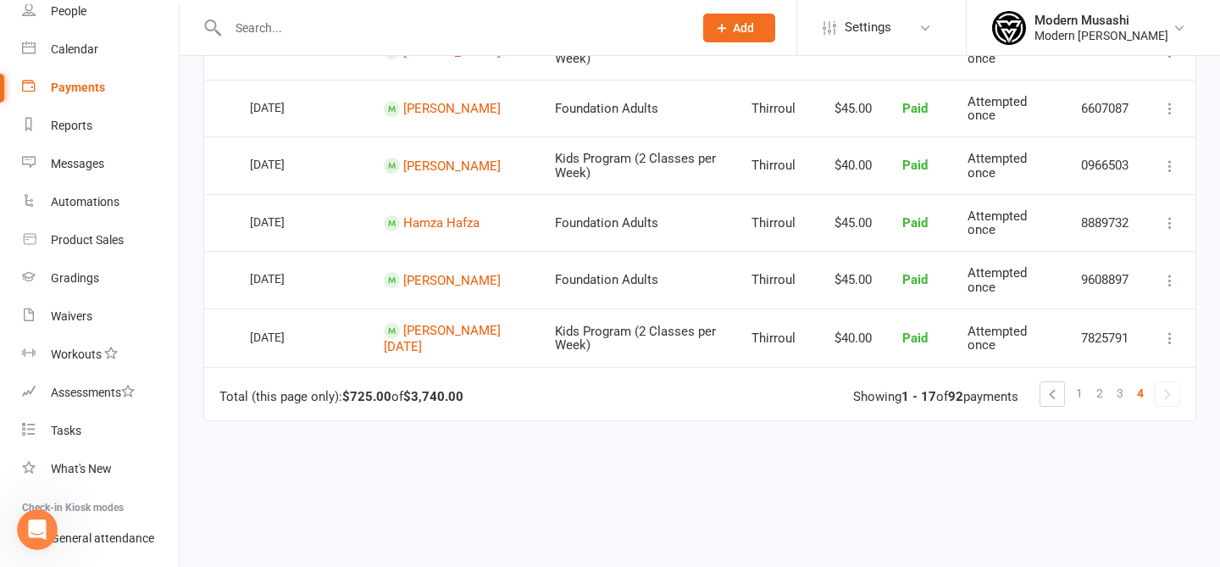
scroll to position [932, 0]
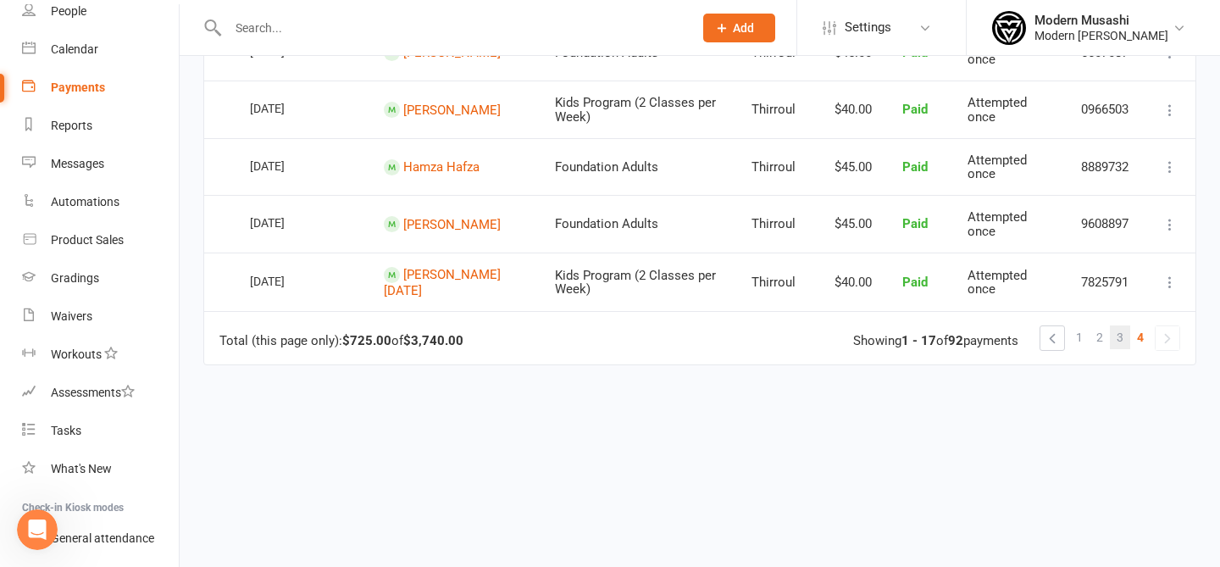
click at [1115, 338] on link "3" at bounding box center [1120, 337] width 20 height 24
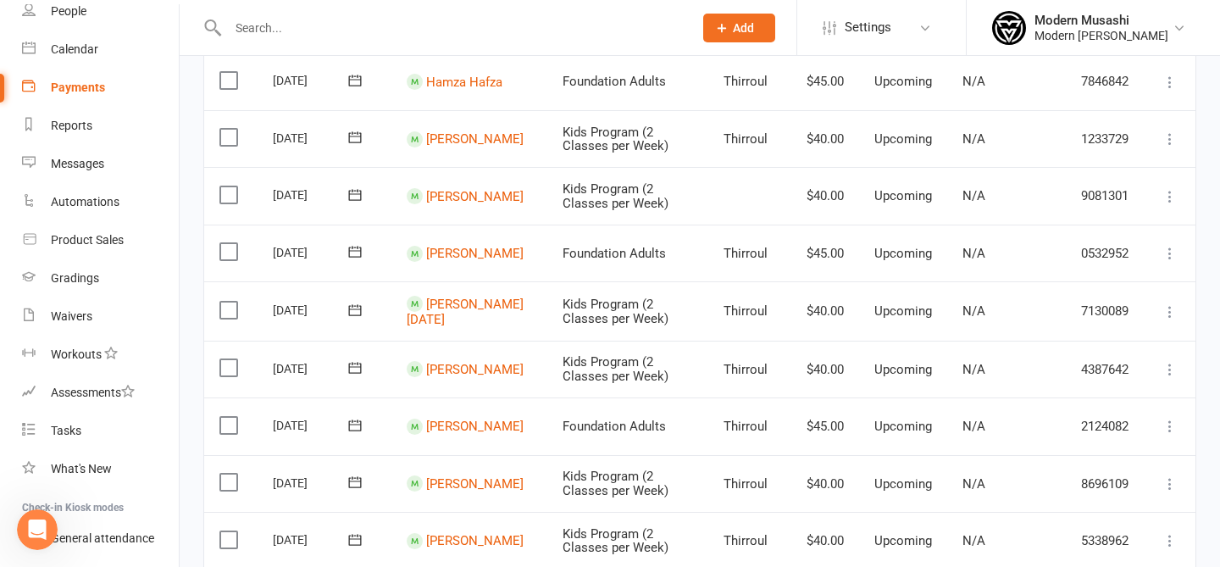
scroll to position [0, 0]
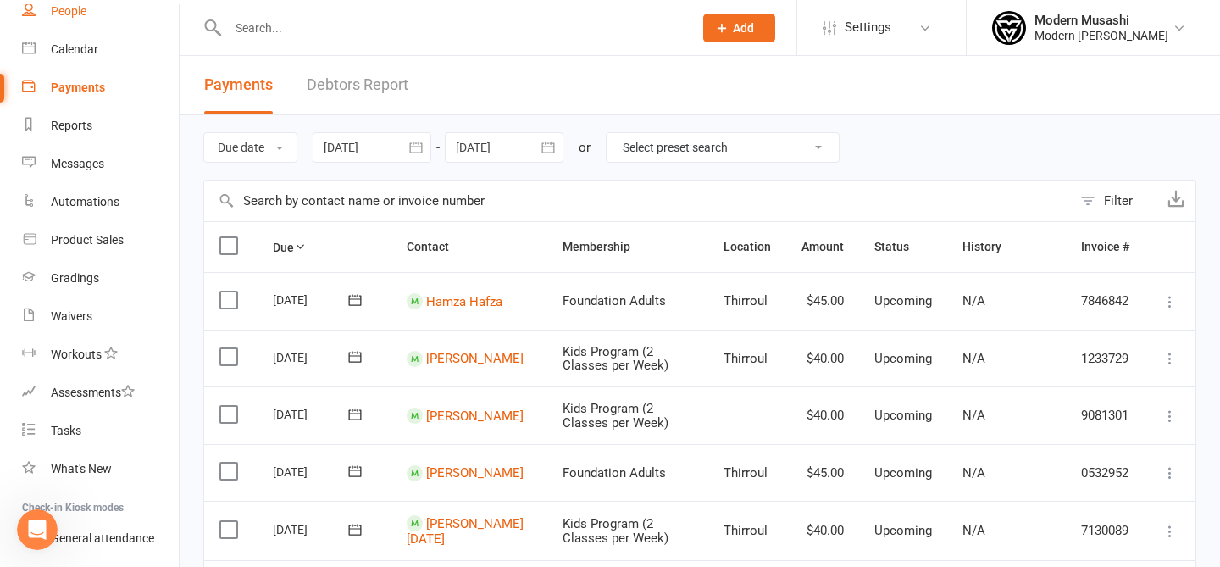
click at [93, 28] on link "People" at bounding box center [100, 11] width 157 height 38
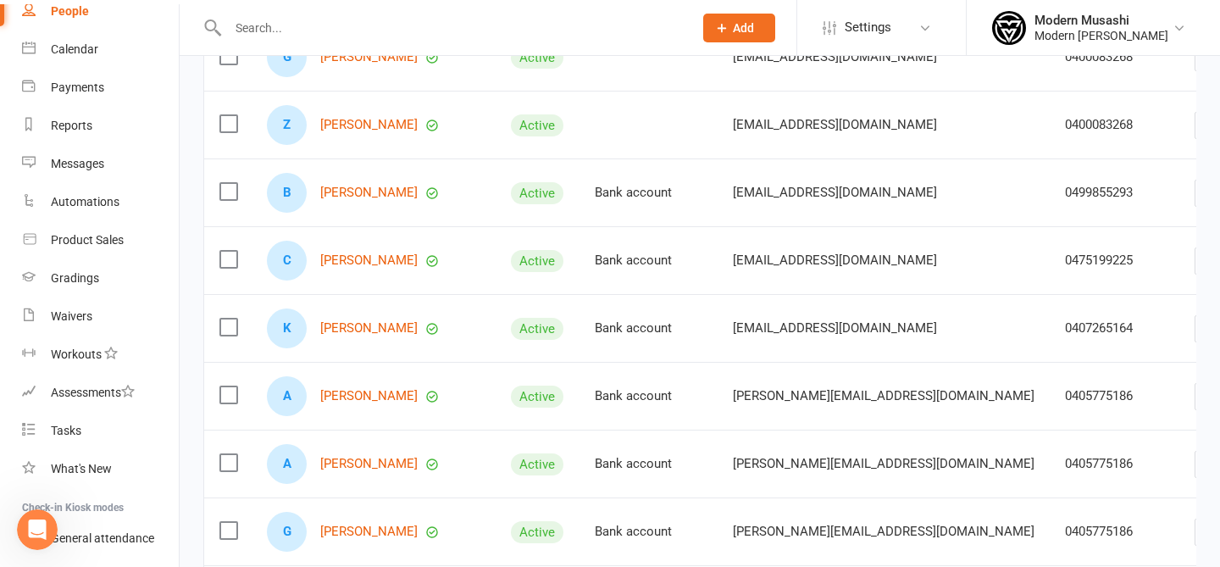
scroll to position [558, 0]
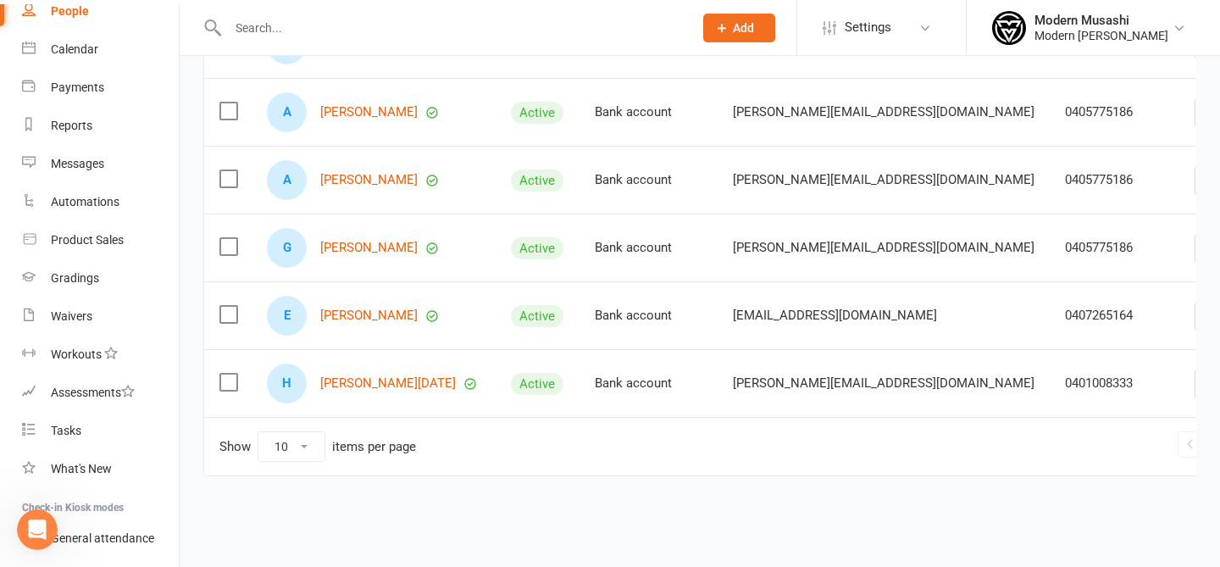
click at [1220, 448] on link "2" at bounding box center [1238, 445] width 20 height 24
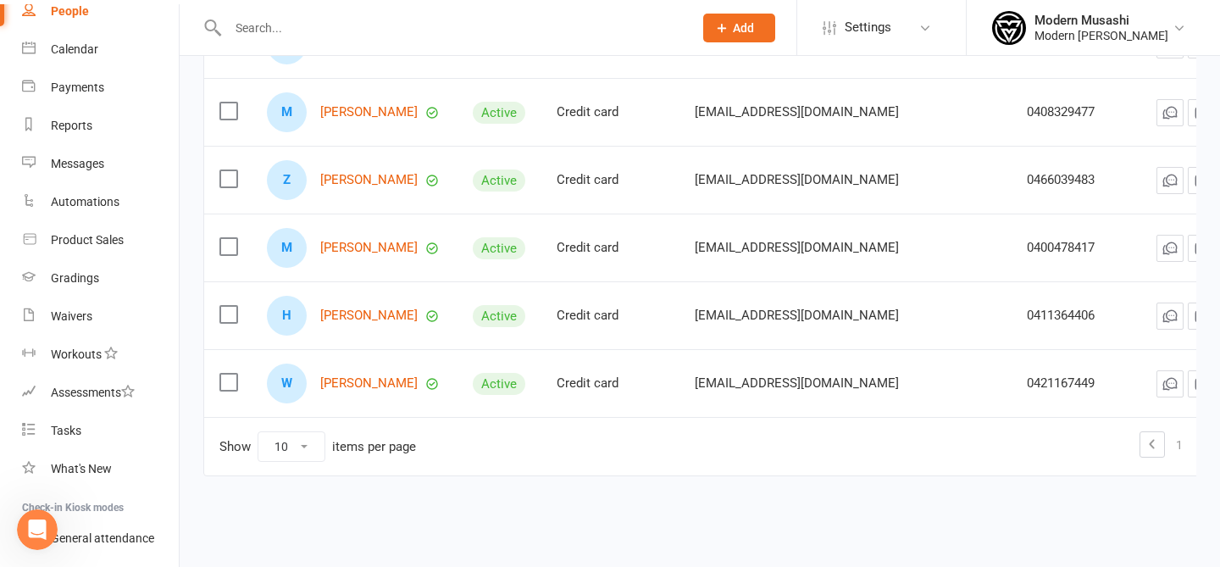
scroll to position [490, 0]
click at [386, 318] on link "[PERSON_NAME]" at bounding box center [368, 316] width 97 height 14
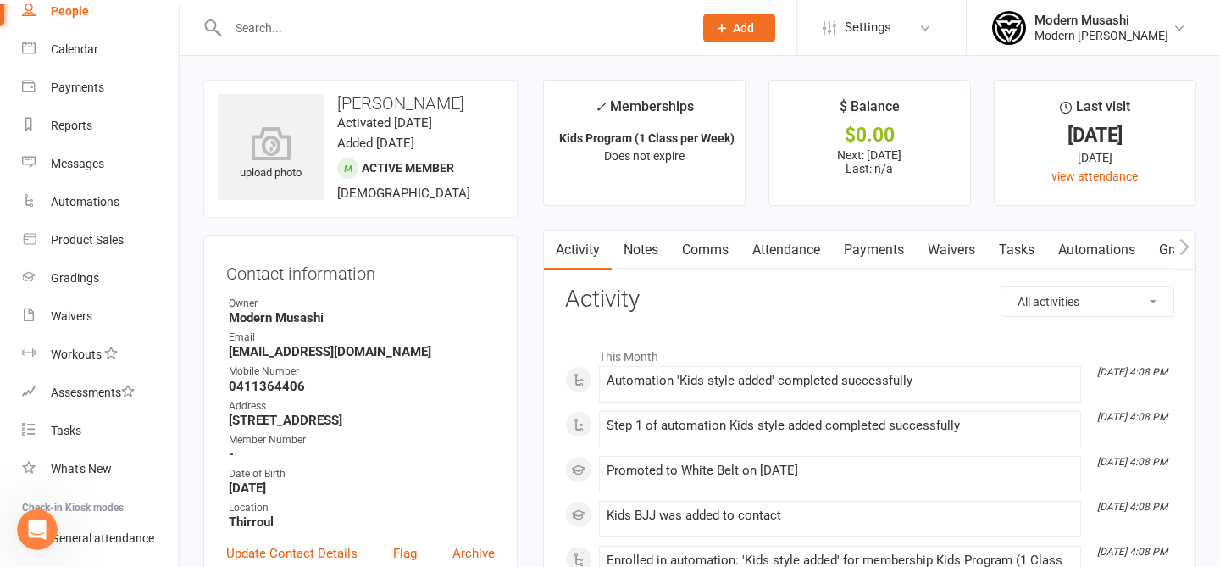
click at [906, 244] on link "Payments" at bounding box center [874, 250] width 84 height 39
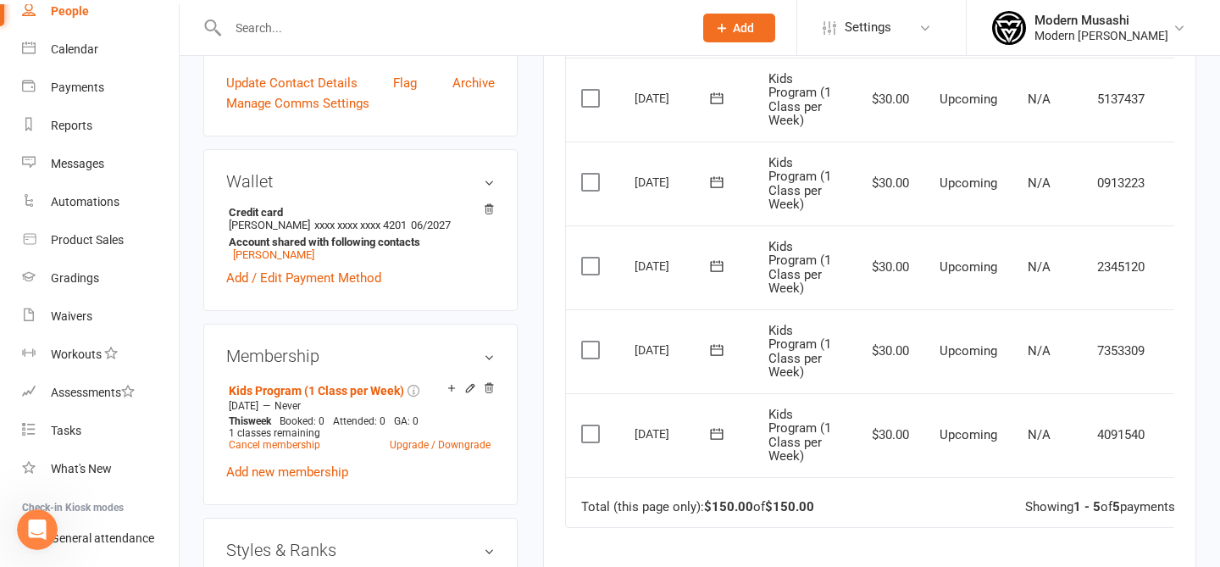
scroll to position [0, 37]
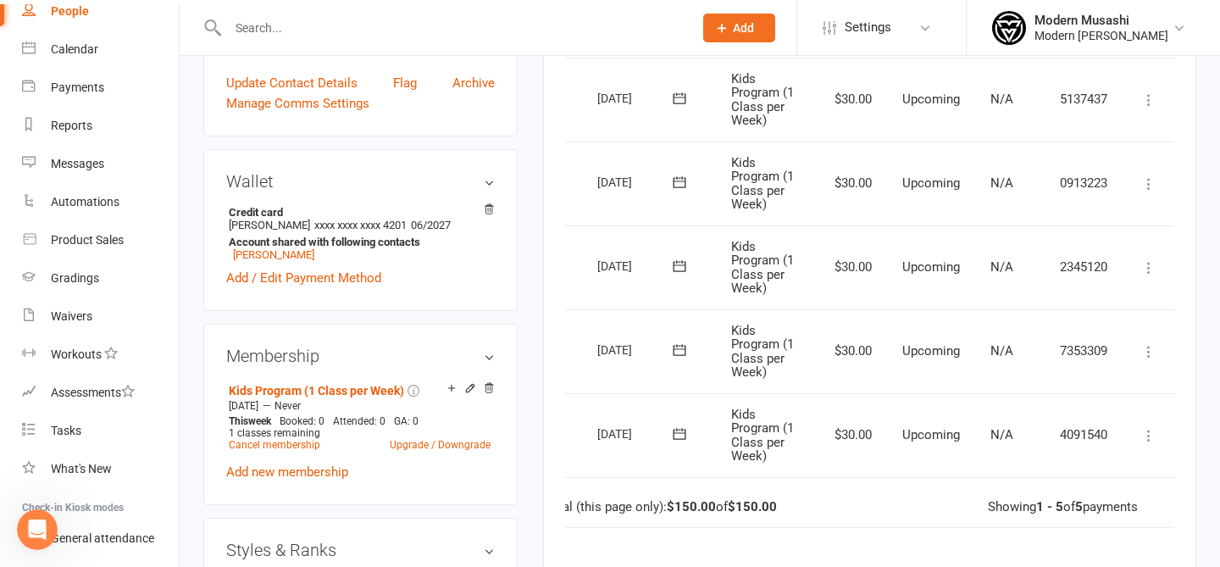
click at [1150, 435] on icon at bounding box center [1149, 435] width 17 height 17
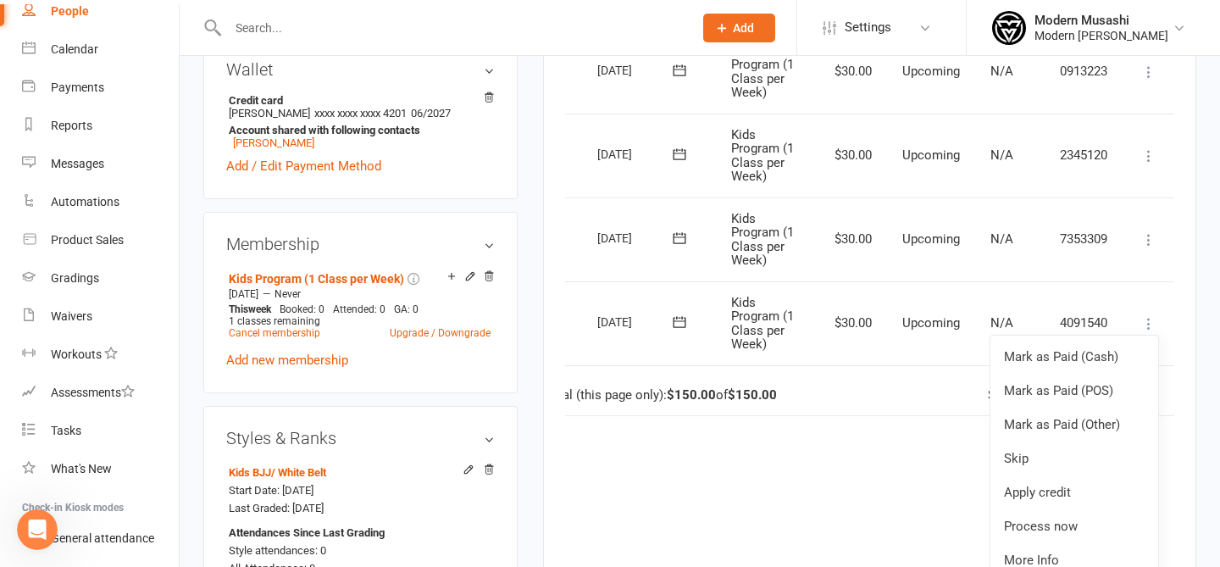
scroll to position [580, 0]
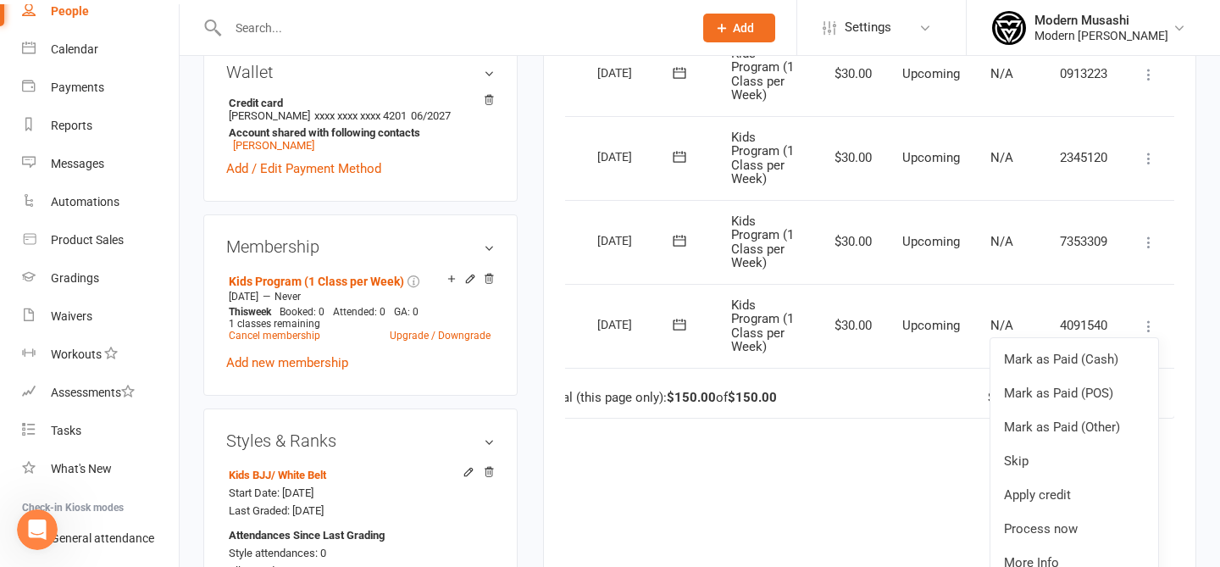
click at [1144, 245] on icon at bounding box center [1149, 242] width 17 height 17
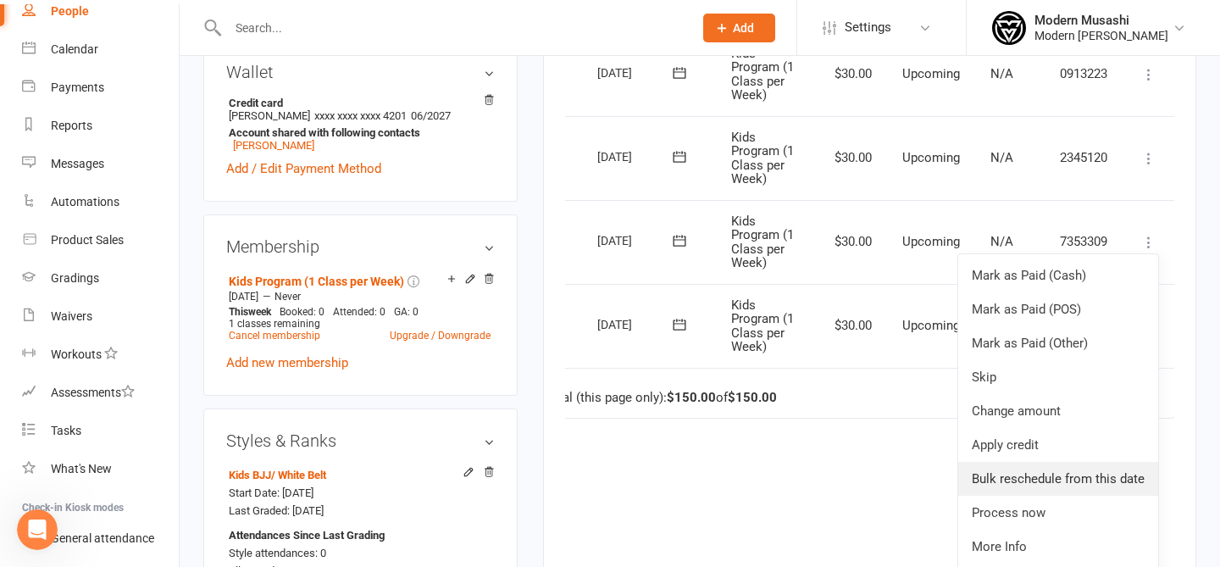
click at [1082, 470] on link "Bulk reschedule from this date" at bounding box center [1059, 479] width 200 height 34
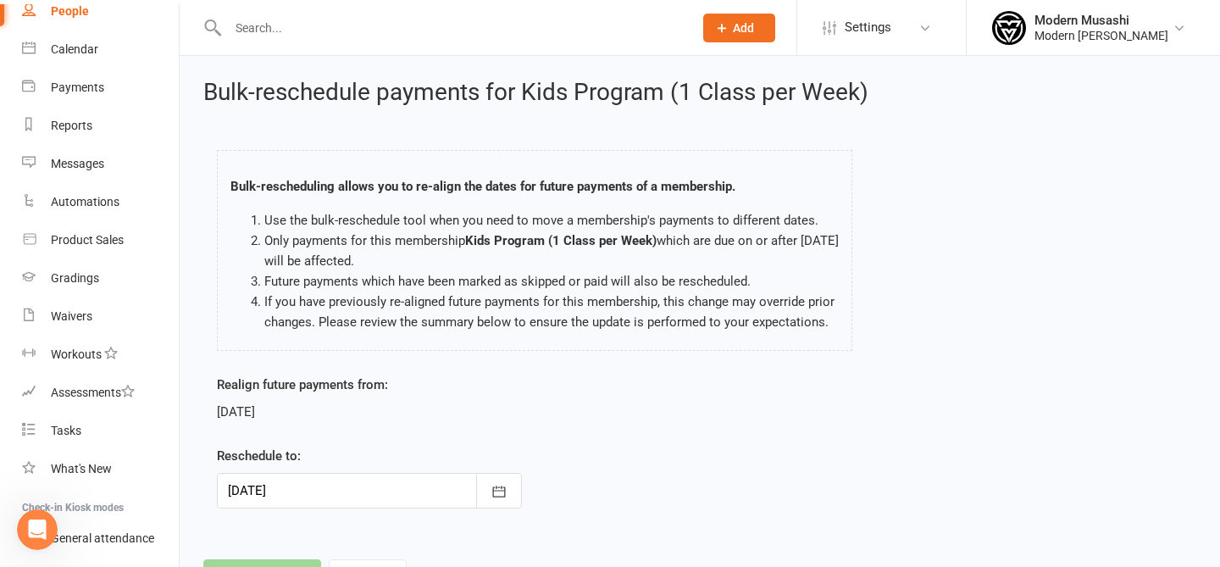
click at [261, 481] on div at bounding box center [369, 491] width 305 height 36
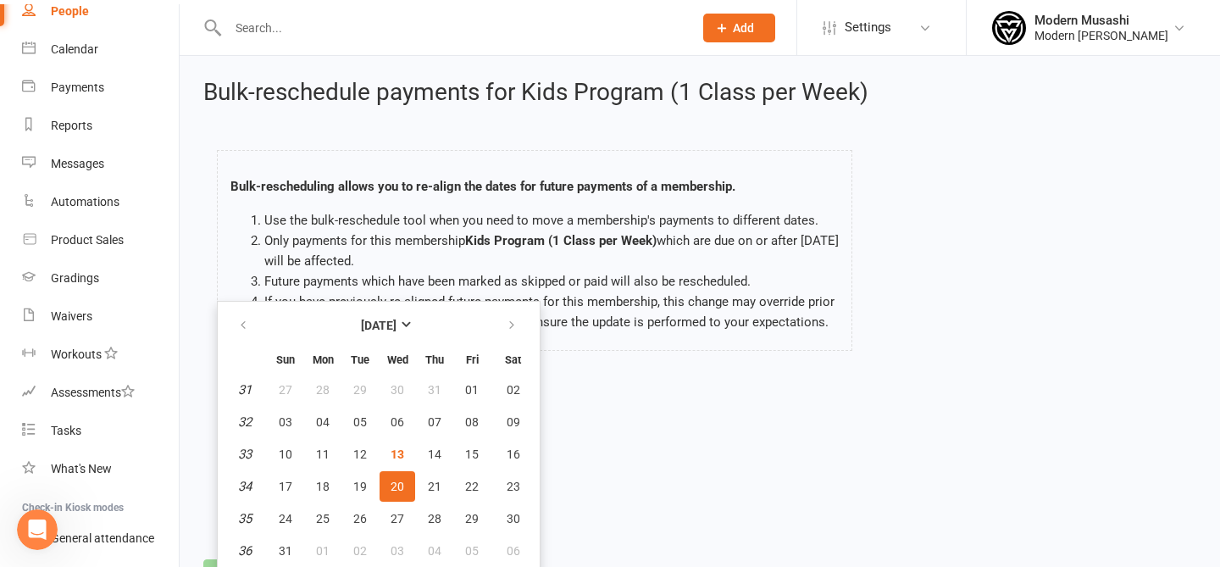
scroll to position [1, 0]
click at [475, 484] on span "22" at bounding box center [472, 486] width 14 height 14
type input "[DATE]"
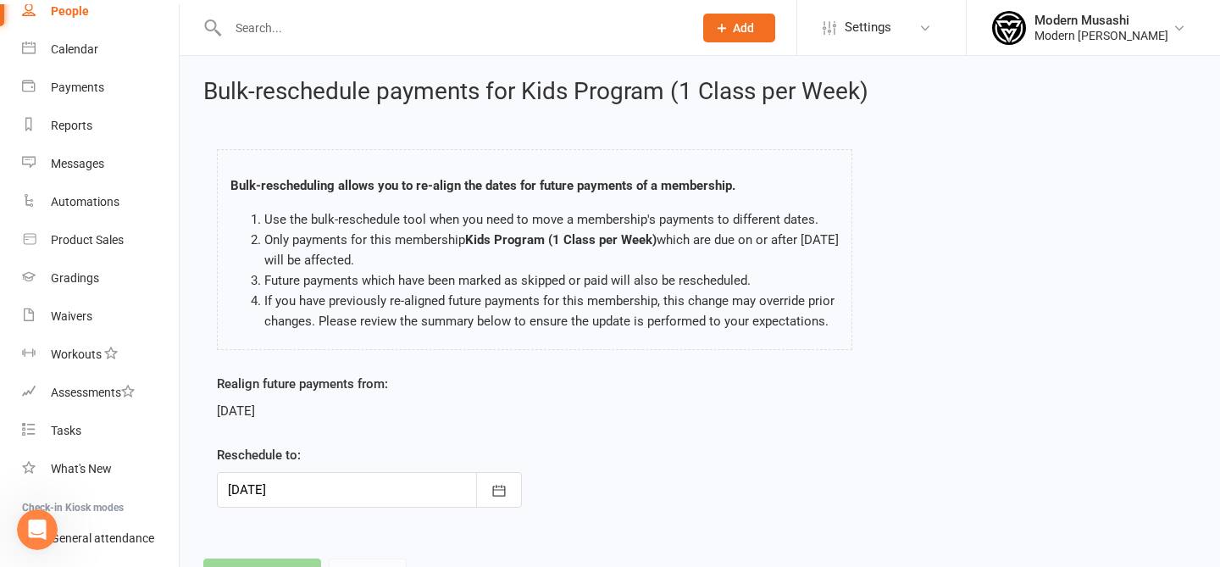
click at [775, 390] on div "Realign future payments from: [DATE] Reschedule to: [DATE] [DATE] Sun Mon Tue W…" at bounding box center [700, 453] width 992 height 158
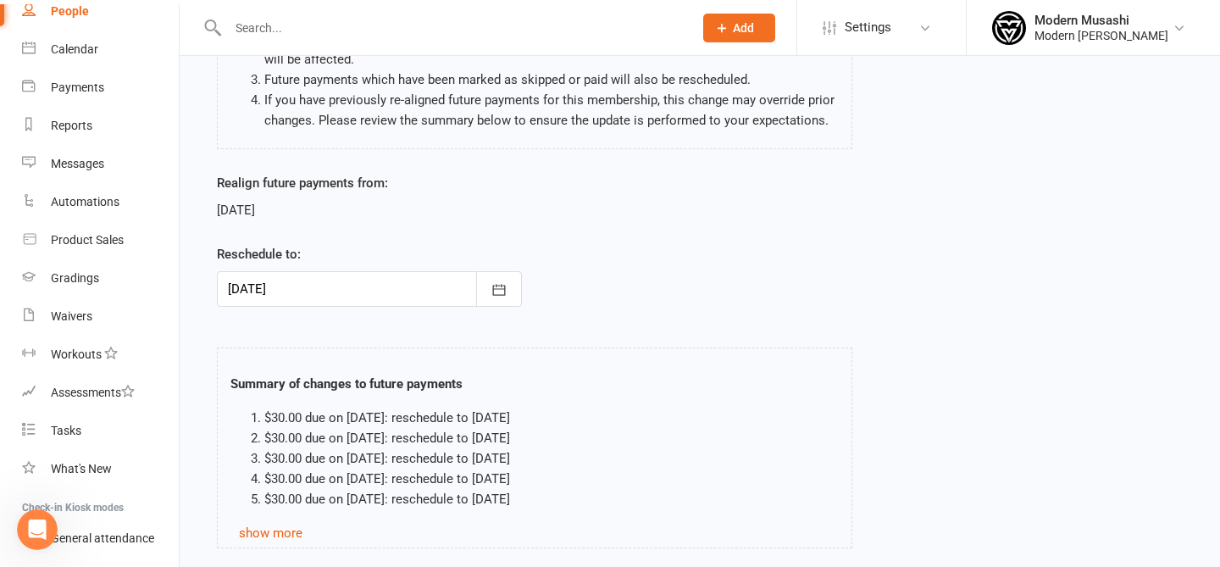
scroll to position [318, 0]
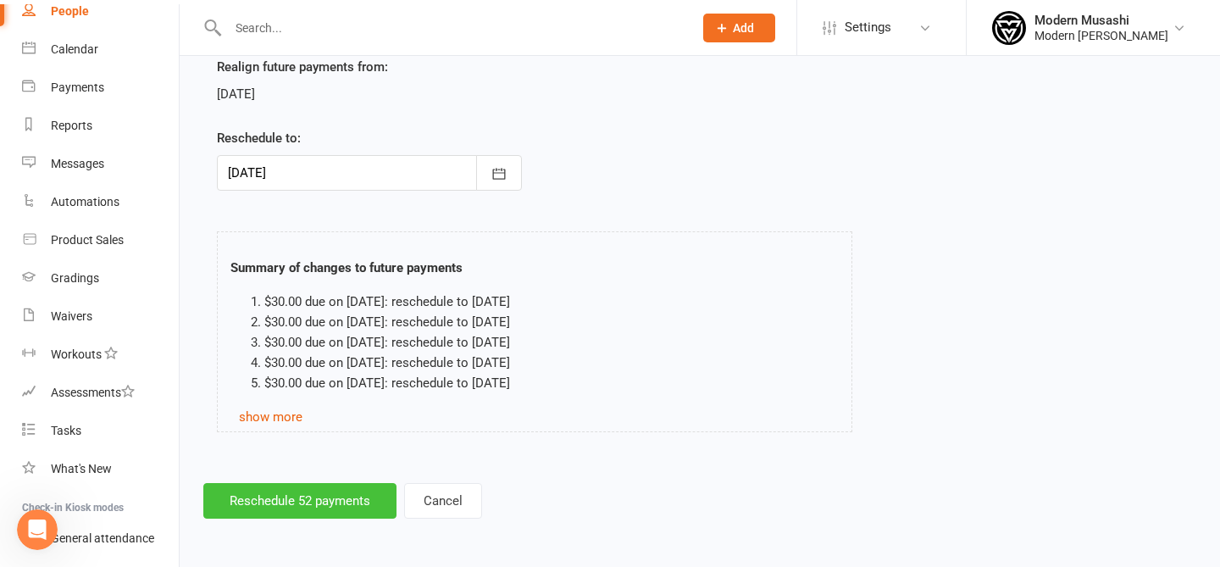
click at [312, 506] on button "Reschedule 52 payments" at bounding box center [299, 501] width 193 height 36
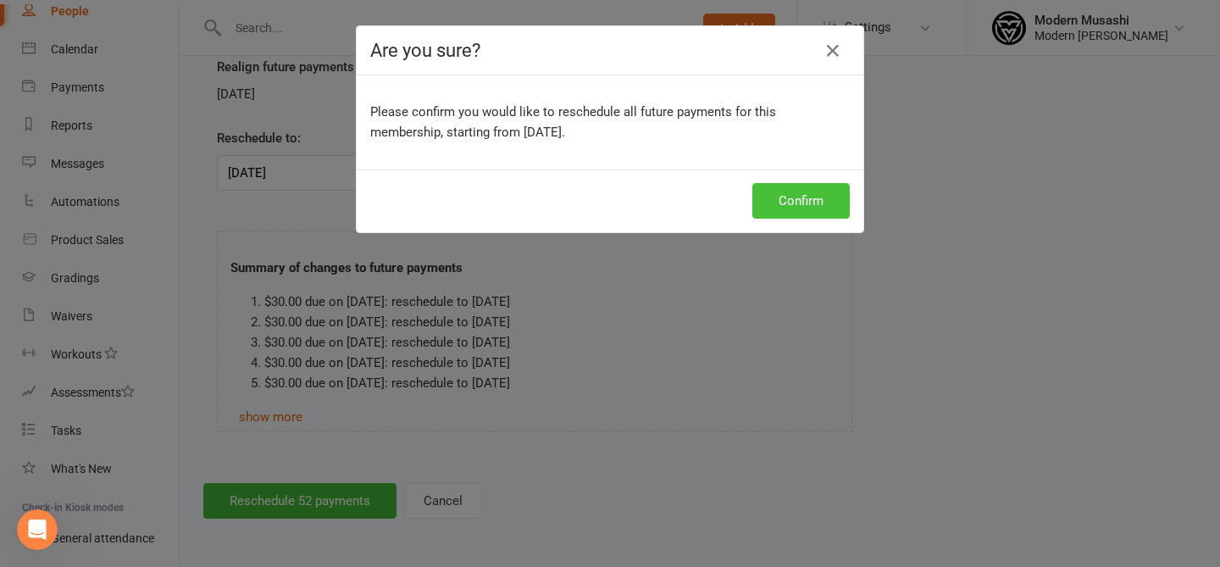
click at [813, 217] on button "Confirm" at bounding box center [801, 201] width 97 height 36
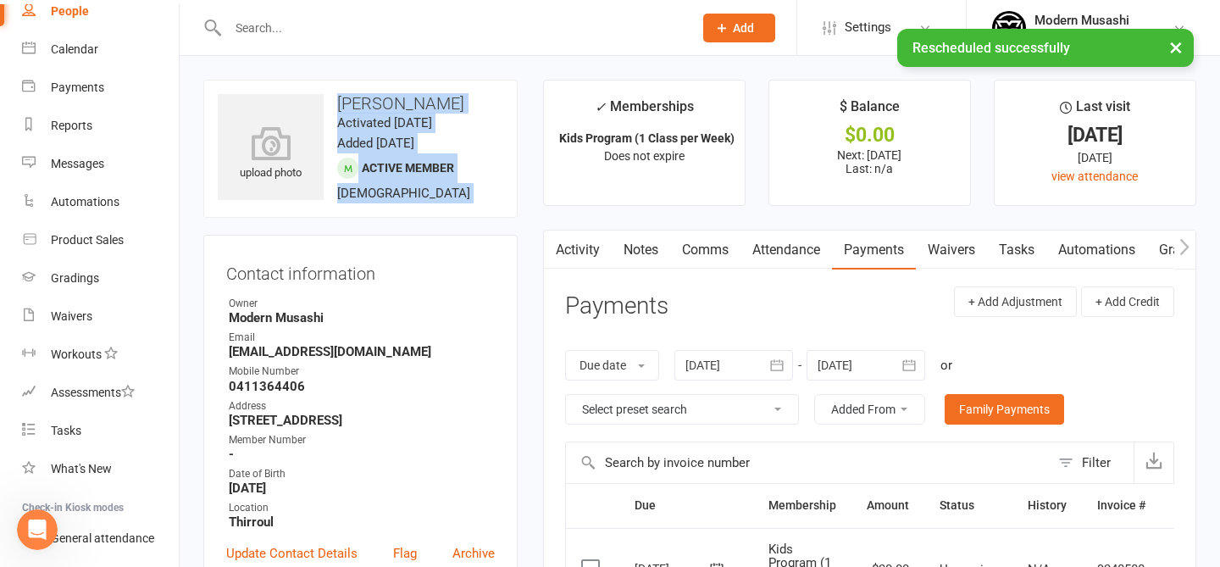
drag, startPoint x: 423, startPoint y: 86, endPoint x: 470, endPoint y: 240, distance: 161.4
click at [470, 240] on contact-information "upload photo [PERSON_NAME] Activated [DATE] Added [DATE] Active member [DEMOGRA…" at bounding box center [360, 343] width 314 height 527
click at [453, 201] on div "upload photo [PERSON_NAME] Activated [DATE] Added [DATE] Active member [DEMOGRA…" at bounding box center [360, 149] width 314 height 138
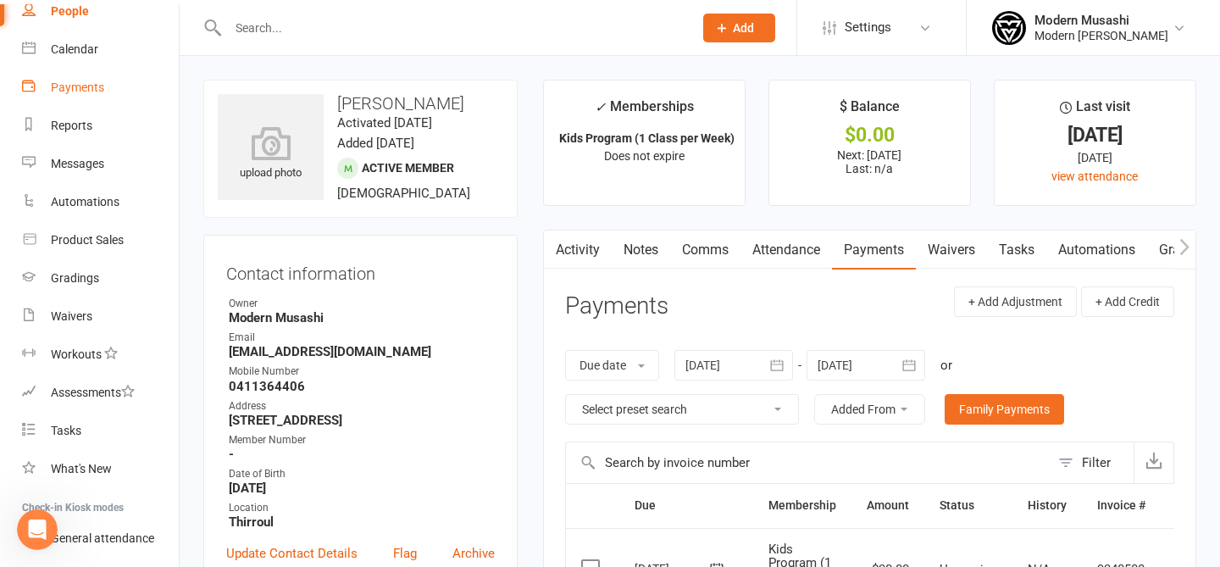
click at [85, 79] on link "Payments" at bounding box center [100, 88] width 157 height 38
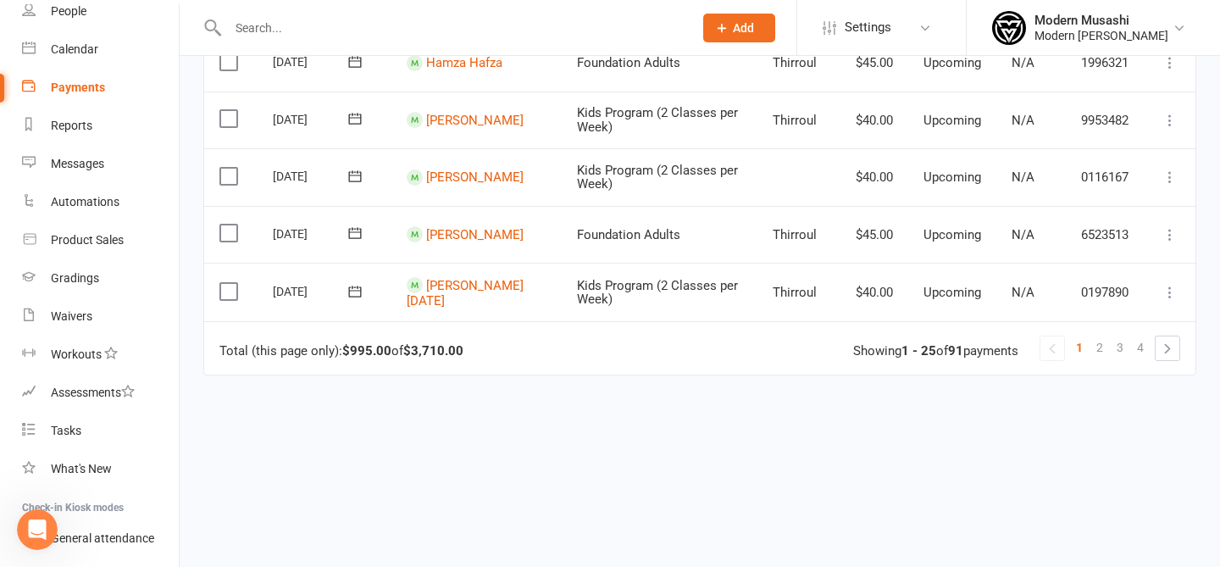
scroll to position [1441, 0]
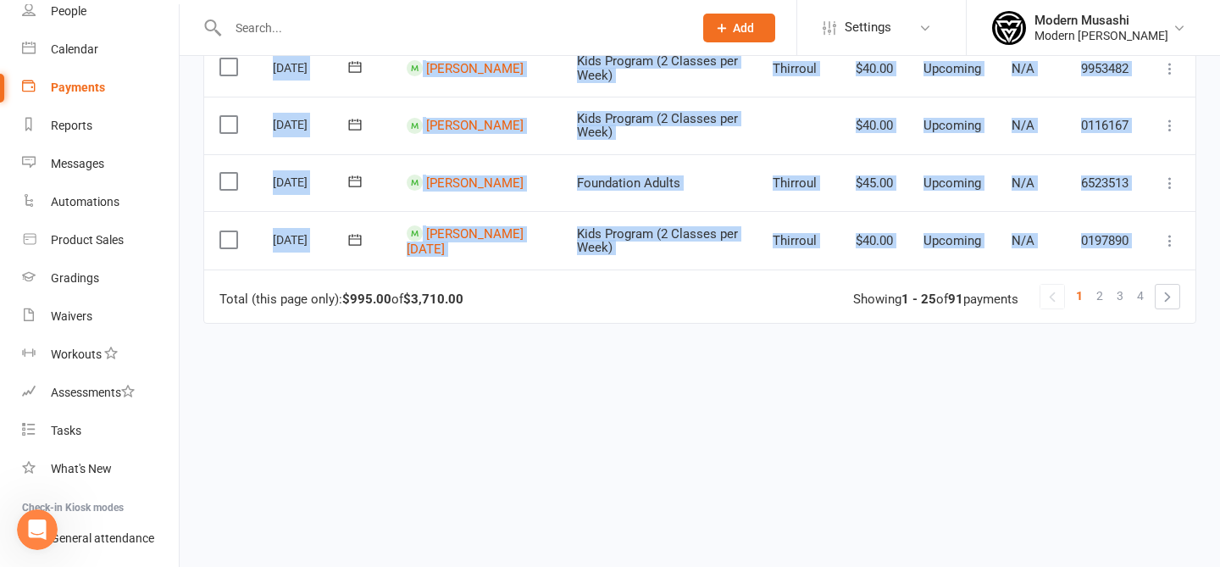
drag, startPoint x: 414, startPoint y: 290, endPoint x: 414, endPoint y: 328, distance: 38.1
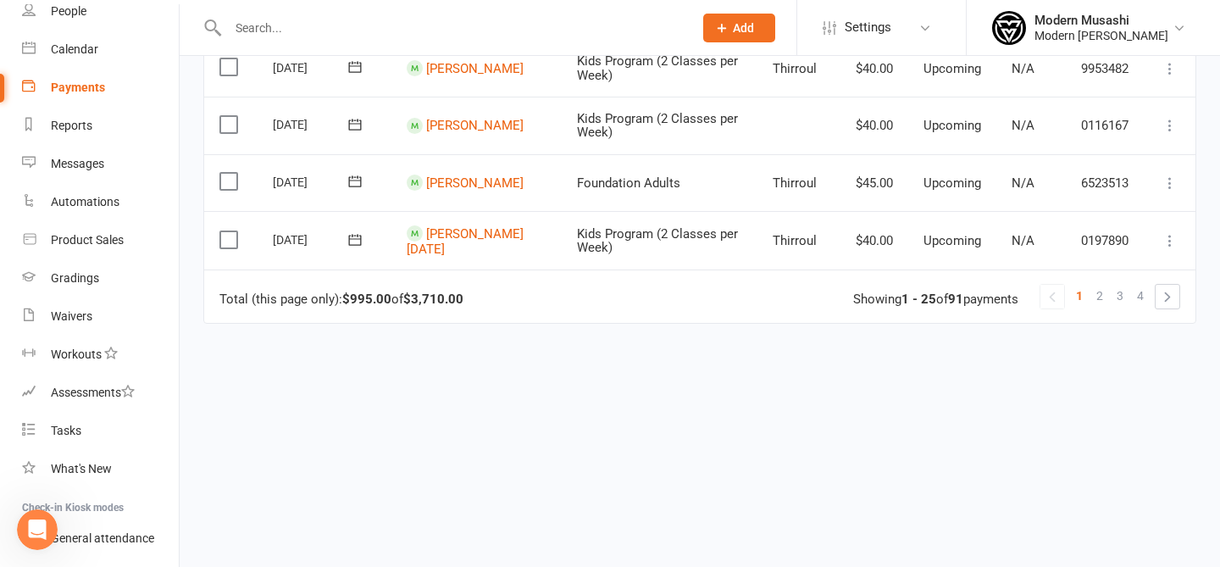
drag, startPoint x: 408, startPoint y: 321, endPoint x: 480, endPoint y: 306, distance: 73.6
click at [480, 306] on td "Total (this page only): $995.00 of $3,710.00 1 2 3 4 Showing 1 - 25 of 91 payme…" at bounding box center [700, 296] width 992 height 53
click at [480, 307] on td "Total (this page only): $995.00 of $3,710.00 1 2 3 4 Showing 1 - 25 of 91 payme…" at bounding box center [700, 296] width 992 height 53
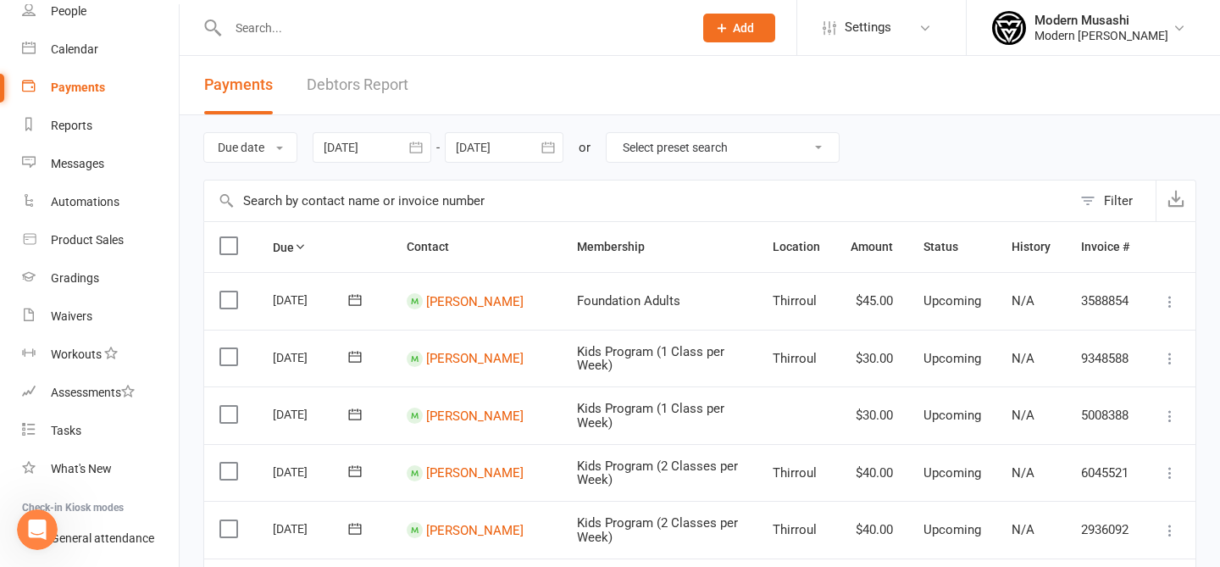
click at [366, 142] on div at bounding box center [372, 147] width 119 height 31
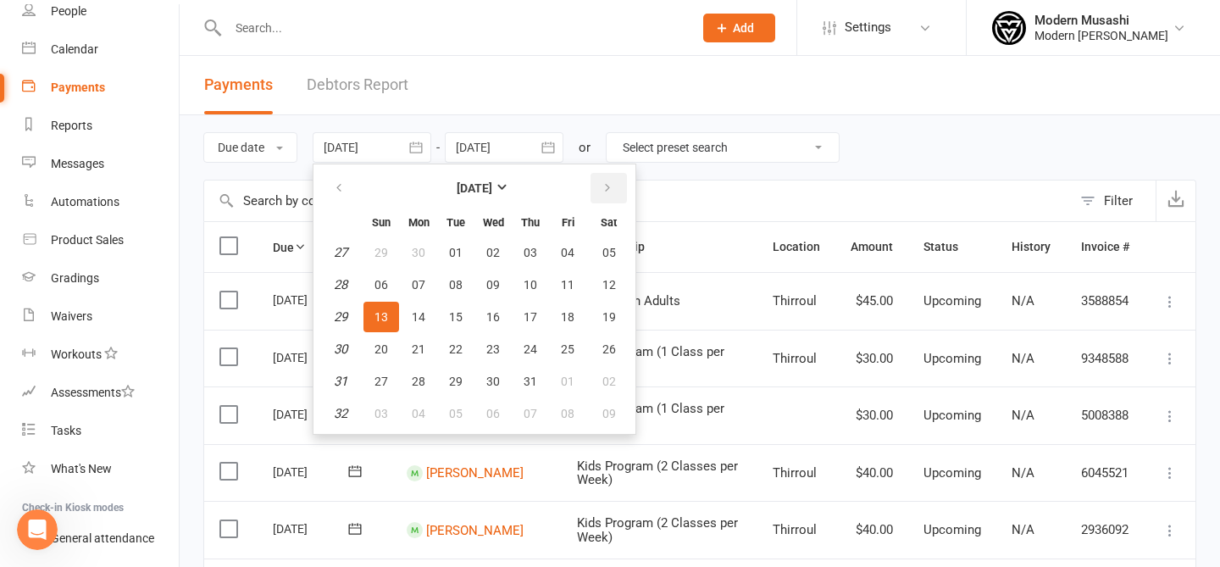
click at [600, 192] on button "button" at bounding box center [609, 188] width 36 height 31
click at [493, 320] on span "13" at bounding box center [493, 317] width 14 height 14
type input "[DATE]"
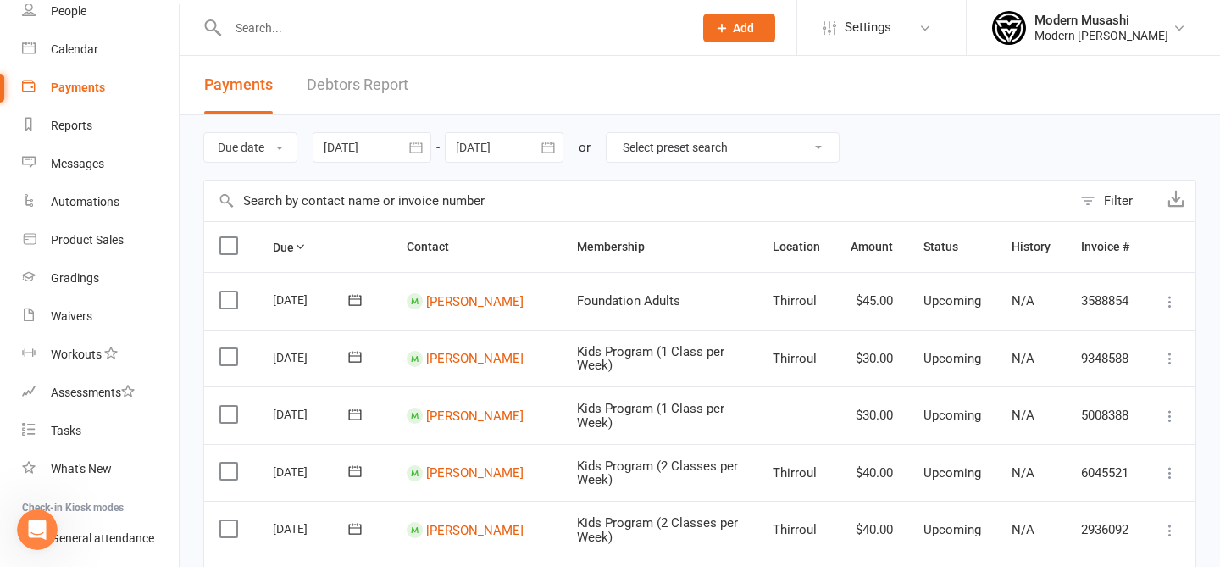
click at [514, 139] on div at bounding box center [504, 147] width 119 height 31
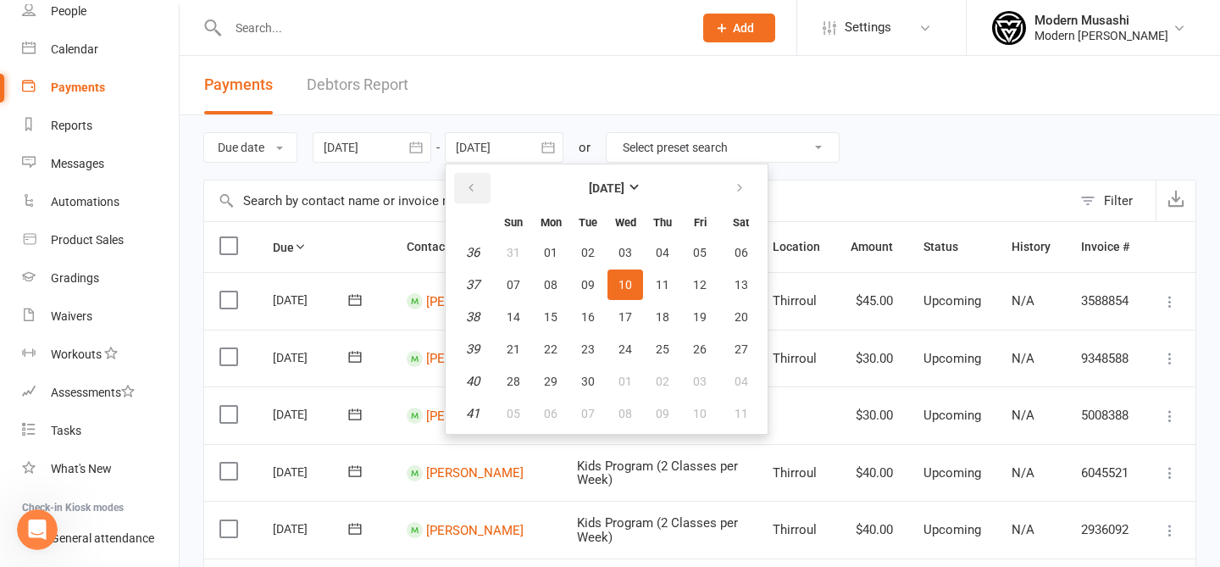
click at [468, 179] on button "button" at bounding box center [472, 188] width 36 height 31
click at [700, 310] on span "15" at bounding box center [700, 317] width 14 height 14
type input "[DATE]"
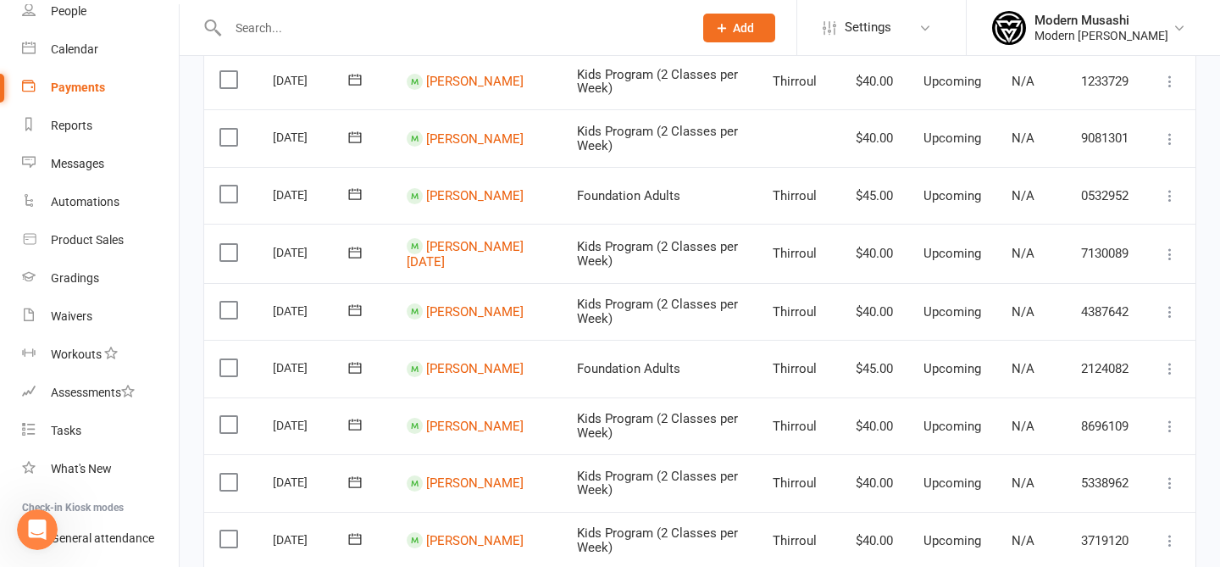
scroll to position [863, 0]
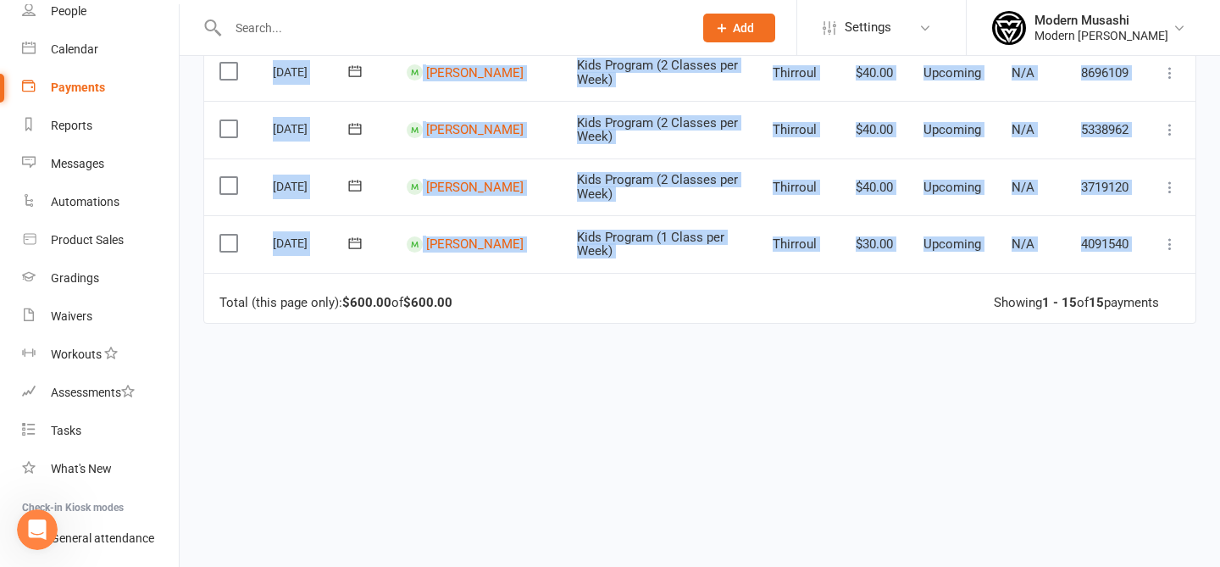
drag, startPoint x: 447, startPoint y: 289, endPoint x: 453, endPoint y: 325, distance: 36.9
click at [452, 313] on td "Total (this page only): $600.00 of $600.00 Showing 1 - 15 of 15 payments" at bounding box center [700, 298] width 992 height 51
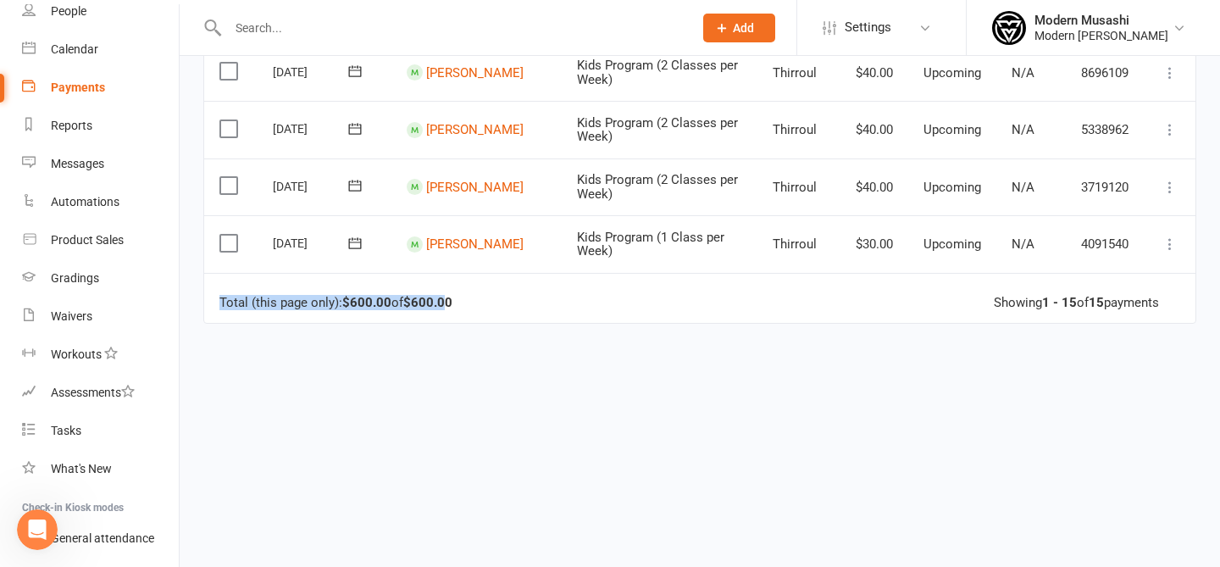
drag, startPoint x: 438, startPoint y: 292, endPoint x: 462, endPoint y: 273, distance: 30.2
click at [462, 273] on td "Total (this page only): $600.00 of $600.00 Showing 1 - 15 of 15 payments" at bounding box center [700, 298] width 992 height 51
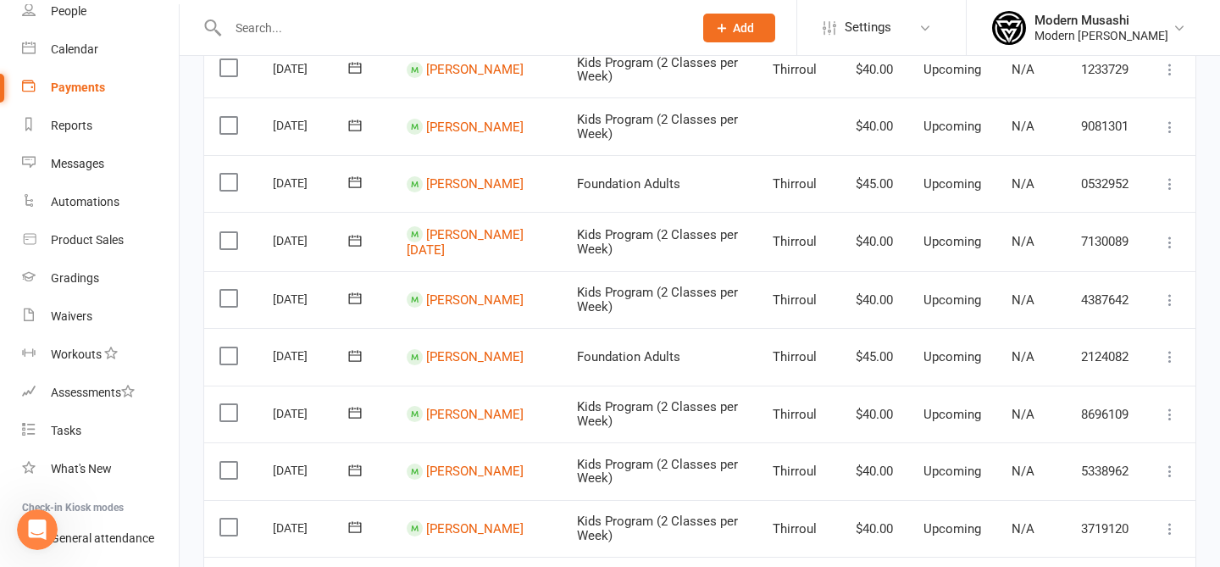
scroll to position [0, 0]
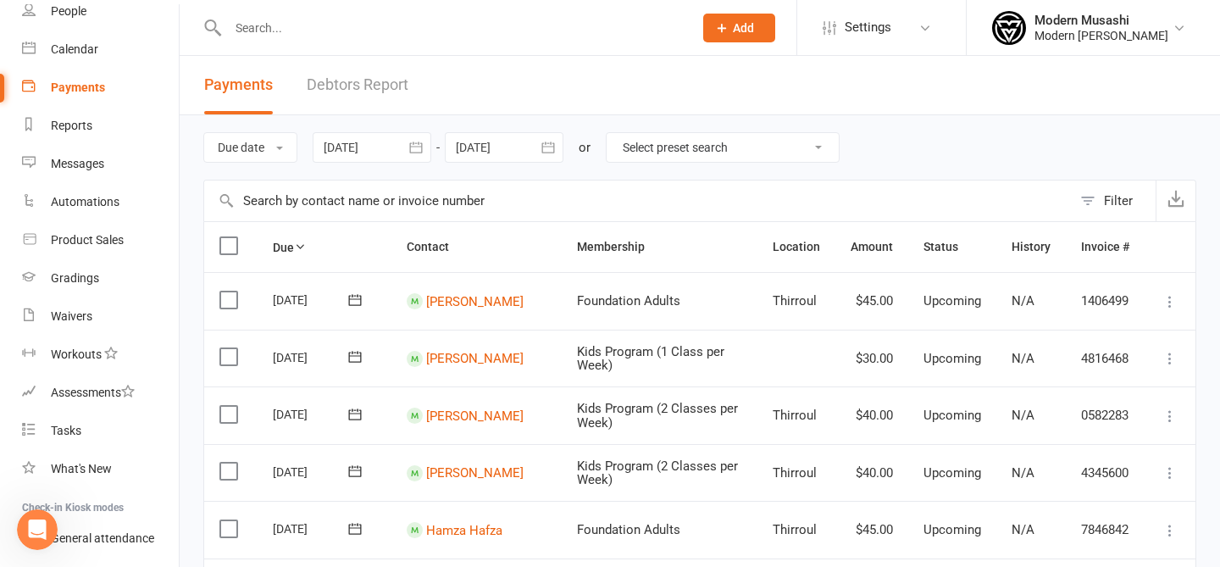
drag, startPoint x: 479, startPoint y: 226, endPoint x: 579, endPoint y: 379, distance: 182.4
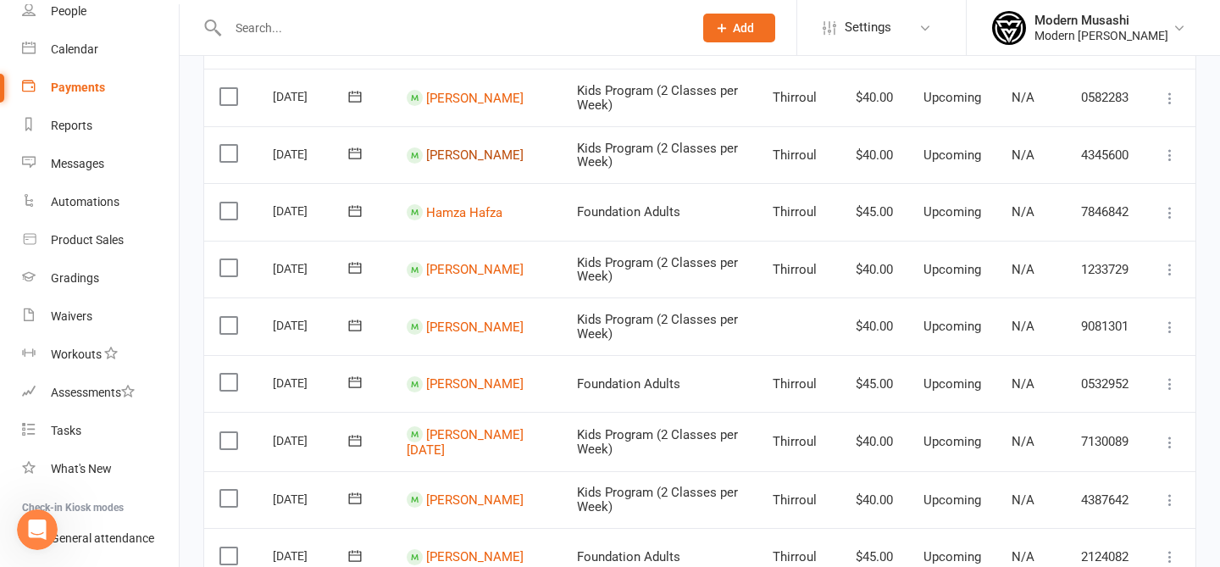
scroll to position [863, 0]
